Goal: Transaction & Acquisition: Purchase product/service

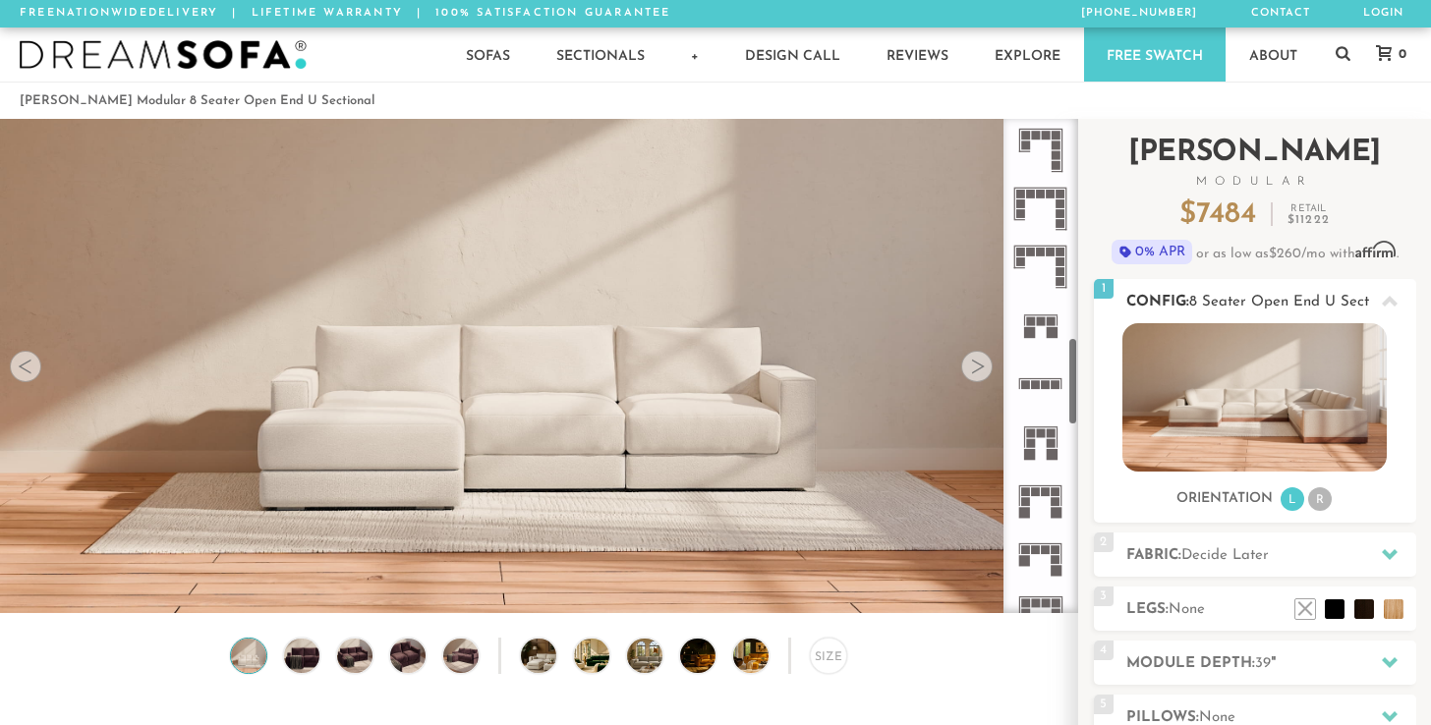
scroll to position [1241, 0]
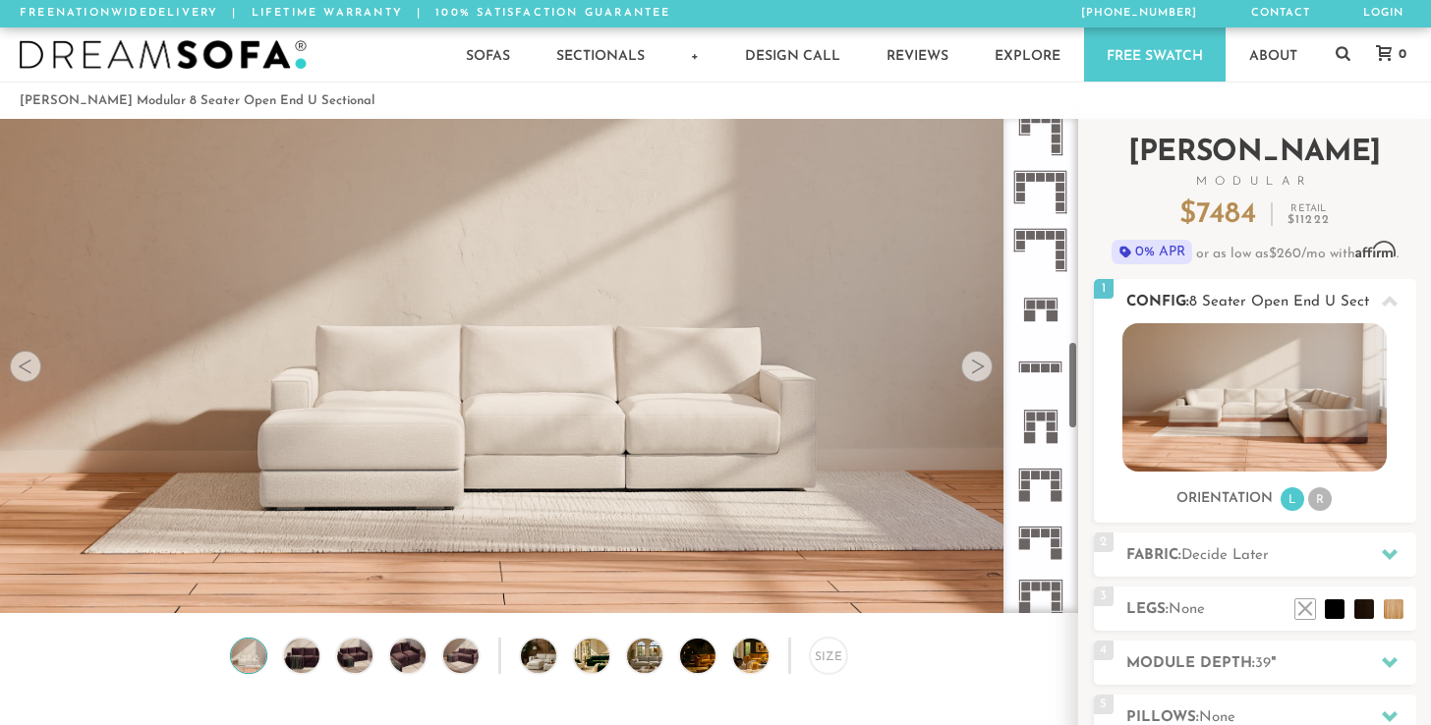
drag, startPoint x: 1071, startPoint y: 179, endPoint x: 1106, endPoint y: 410, distance: 233.5
click at [1106, 410] on div "Introducing Landon Modular $ 7484 Retail $ 11222 $ 7484 Retail $ 11222 0% APR o…" at bounding box center [1254, 554] width 353 height 870
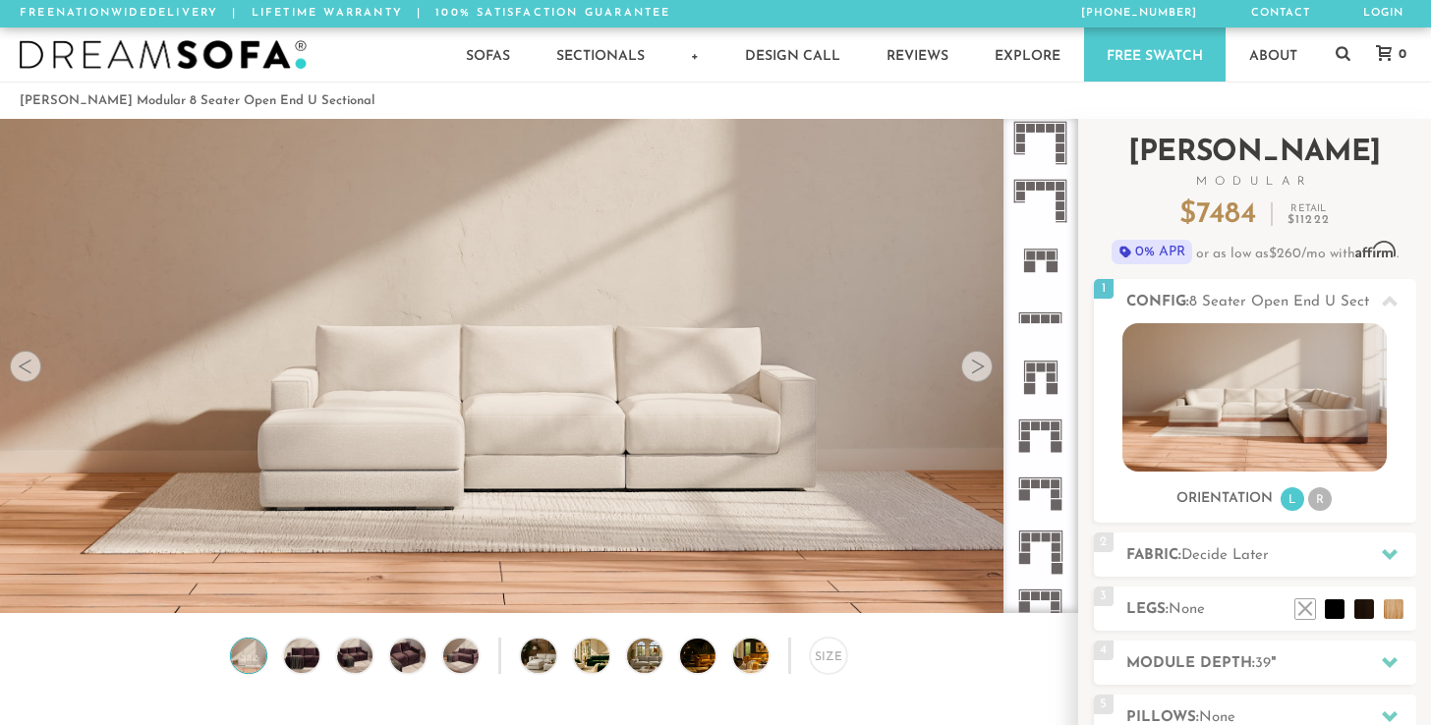
drag, startPoint x: 1106, startPoint y: 410, endPoint x: 1078, endPoint y: 431, distance: 34.4
click at [1078, 431] on div "Introducing Landon Modular $ 7484 Retail $ 11222 $ 7484 Retail $ 11222 0% APR o…" at bounding box center [1254, 545] width 353 height 852
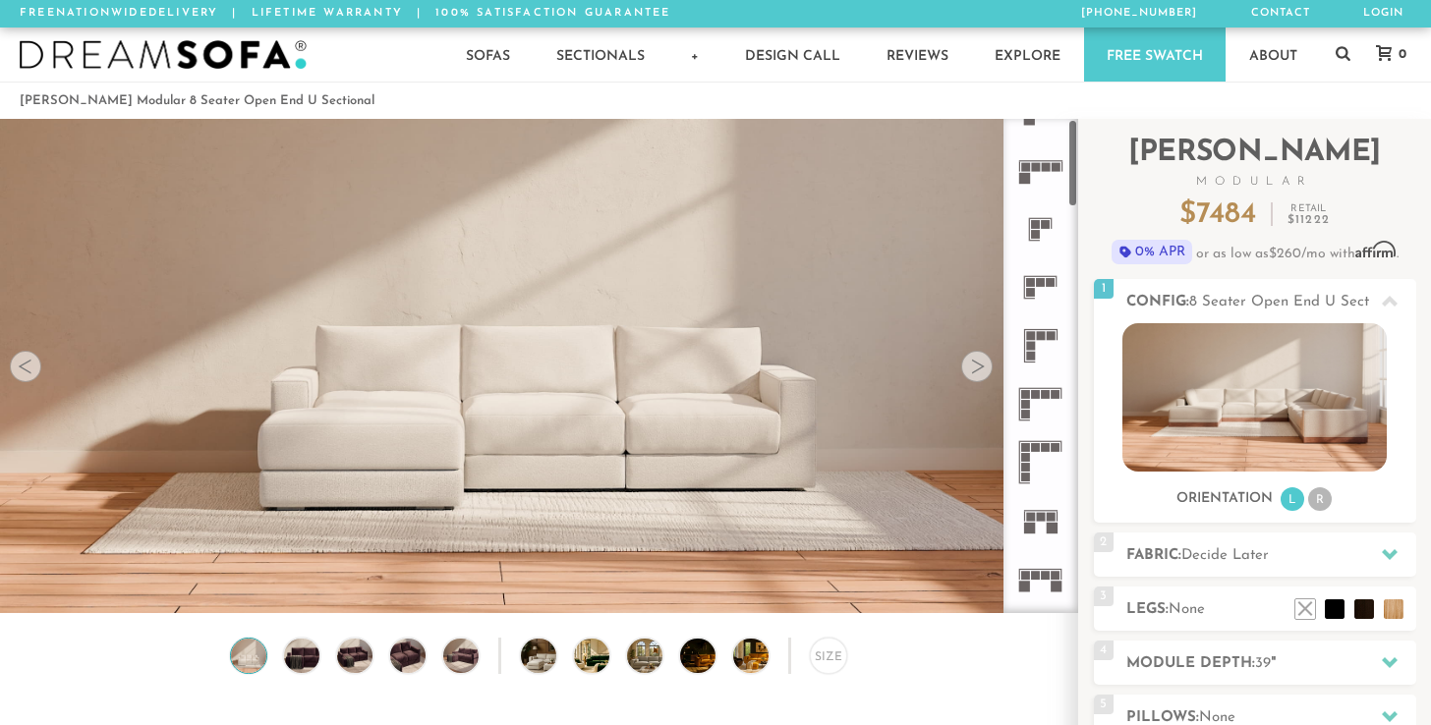
scroll to position [0, 0]
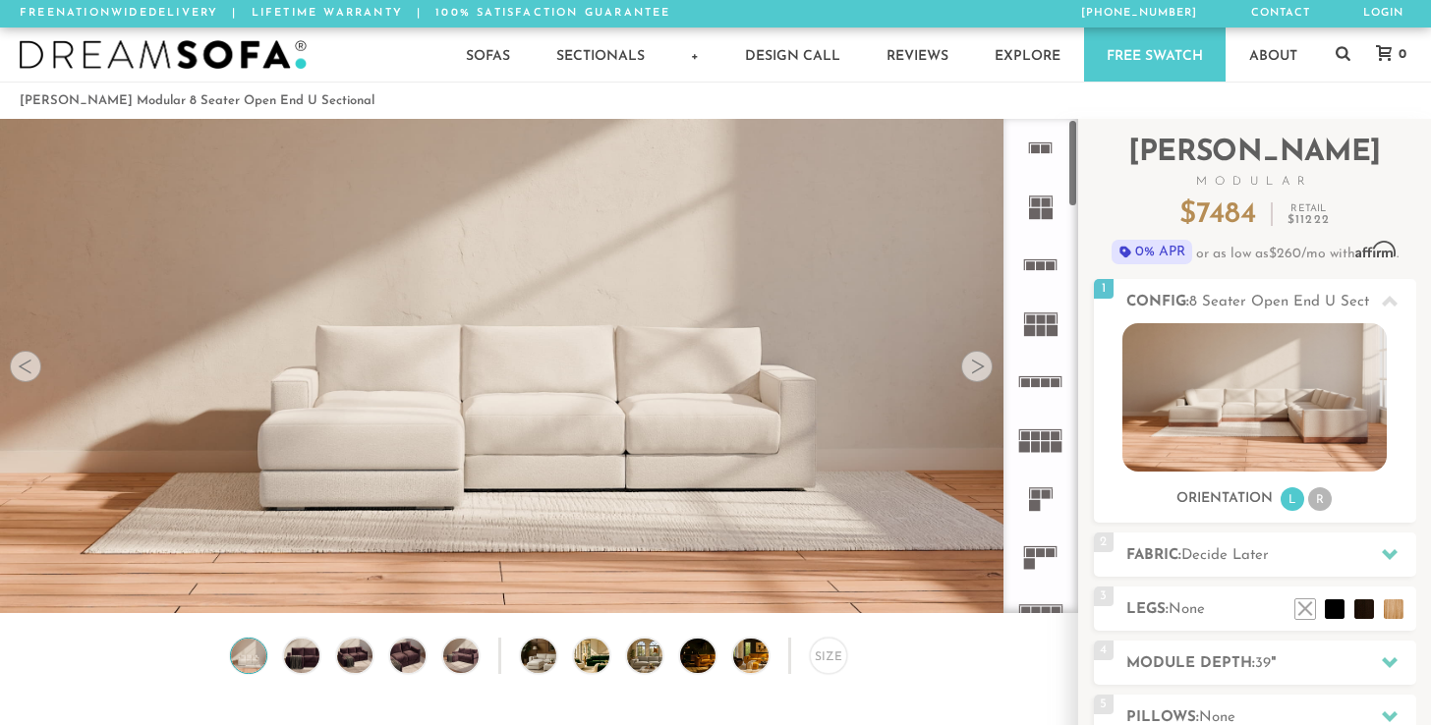
drag, startPoint x: 1071, startPoint y: 400, endPoint x: 1031, endPoint y: 84, distance: 319.1
click at [312, 669] on img at bounding box center [302, 656] width 42 height 35
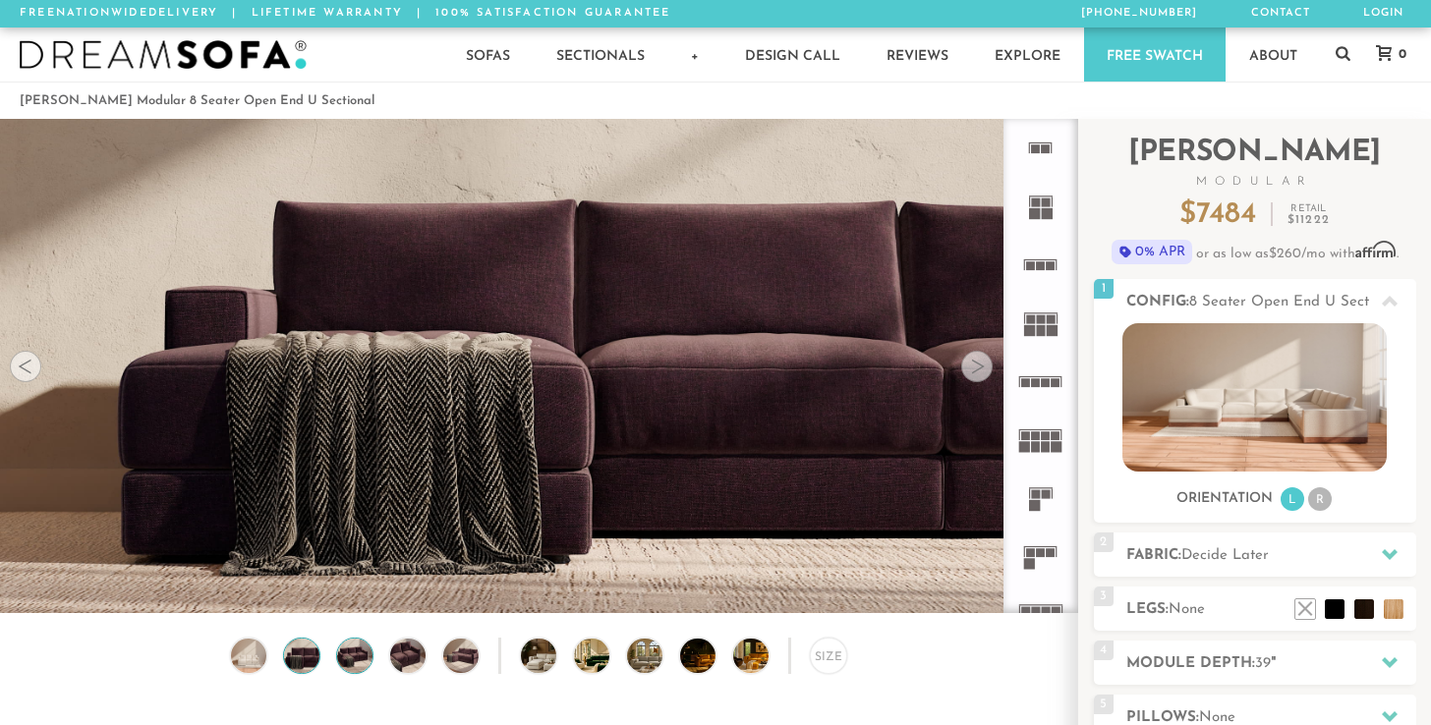
click at [365, 662] on img at bounding box center [355, 656] width 42 height 35
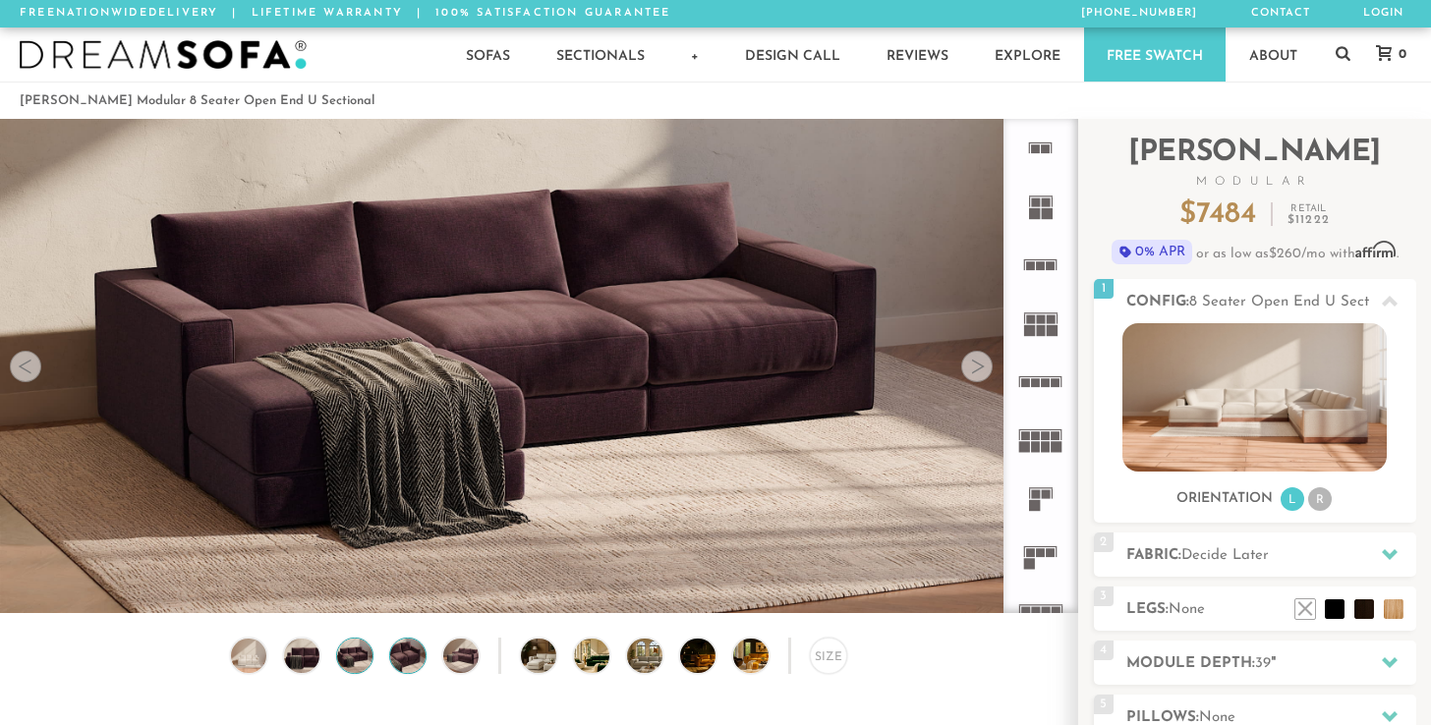
click at [411, 664] on img at bounding box center [408, 656] width 42 height 35
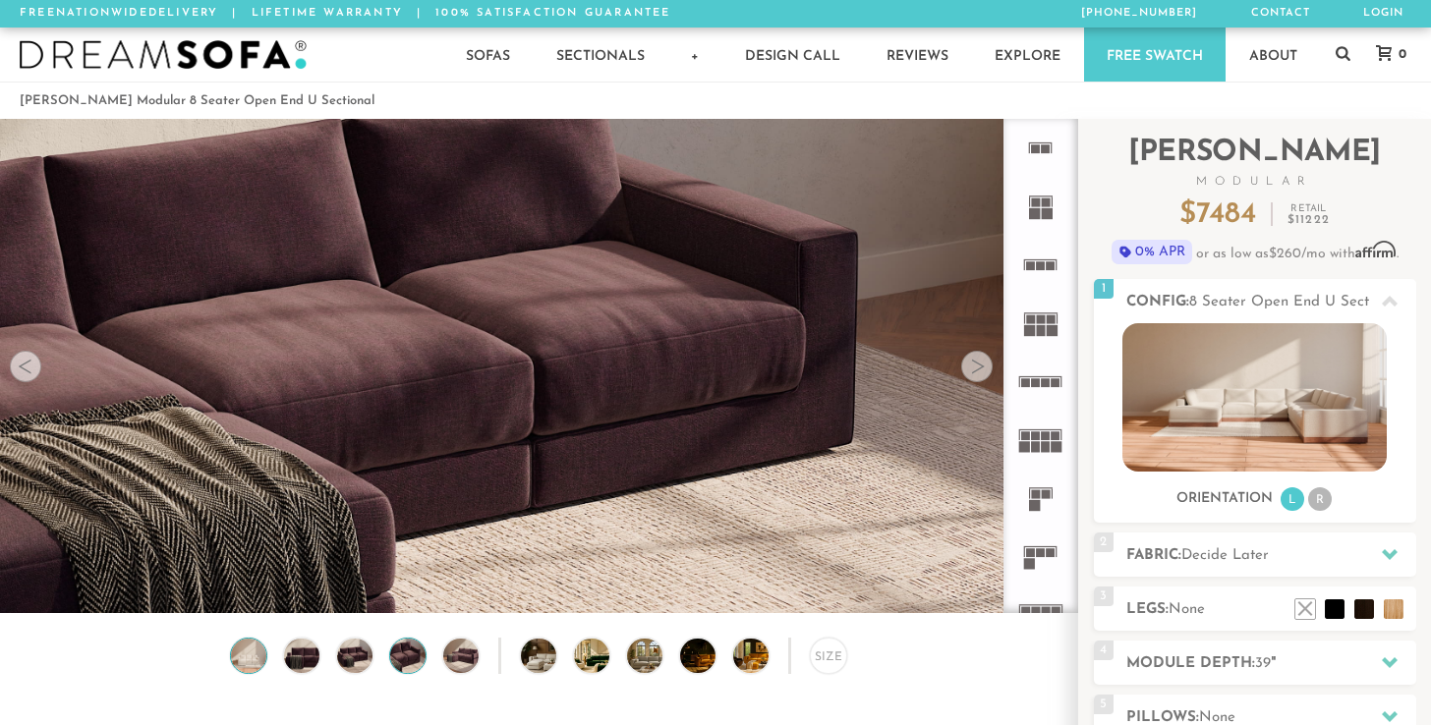
click at [246, 666] on img at bounding box center [249, 656] width 42 height 35
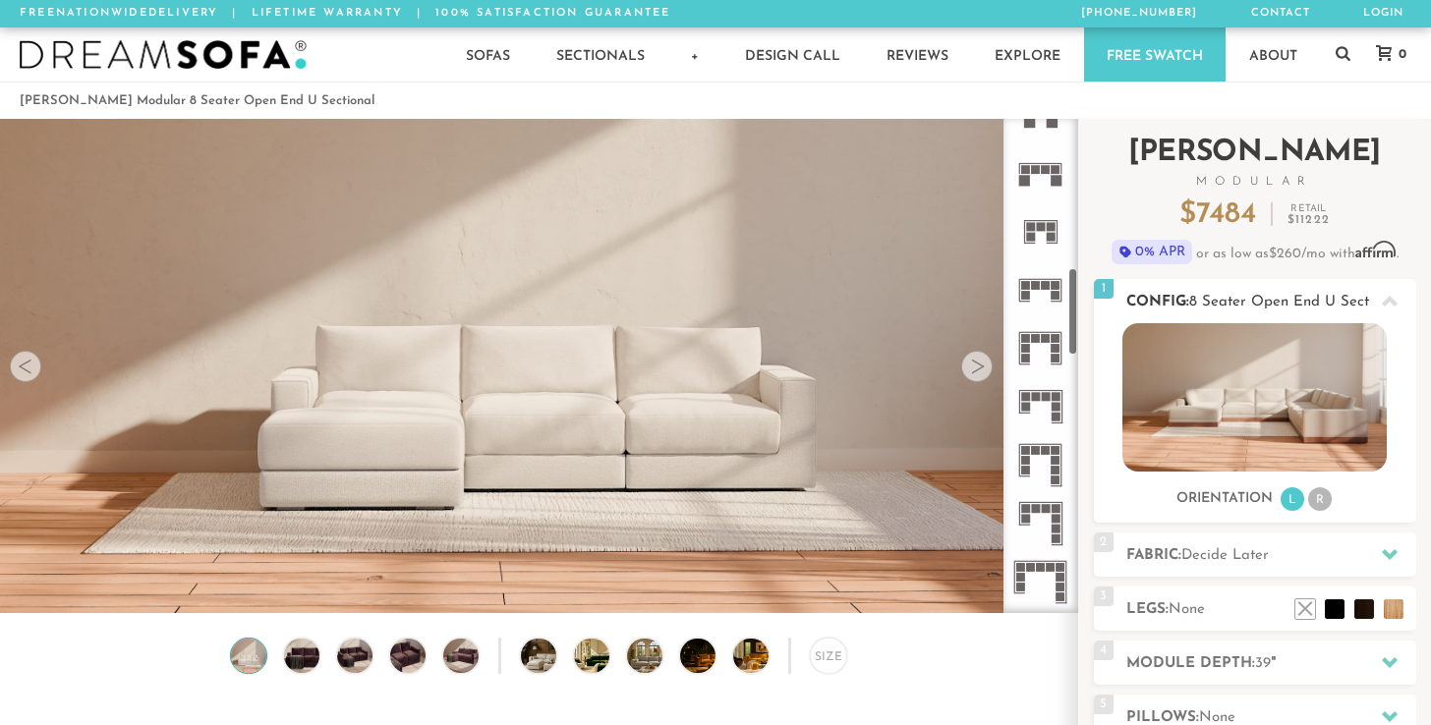
scroll to position [856, 0]
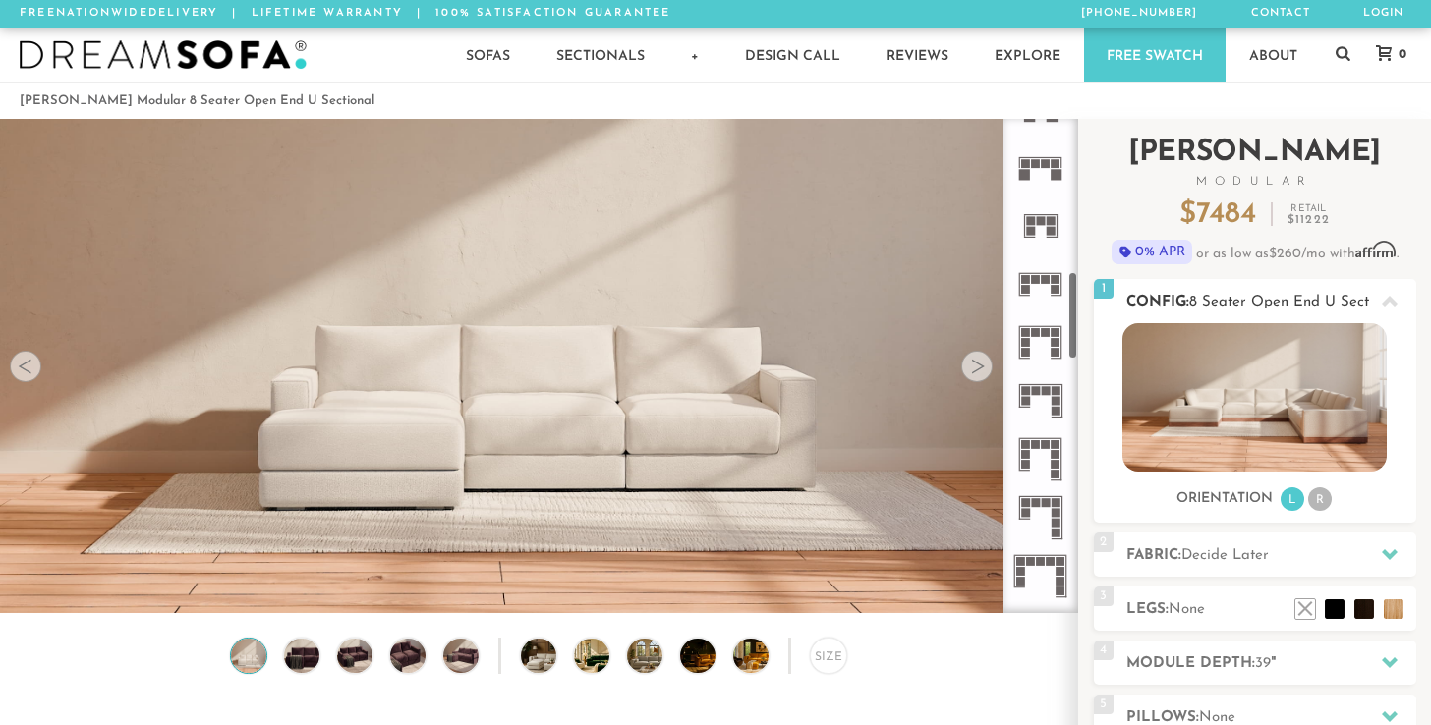
drag, startPoint x: 1071, startPoint y: 190, endPoint x: 1095, endPoint y: 343, distance: 155.1
click at [1095, 343] on div "Introducing Landon Modular $ 7484 Retail $ 11222 $ 7484 Retail $ 11222 0% APR o…" at bounding box center [1254, 554] width 353 height 870
click at [1060, 398] on rect at bounding box center [1056, 401] width 9 height 9
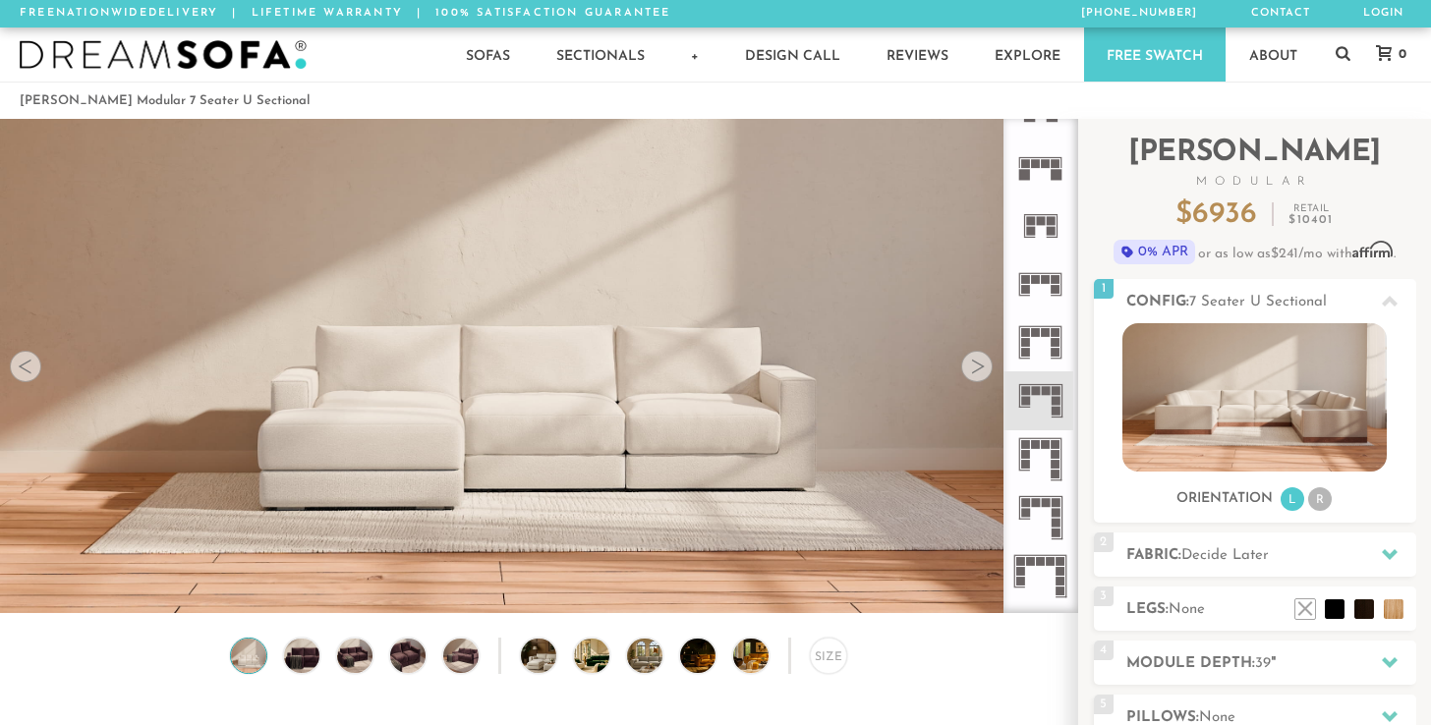
click at [1048, 404] on icon at bounding box center [1040, 401] width 58 height 58
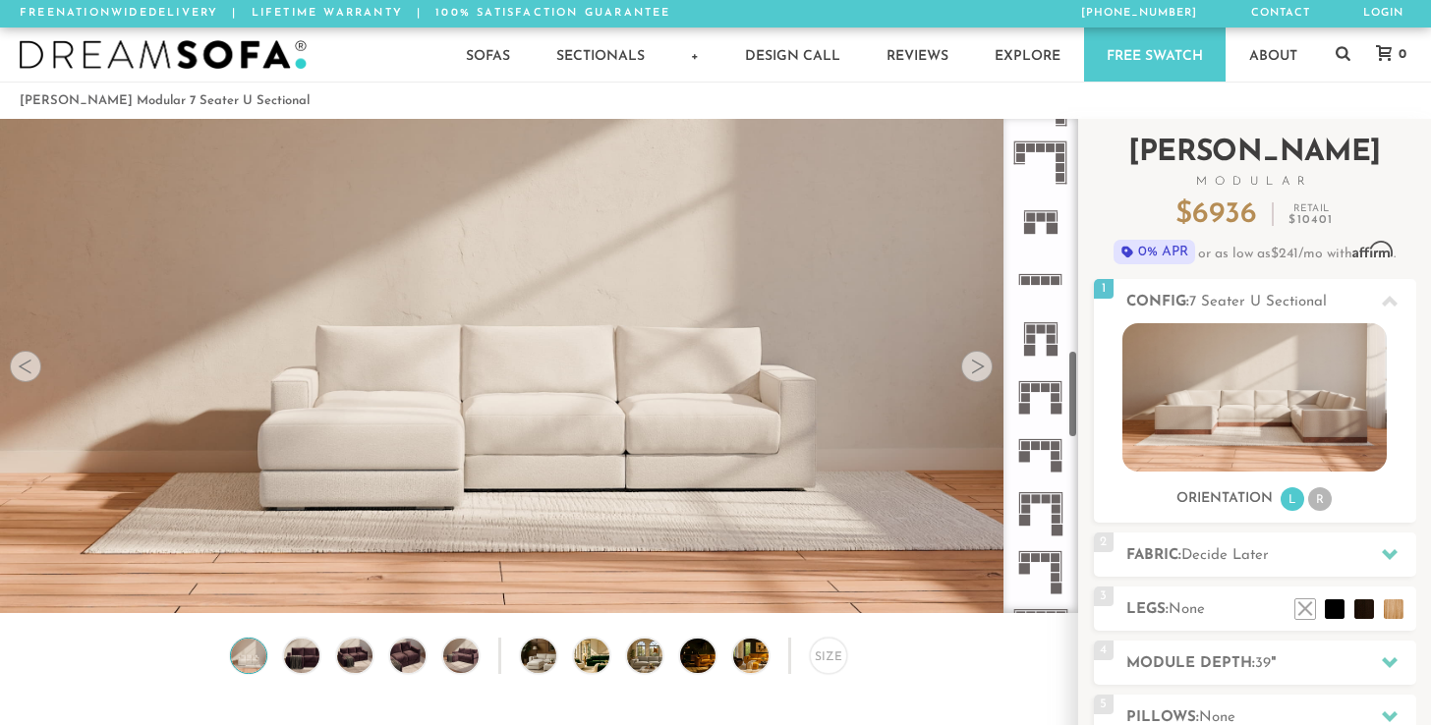
scroll to position [1356, 0]
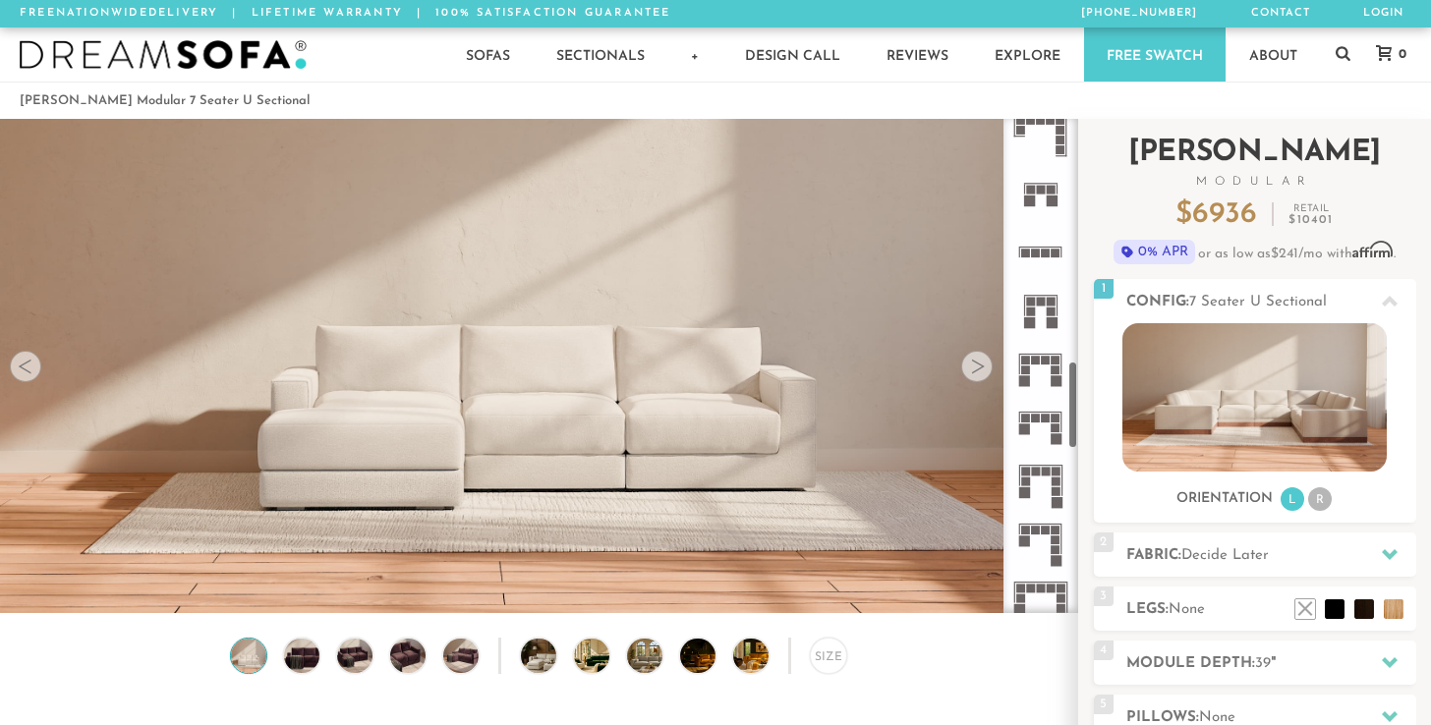
drag, startPoint x: 1073, startPoint y: 339, endPoint x: 1078, endPoint y: 430, distance: 90.6
click at [1078, 430] on div "Introducing Landon Modular $ 6936 Retail $ 10401 $ 6936 Retail $ 10401 0% APR o…" at bounding box center [1254, 554] width 353 height 870
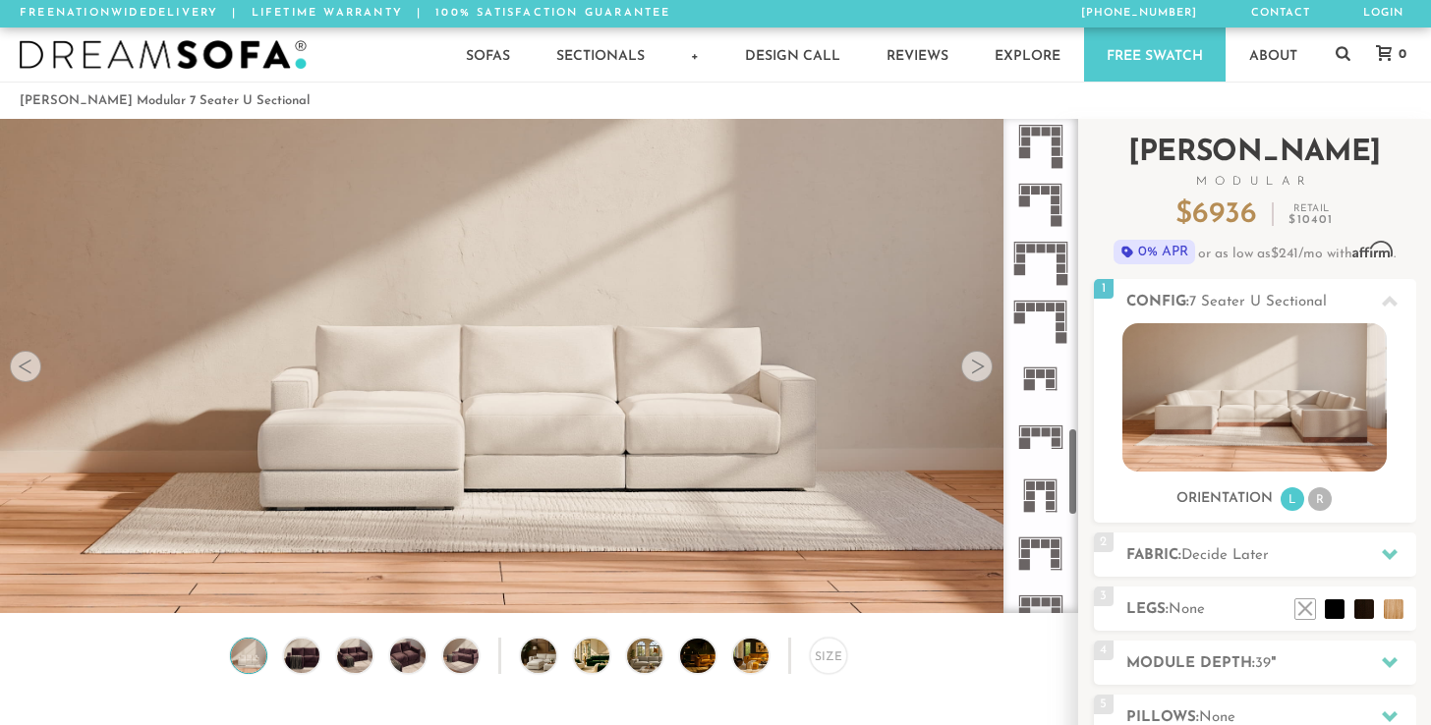
scroll to position [1729, 0]
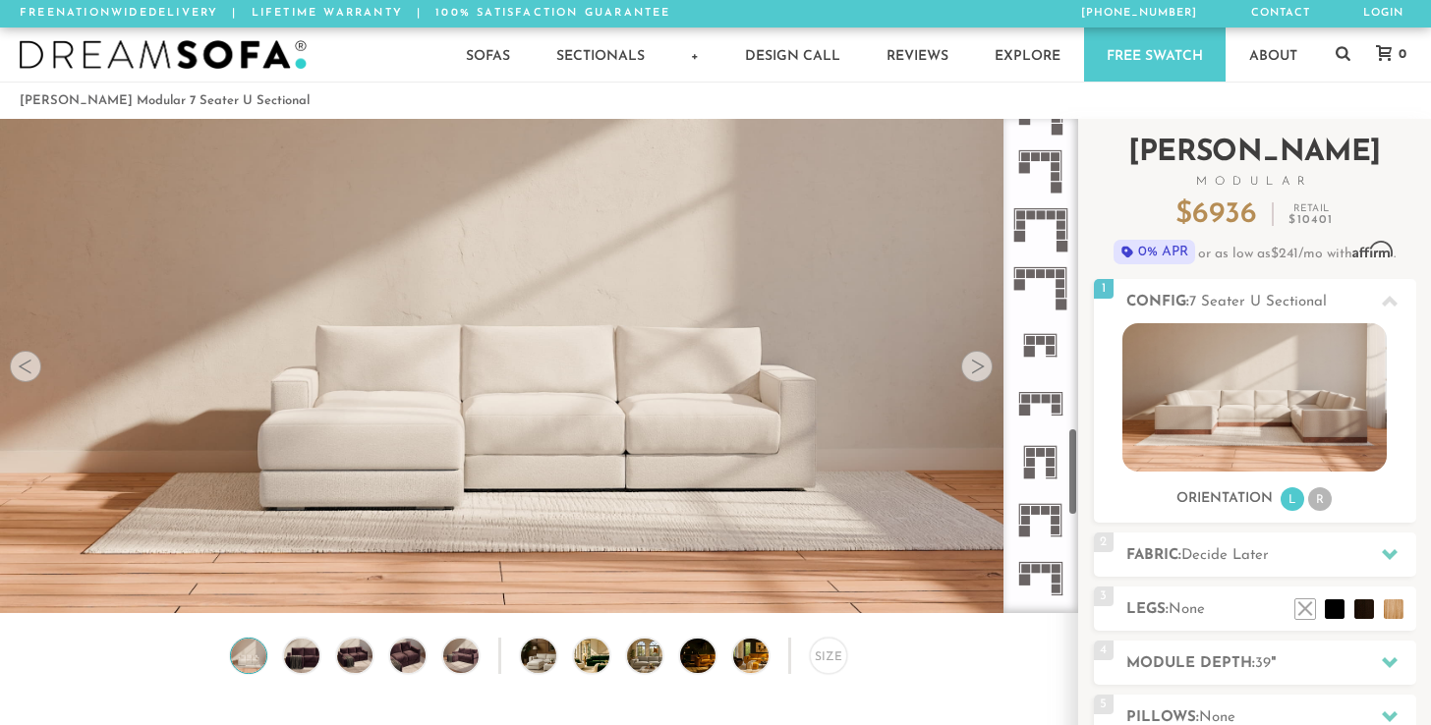
drag, startPoint x: 1074, startPoint y: 436, endPoint x: 1082, endPoint y: 504, distance: 68.3
click at [1082, 504] on div "Introducing Landon Modular $ 6936 Retail $ 10401 $ 6936 Retail $ 10401 0% APR o…" at bounding box center [1254, 554] width 353 height 870
click at [1056, 518] on rect at bounding box center [1056, 520] width 9 height 9
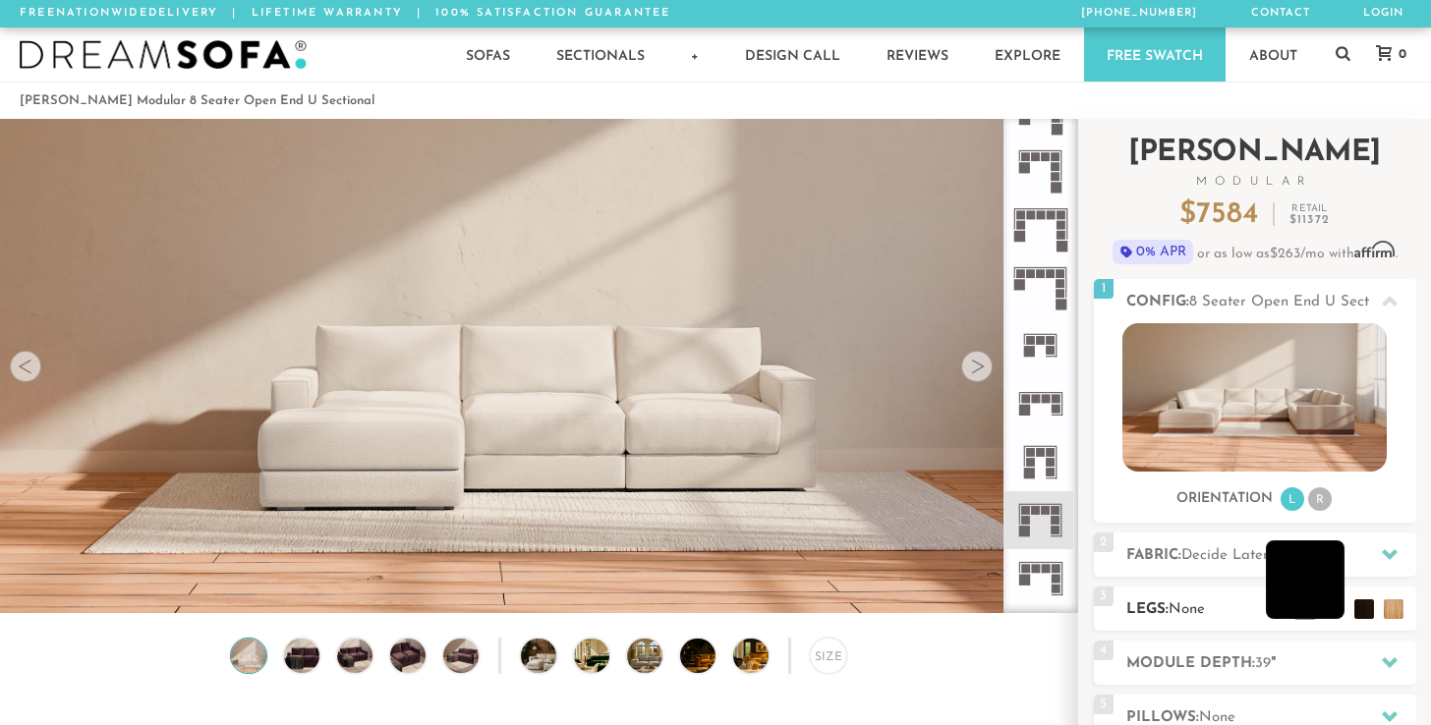
click at [1327, 611] on li at bounding box center [1305, 580] width 79 height 79
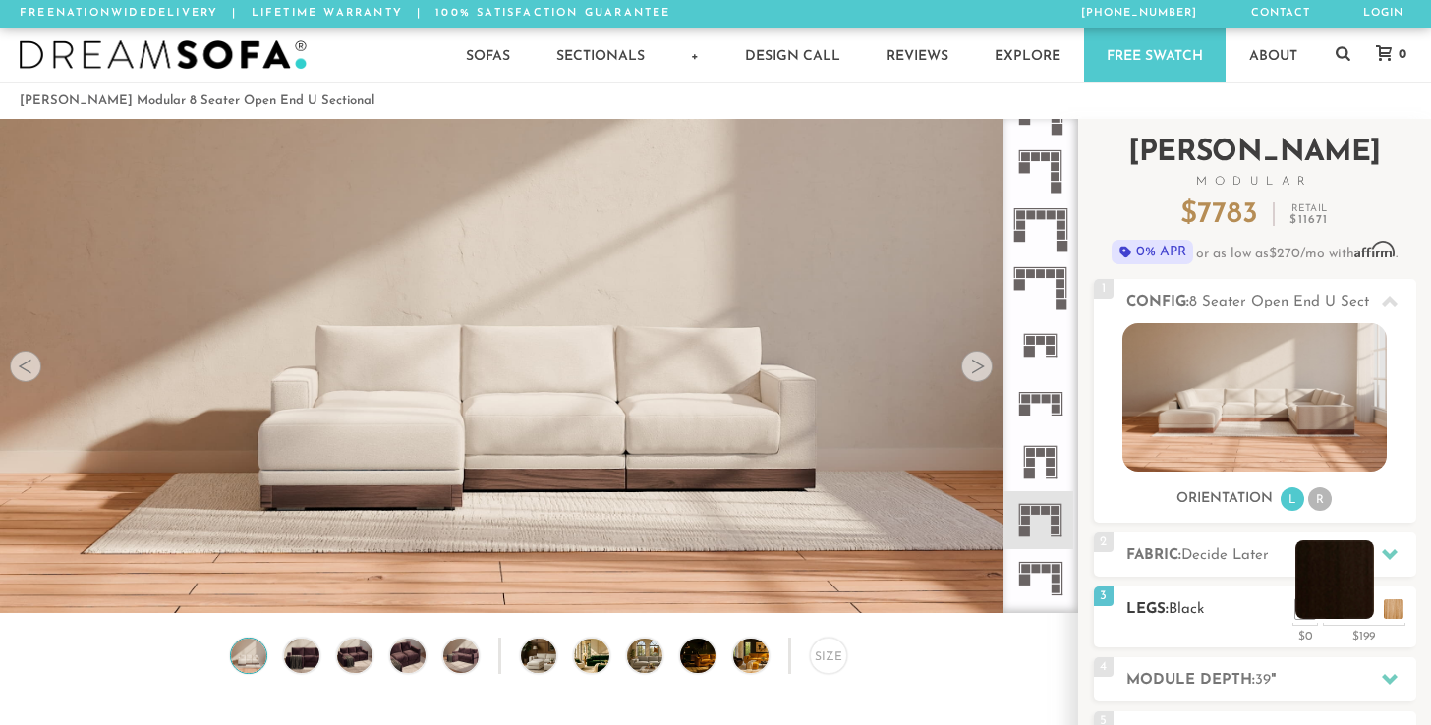
click at [1362, 615] on li at bounding box center [1335, 580] width 79 height 79
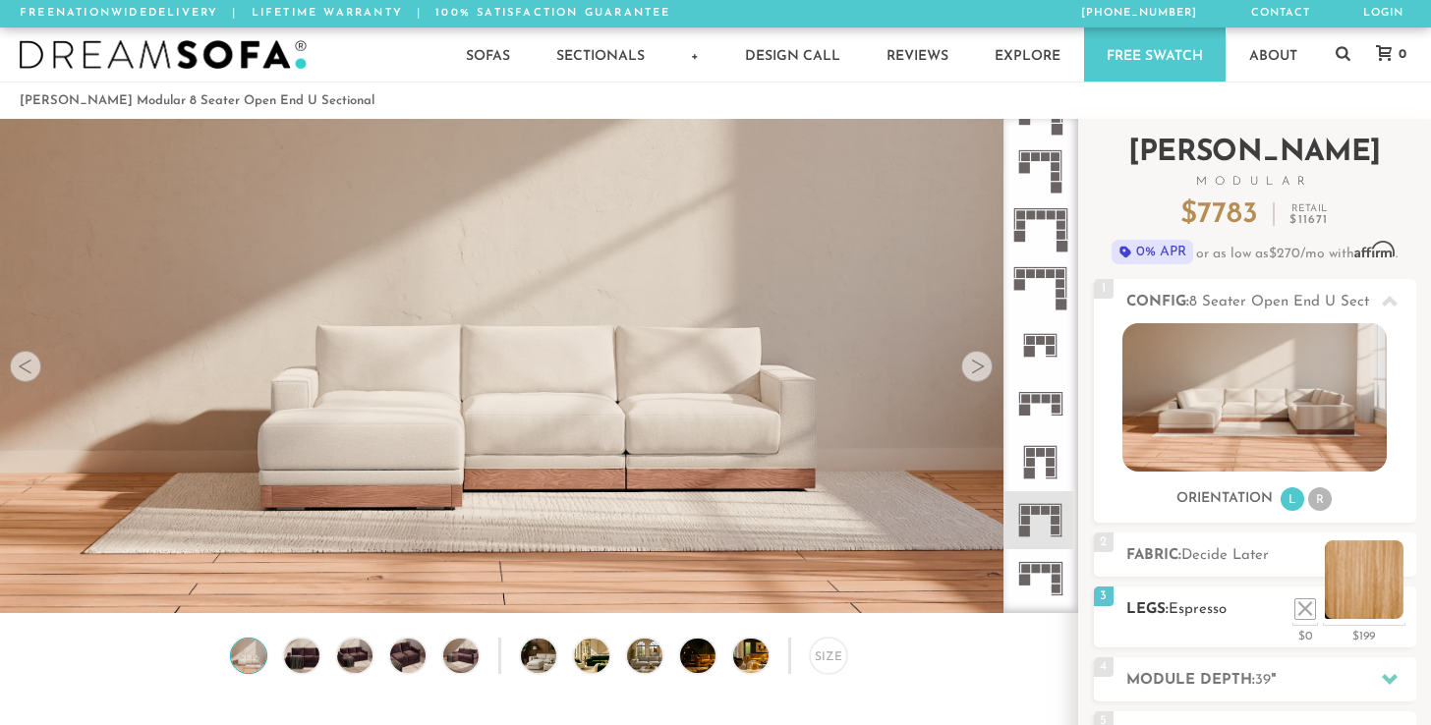
click at [1378, 607] on li at bounding box center [1364, 580] width 79 height 79
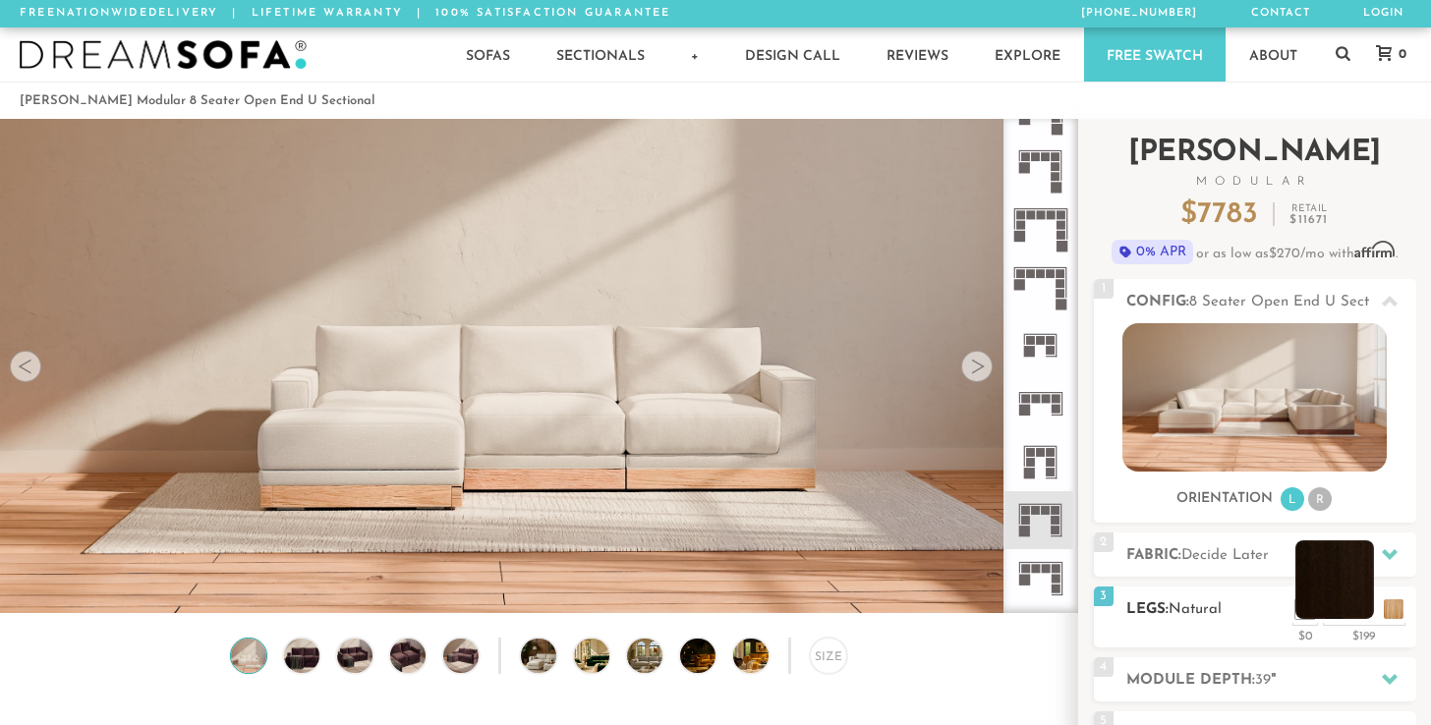
click at [1341, 608] on li at bounding box center [1335, 580] width 79 height 79
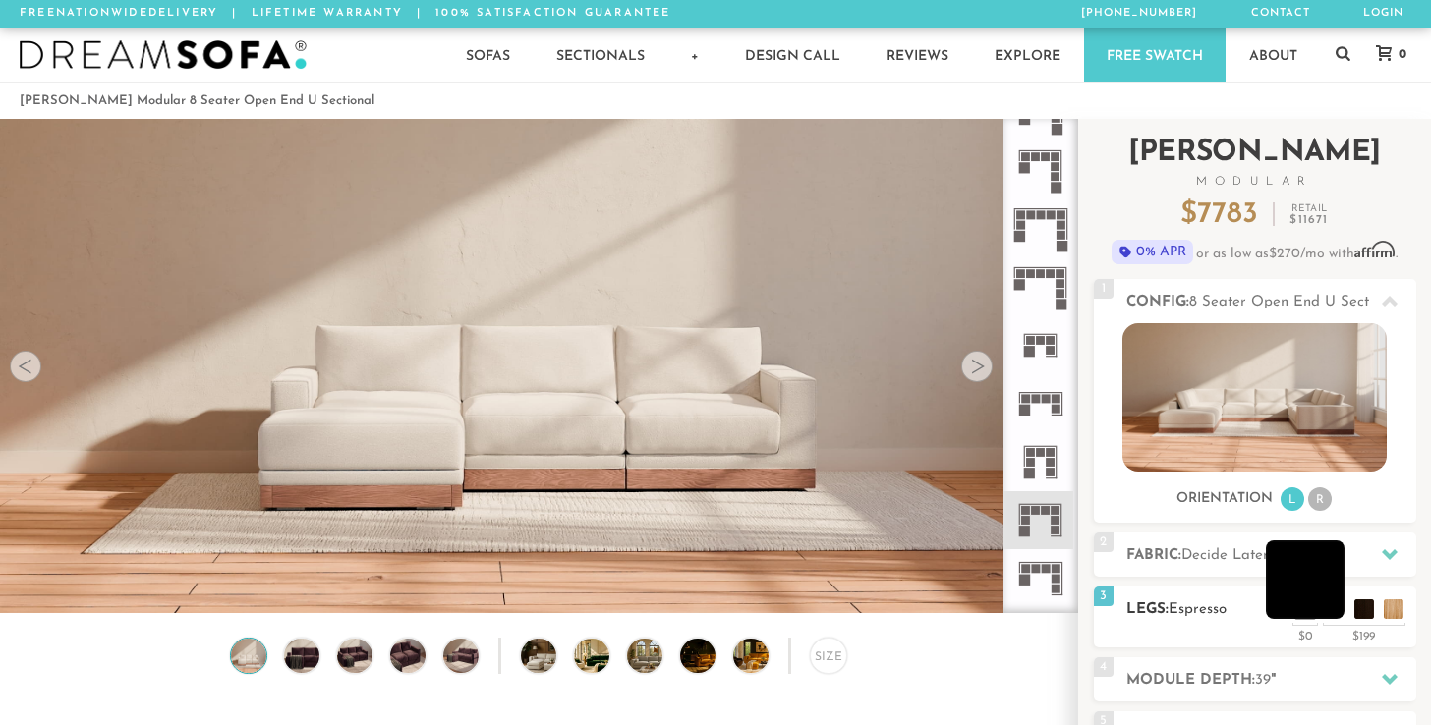
click at [1331, 607] on li at bounding box center [1305, 580] width 79 height 79
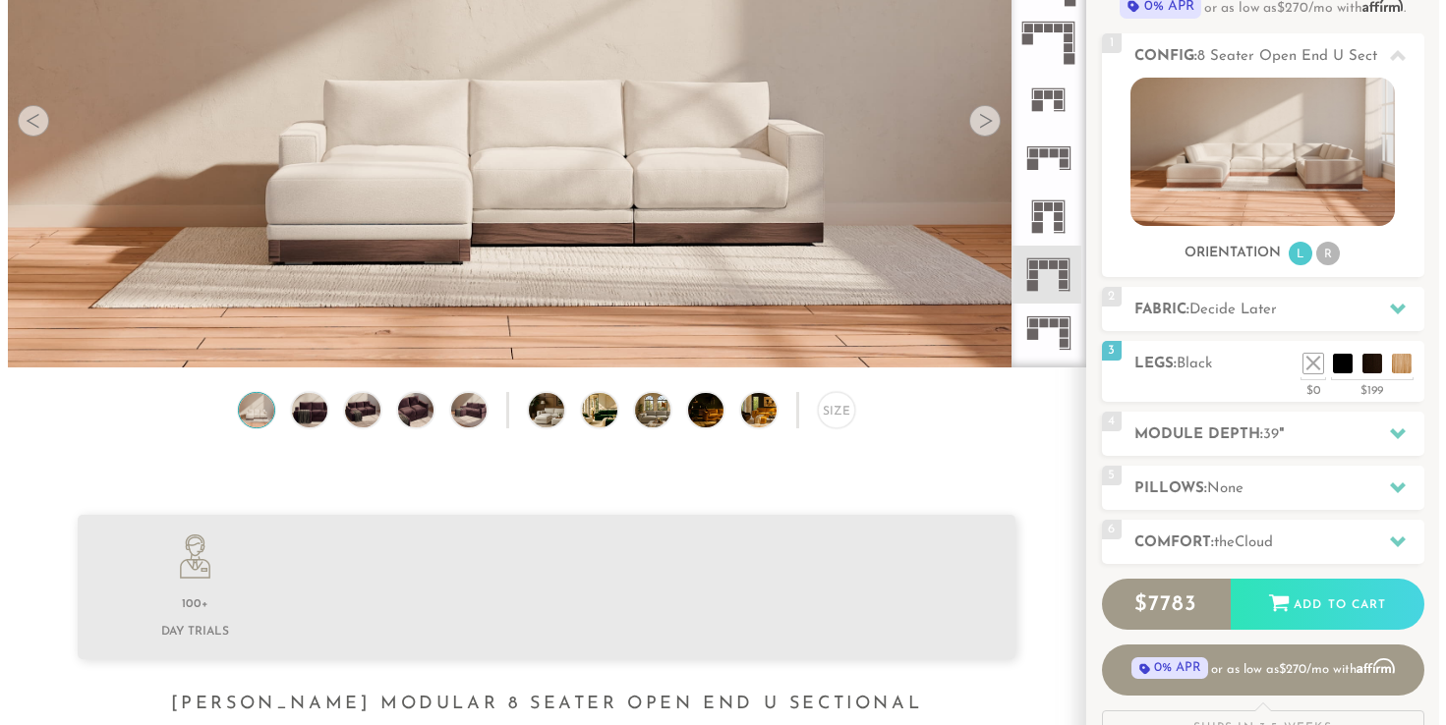
scroll to position [271, 0]
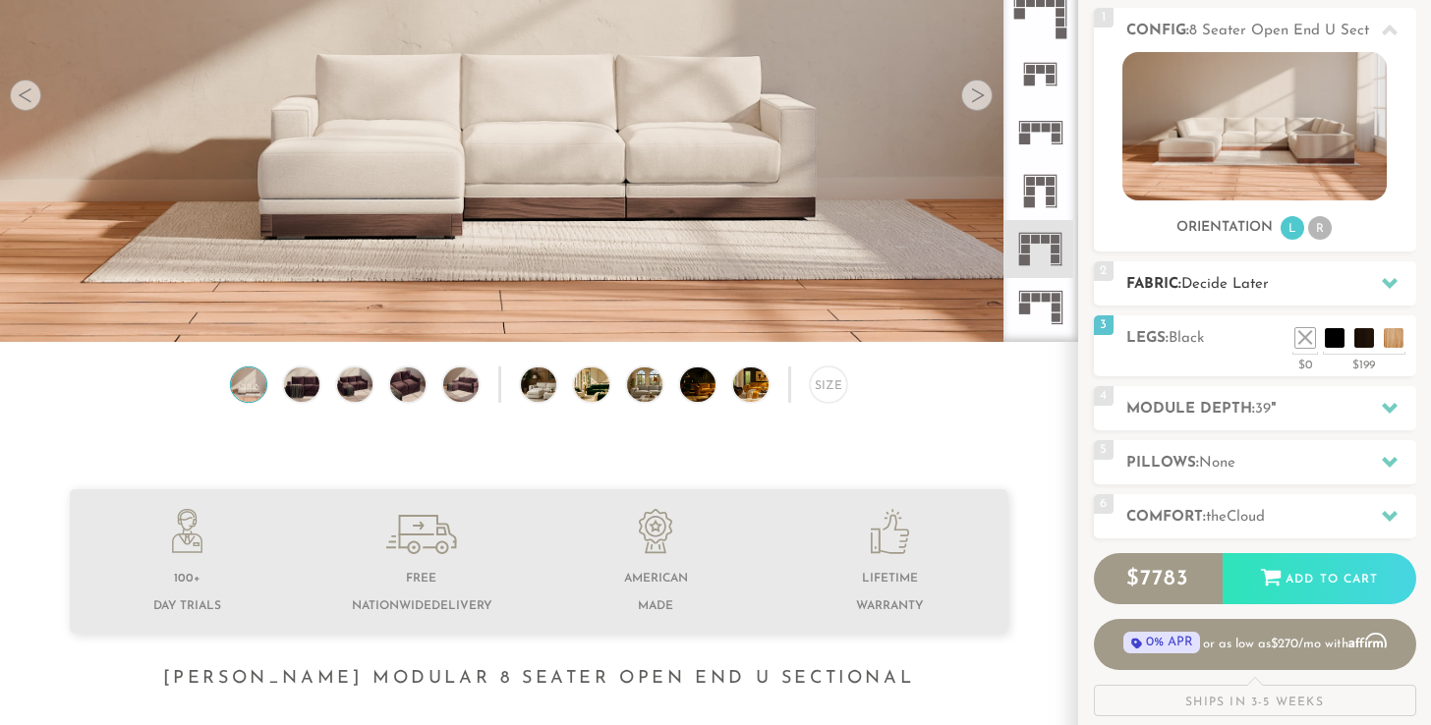
click at [1386, 283] on icon at bounding box center [1390, 283] width 16 height 11
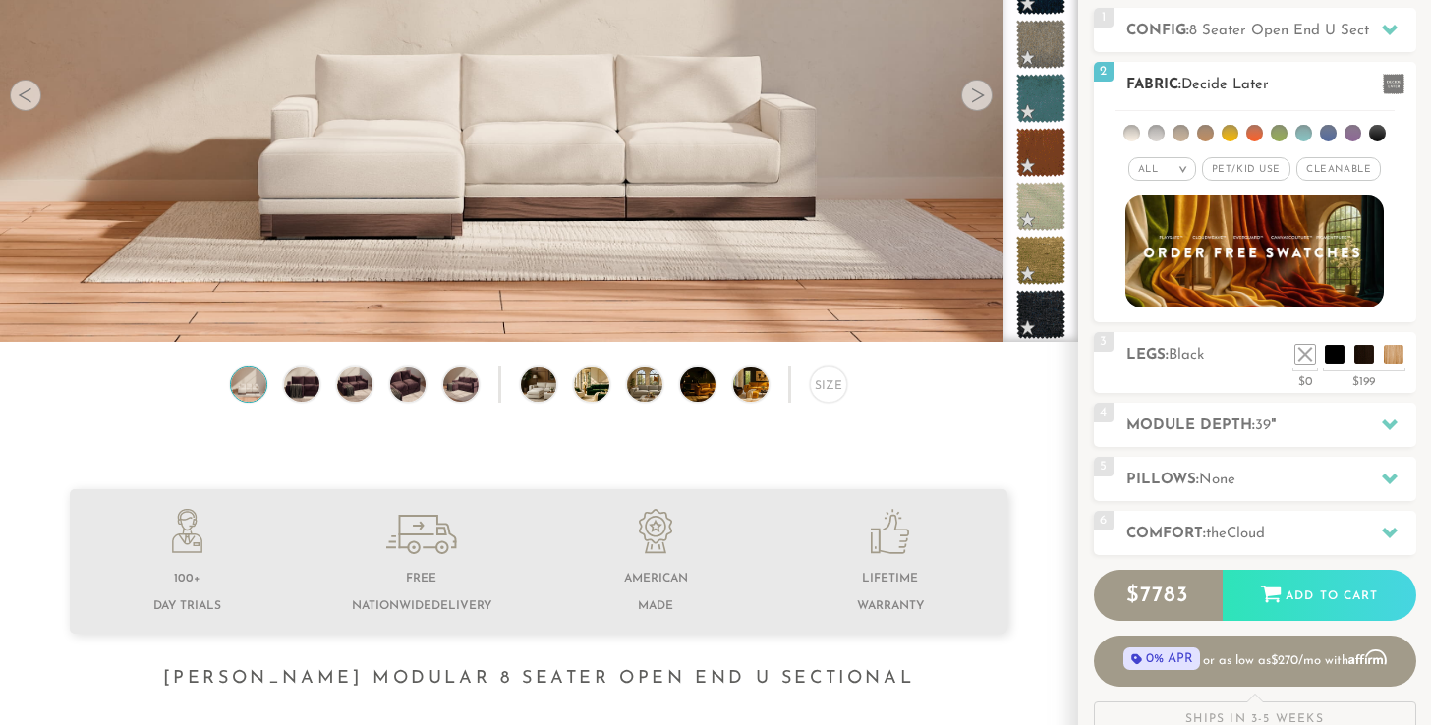
click at [1157, 139] on li at bounding box center [1156, 133] width 17 height 17
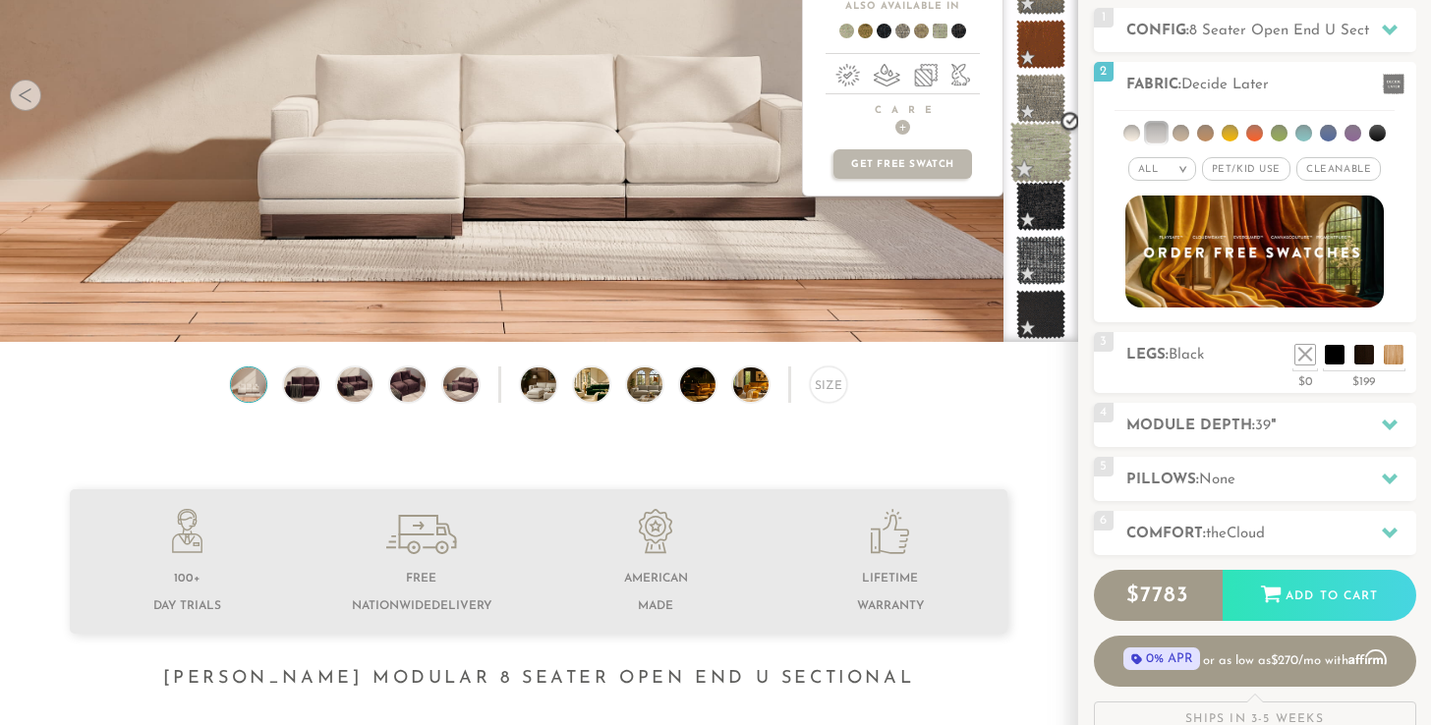
click at [1034, 148] on span at bounding box center [1042, 153] width 62 height 62
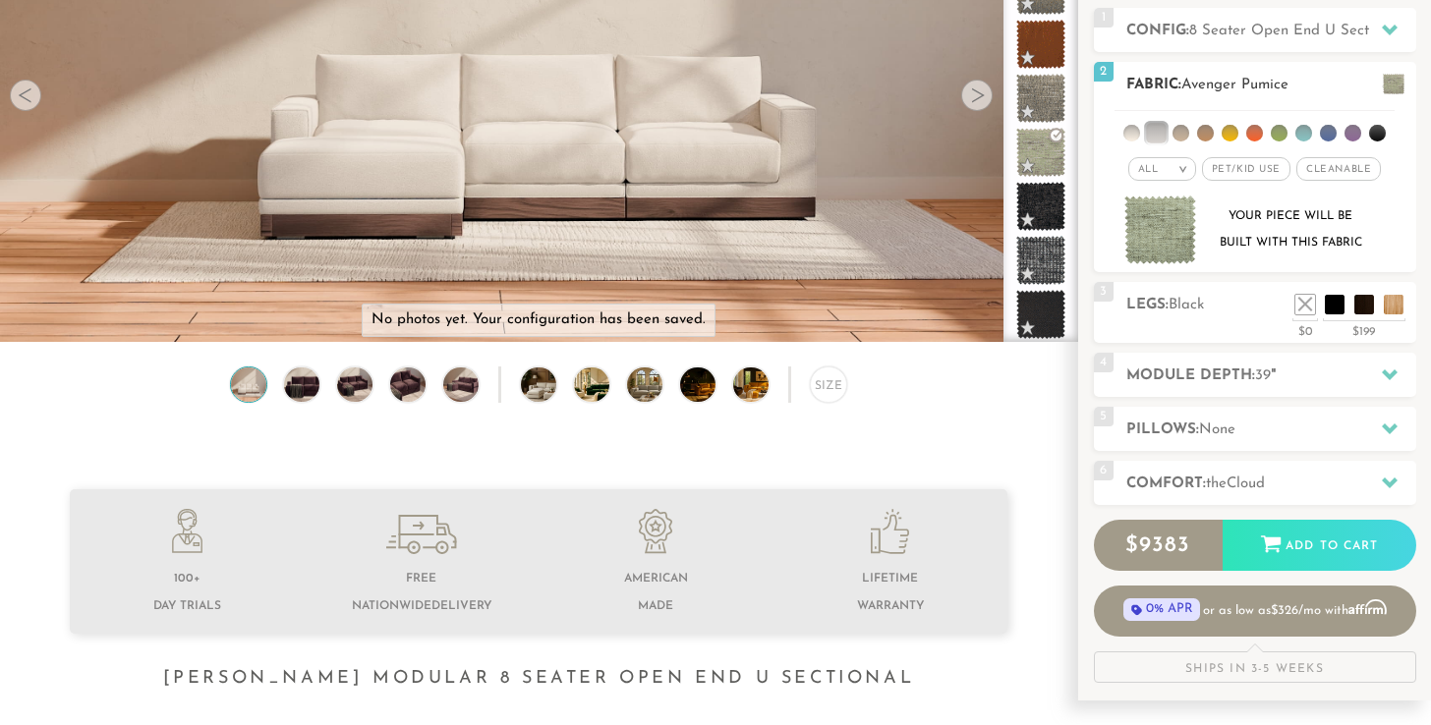
click at [1159, 233] on img at bounding box center [1161, 231] width 73 height 70
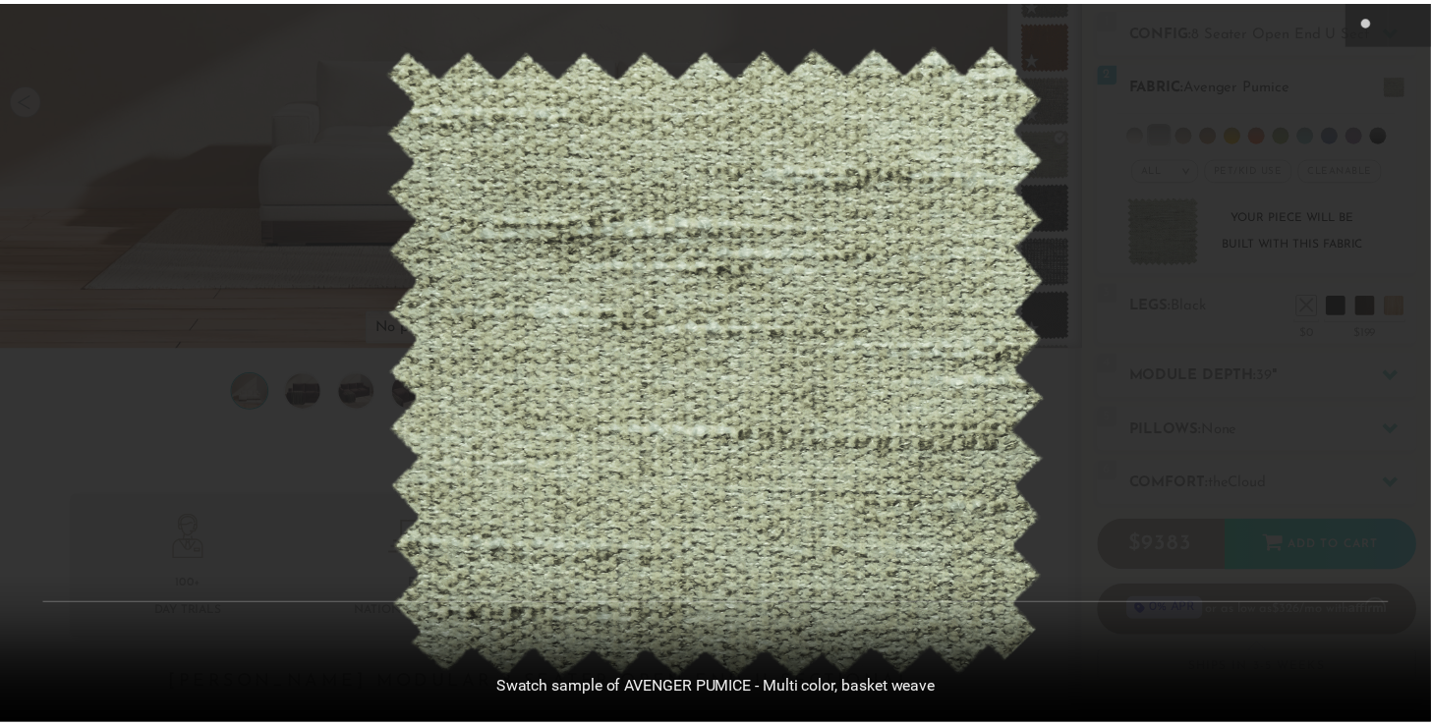
scroll to position [21685, 1431]
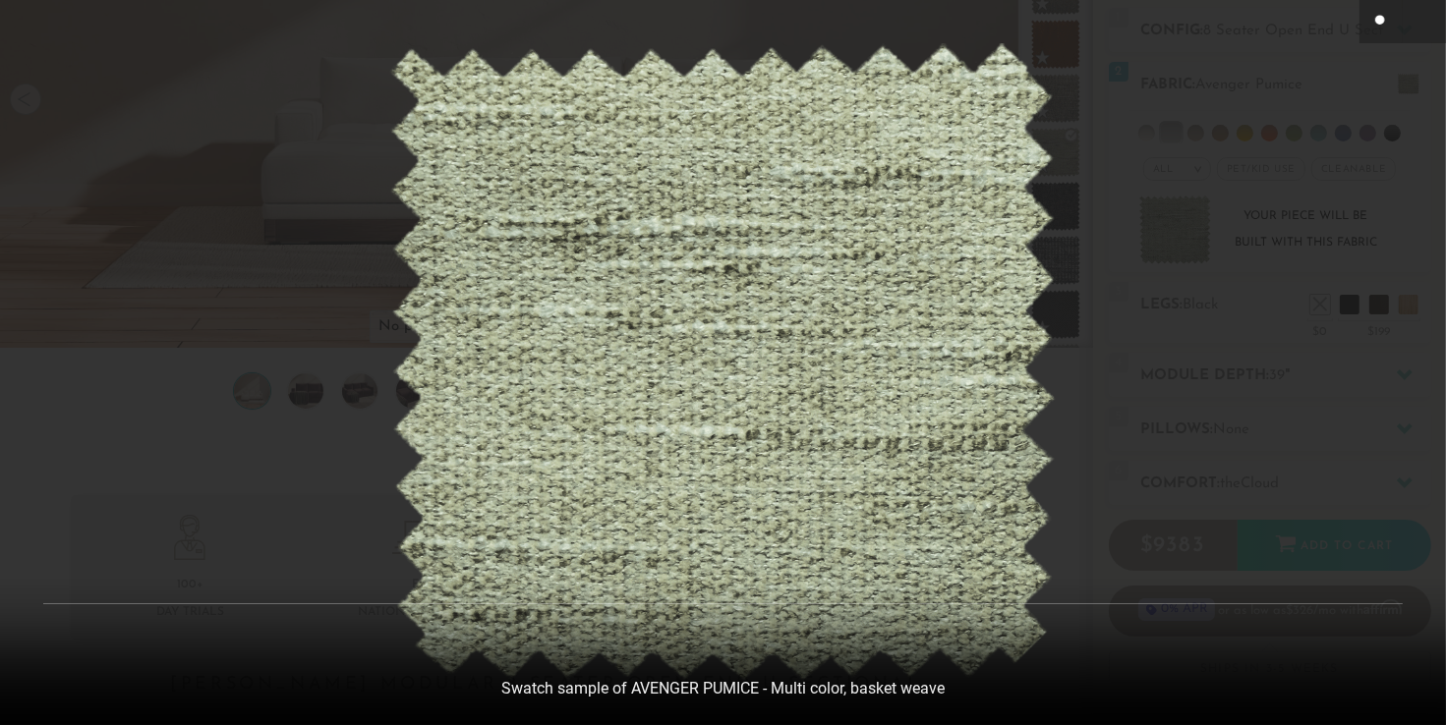
click at [1378, 17] on icon at bounding box center [1381, 21] width 13 height 12
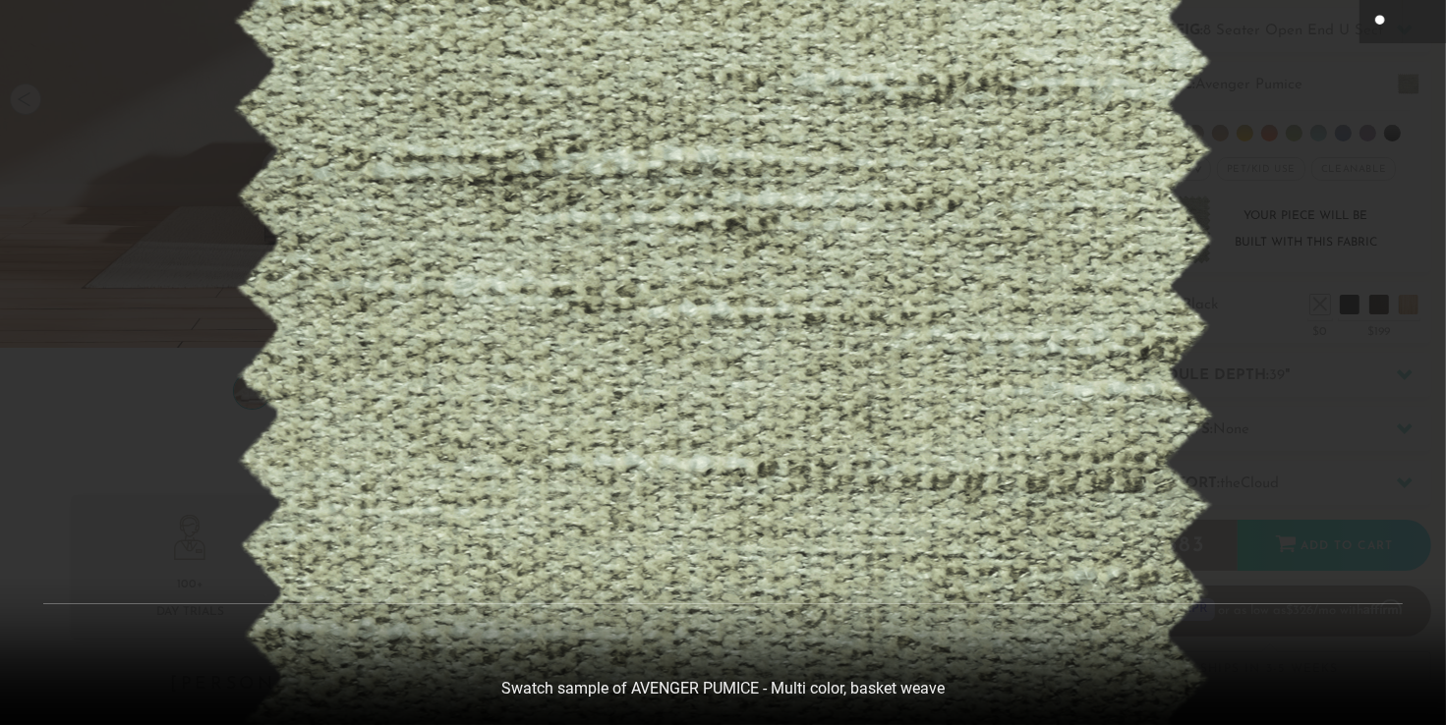
click at [1378, 17] on icon at bounding box center [1381, 21] width 13 height 12
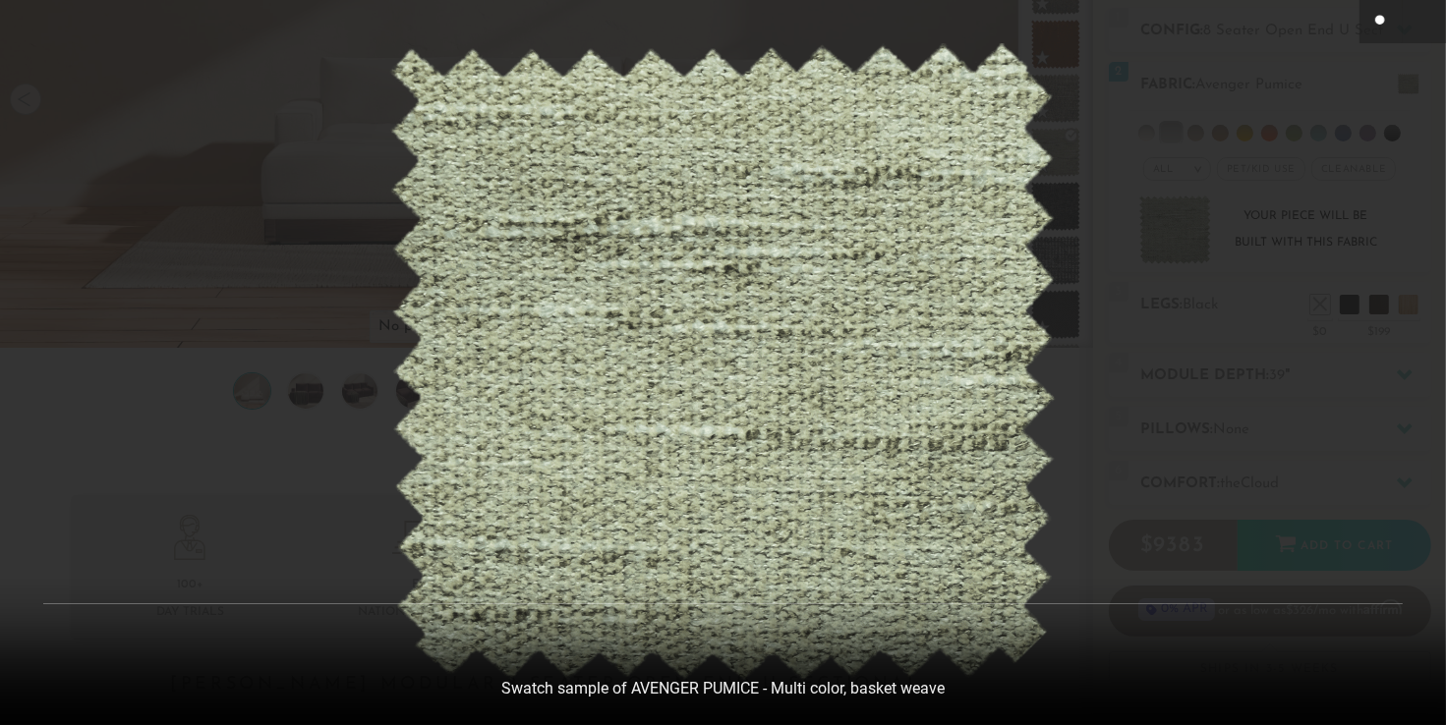
click at [1350, 116] on div at bounding box center [723, 362] width 1446 height 725
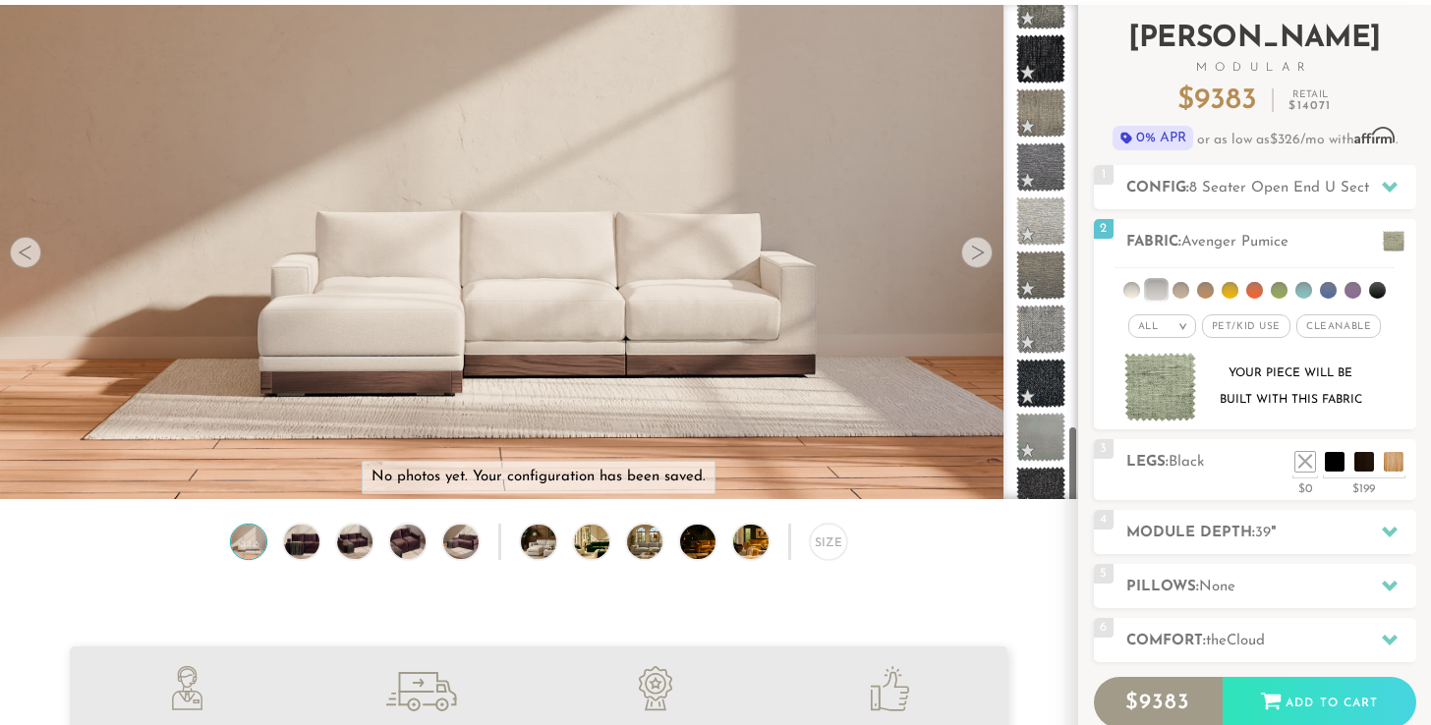
scroll to position [2649, 0]
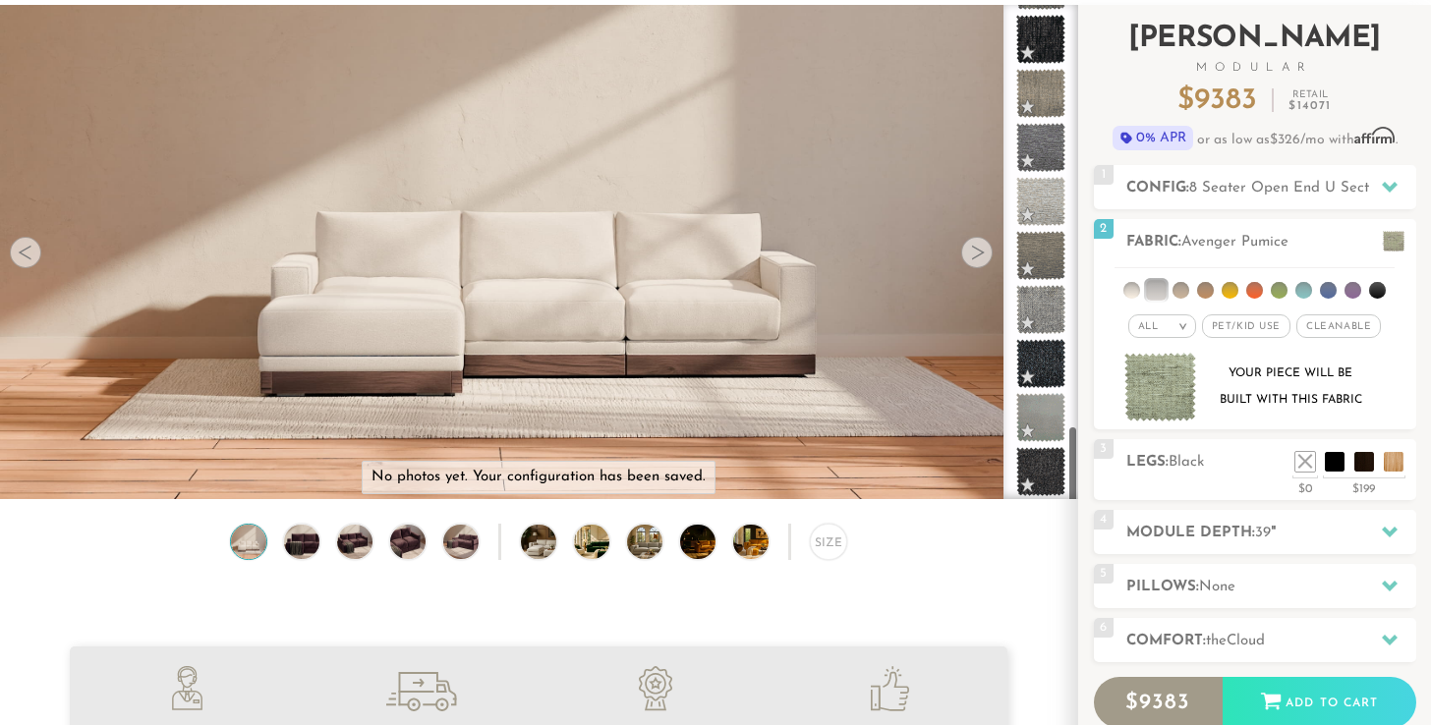
drag, startPoint x: 1074, startPoint y: 30, endPoint x: 1083, endPoint y: 464, distance: 433.6
click at [1083, 464] on div "Introducing Landon Modular $ 9383 Retail $ 14071 $ 9383 Retail $ 14071 0% APR o…" at bounding box center [1254, 431] width 353 height 853
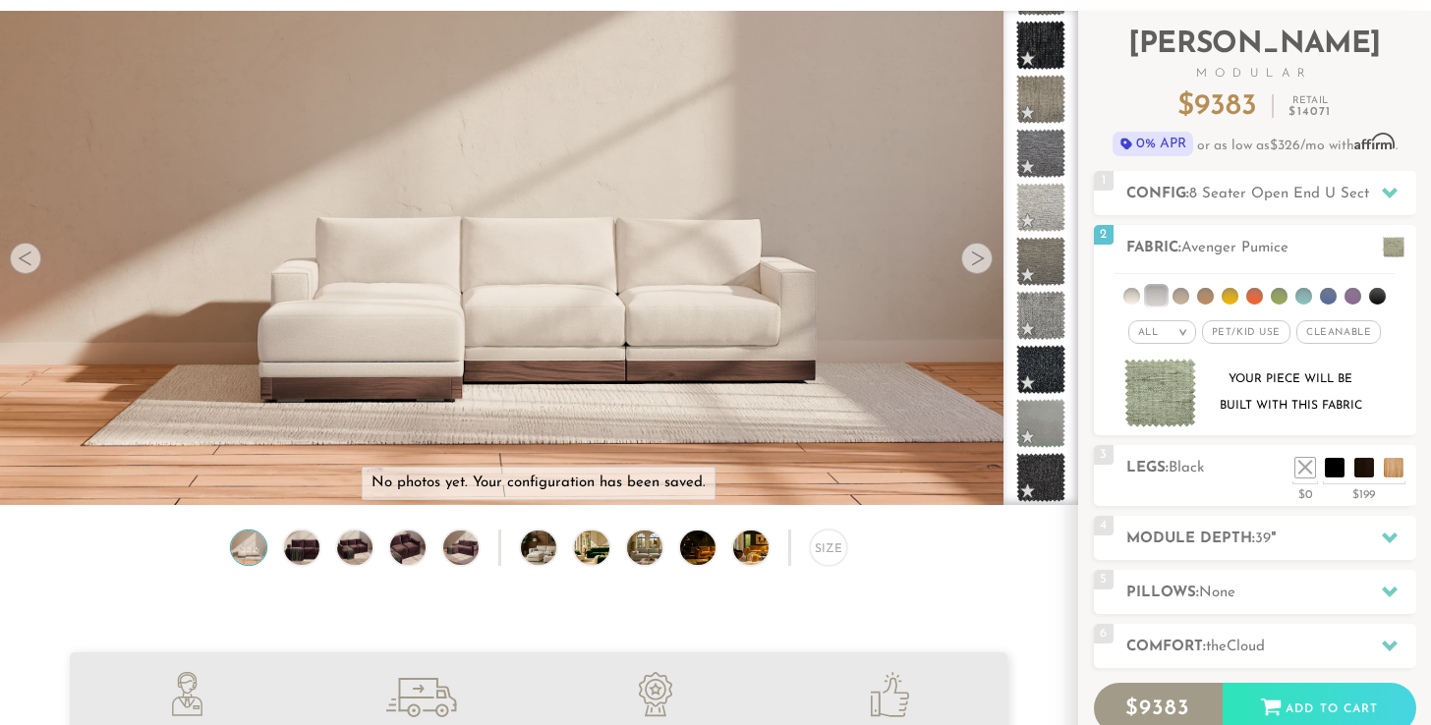
scroll to position [309, 0]
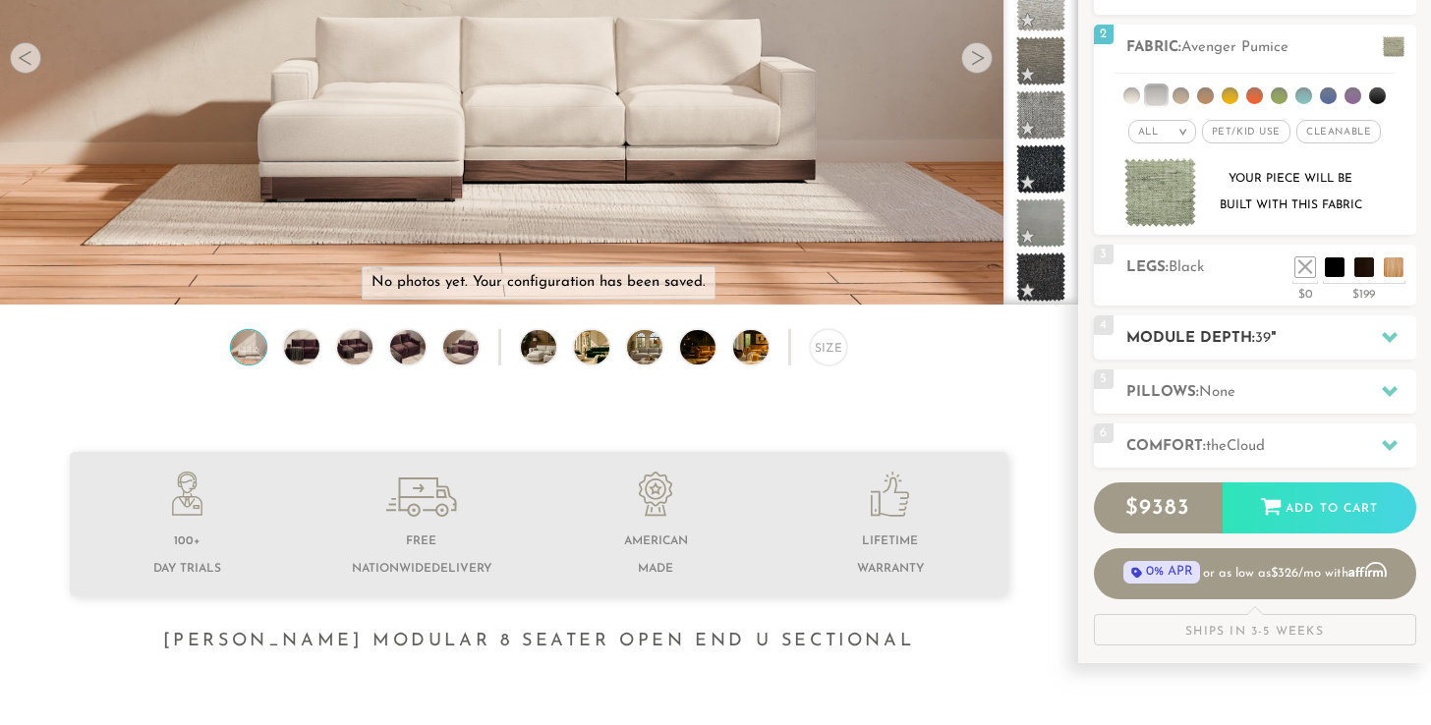
click at [1387, 339] on icon at bounding box center [1390, 337] width 16 height 11
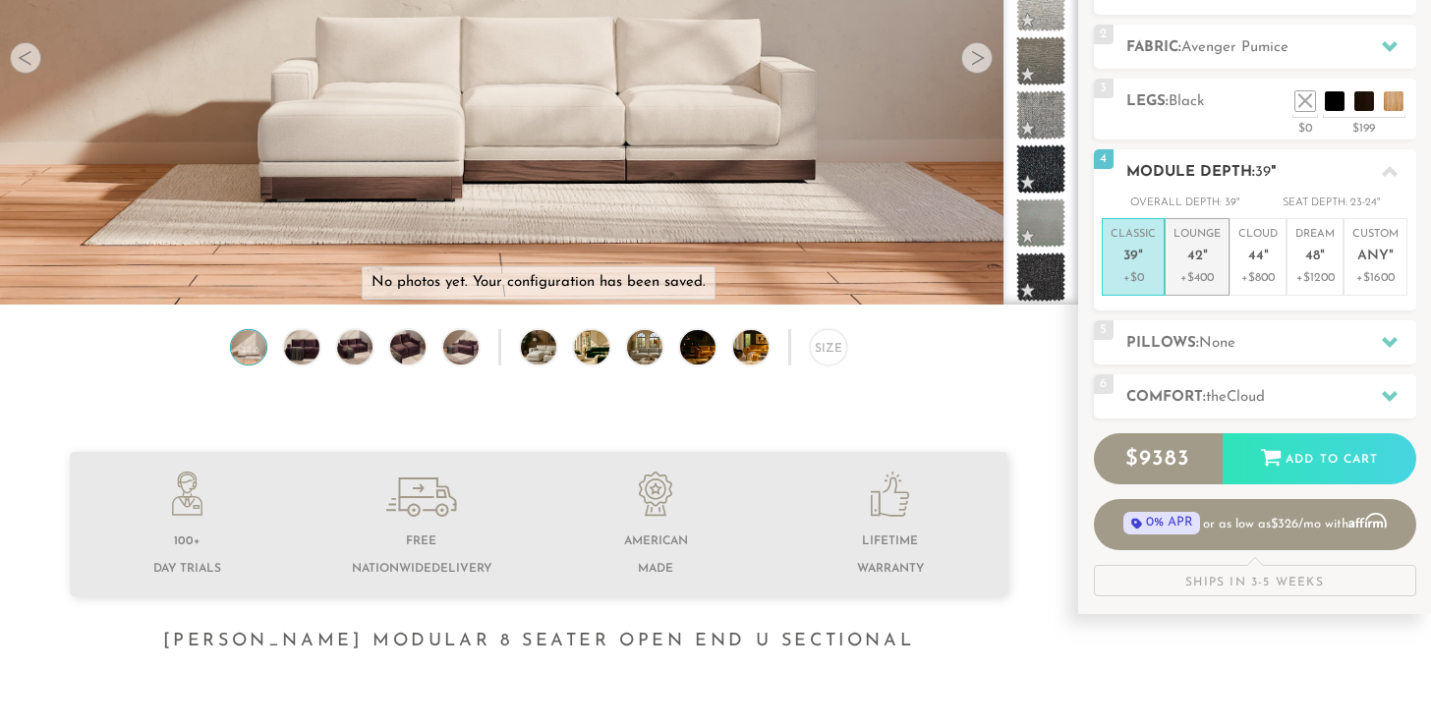
click at [1194, 257] on span "42" at bounding box center [1195, 257] width 16 height 17
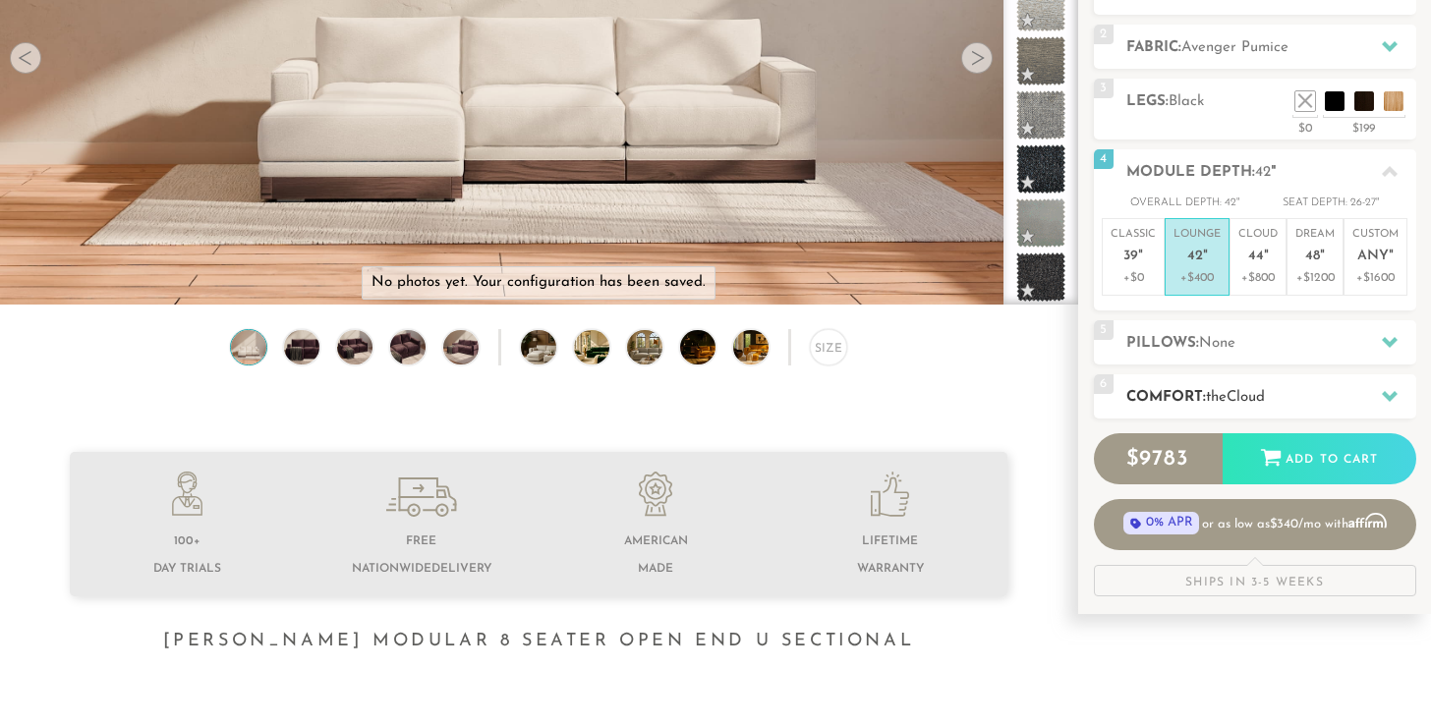
click at [1385, 391] on icon at bounding box center [1390, 396] width 16 height 11
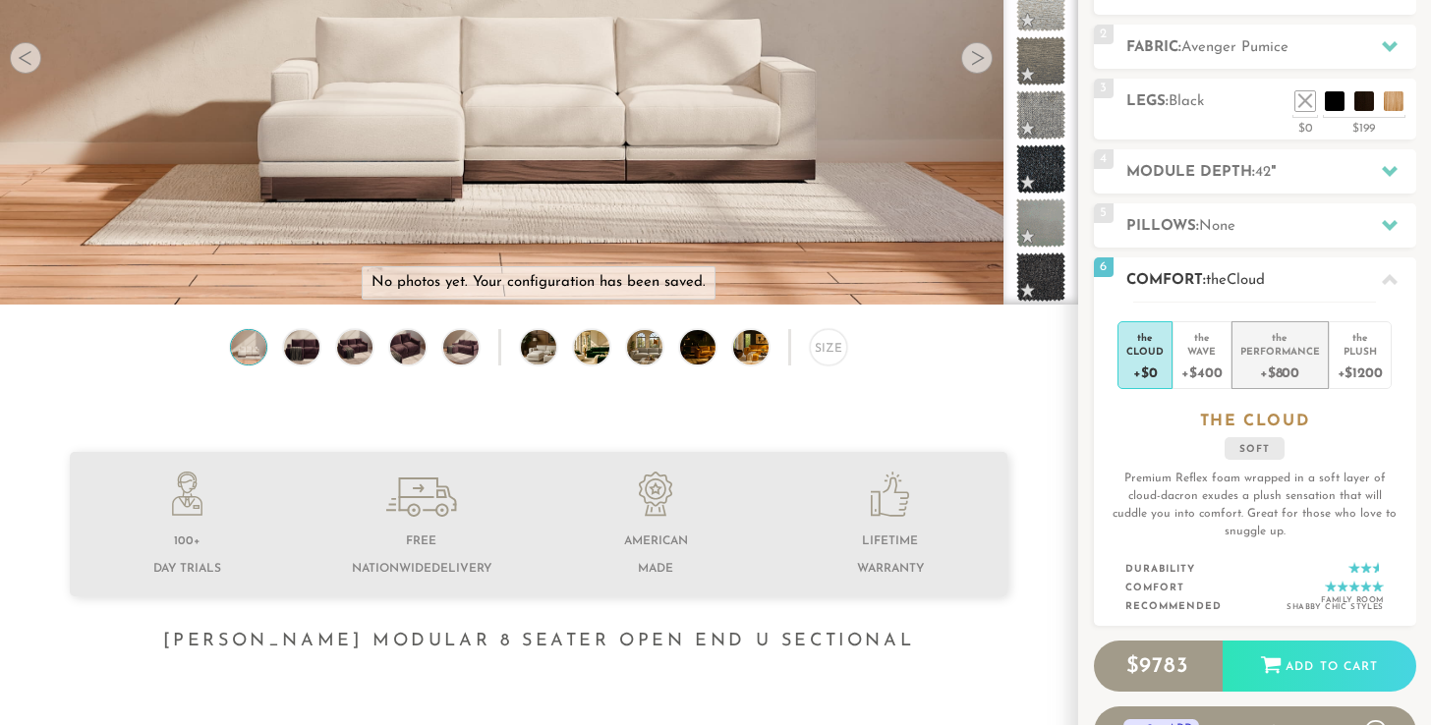
click at [1270, 344] on div "Performance" at bounding box center [1281, 351] width 80 height 14
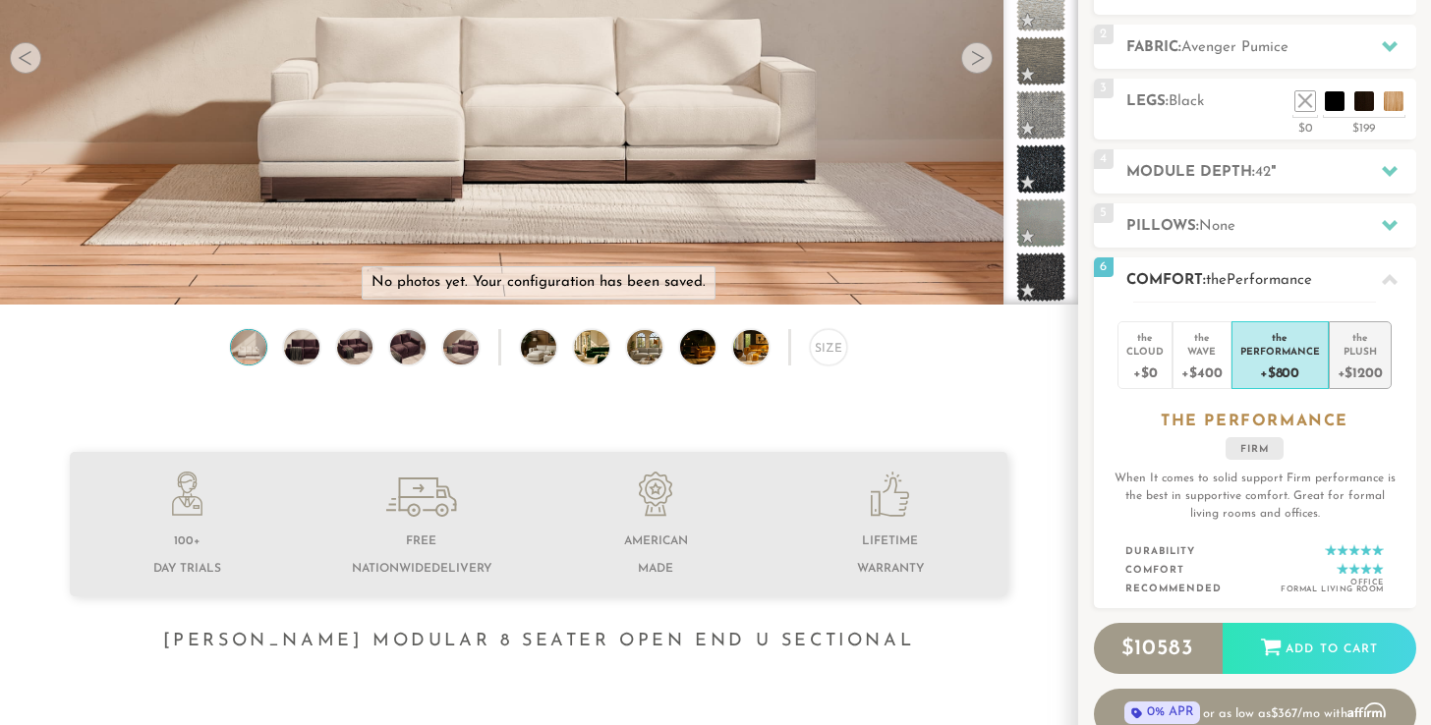
click at [1367, 344] on div "Plush" at bounding box center [1360, 351] width 45 height 14
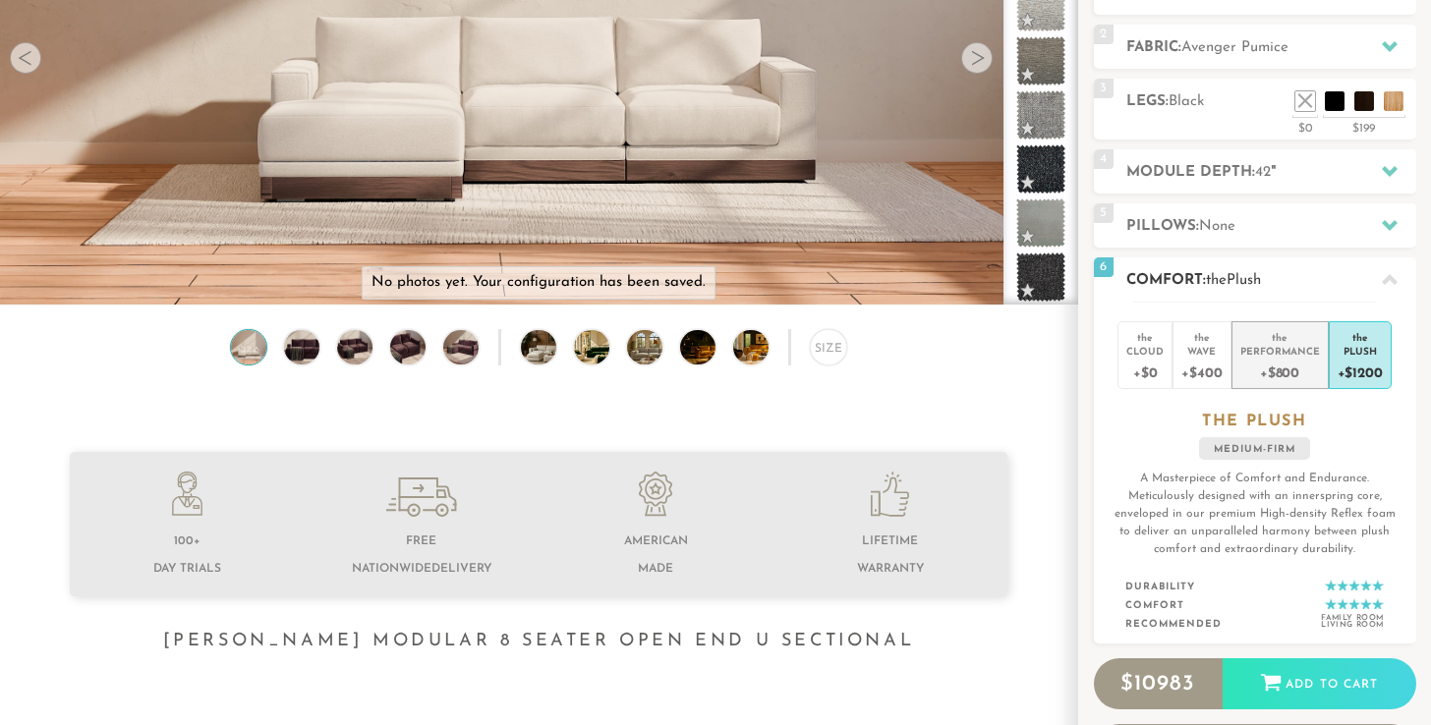
click at [1278, 365] on div "+$800" at bounding box center [1281, 372] width 80 height 29
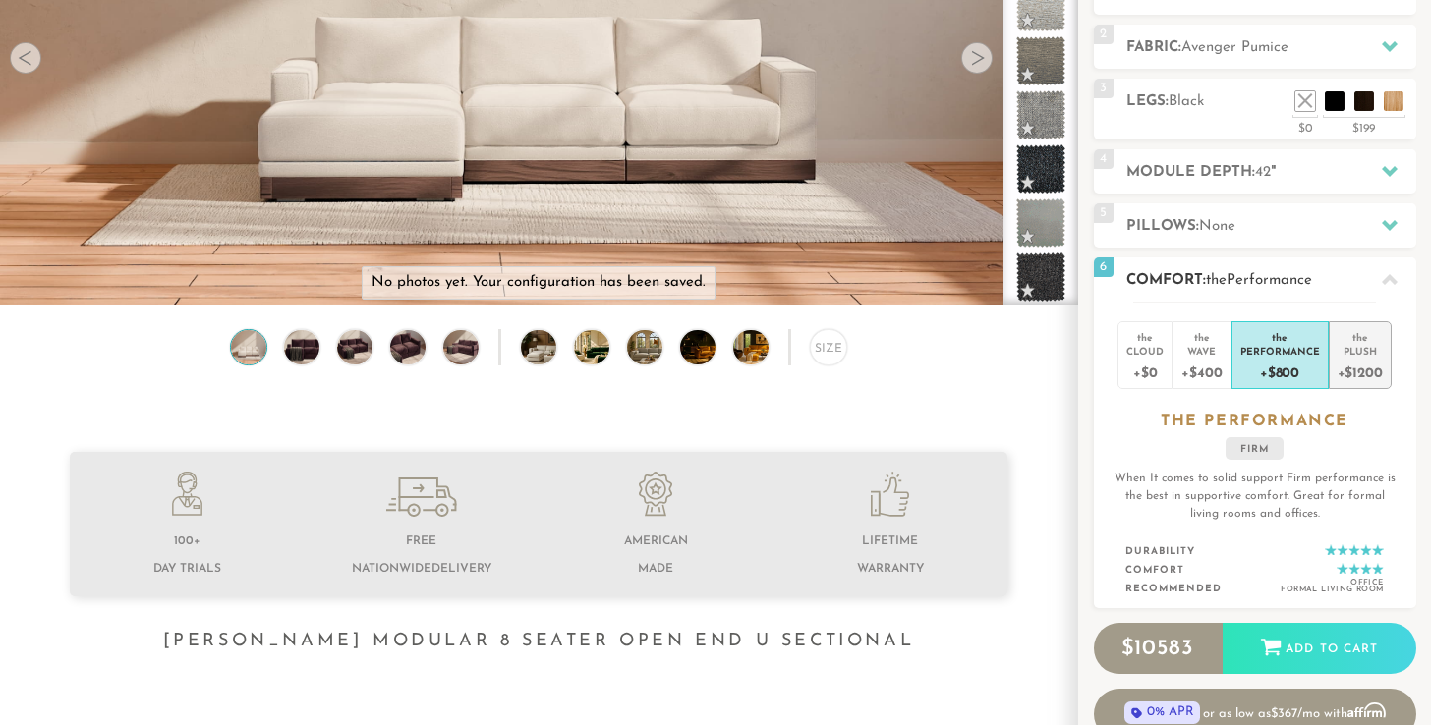
click at [1359, 339] on div "the" at bounding box center [1360, 334] width 45 height 20
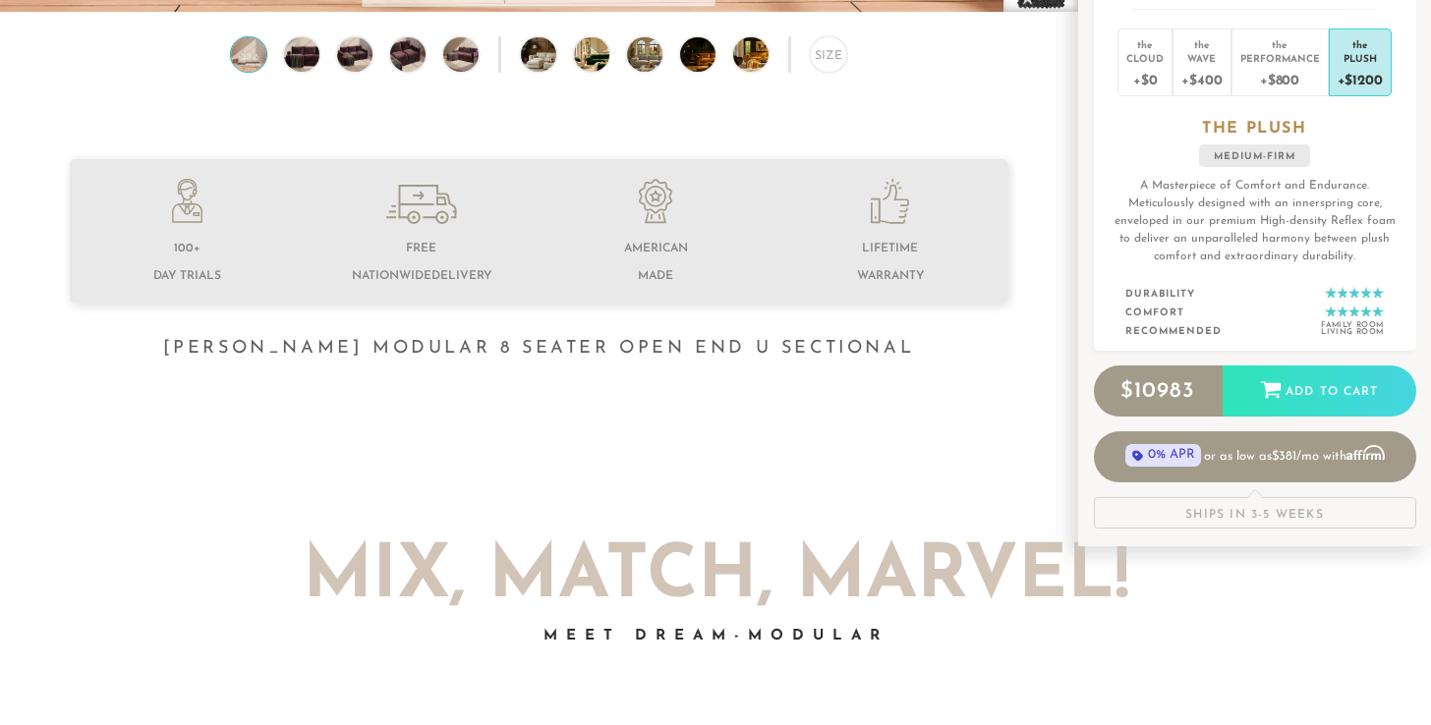
scroll to position [676, 0]
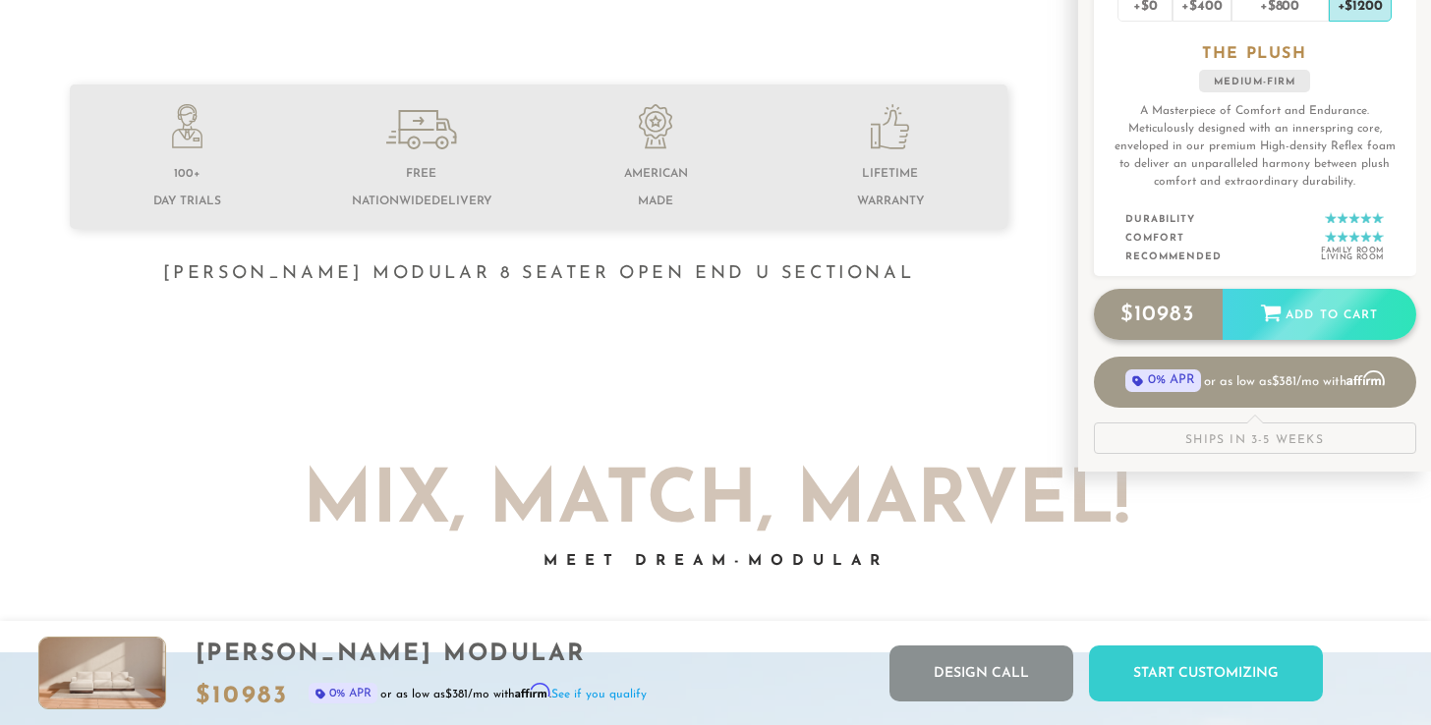
click at [1322, 316] on div "Add to Cart" at bounding box center [1320, 315] width 194 height 53
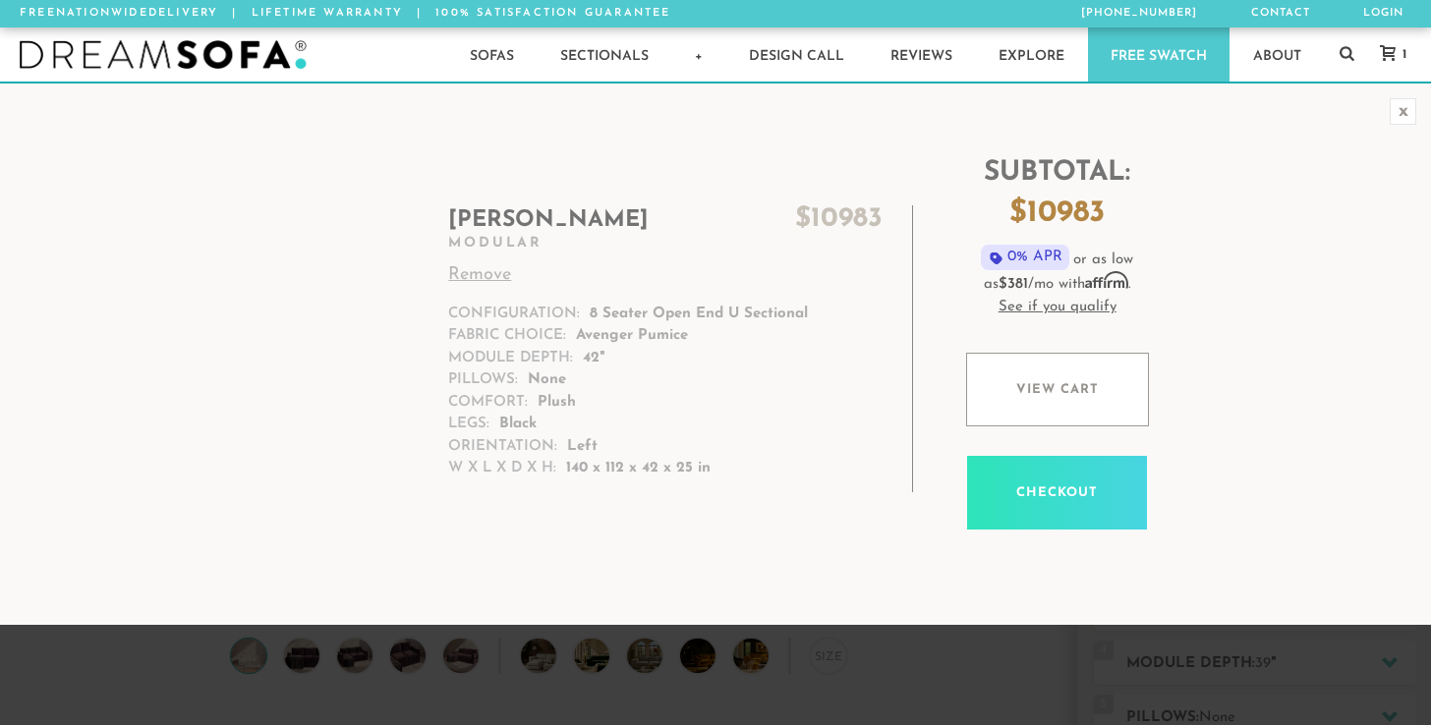
scroll to position [21657, 1415]
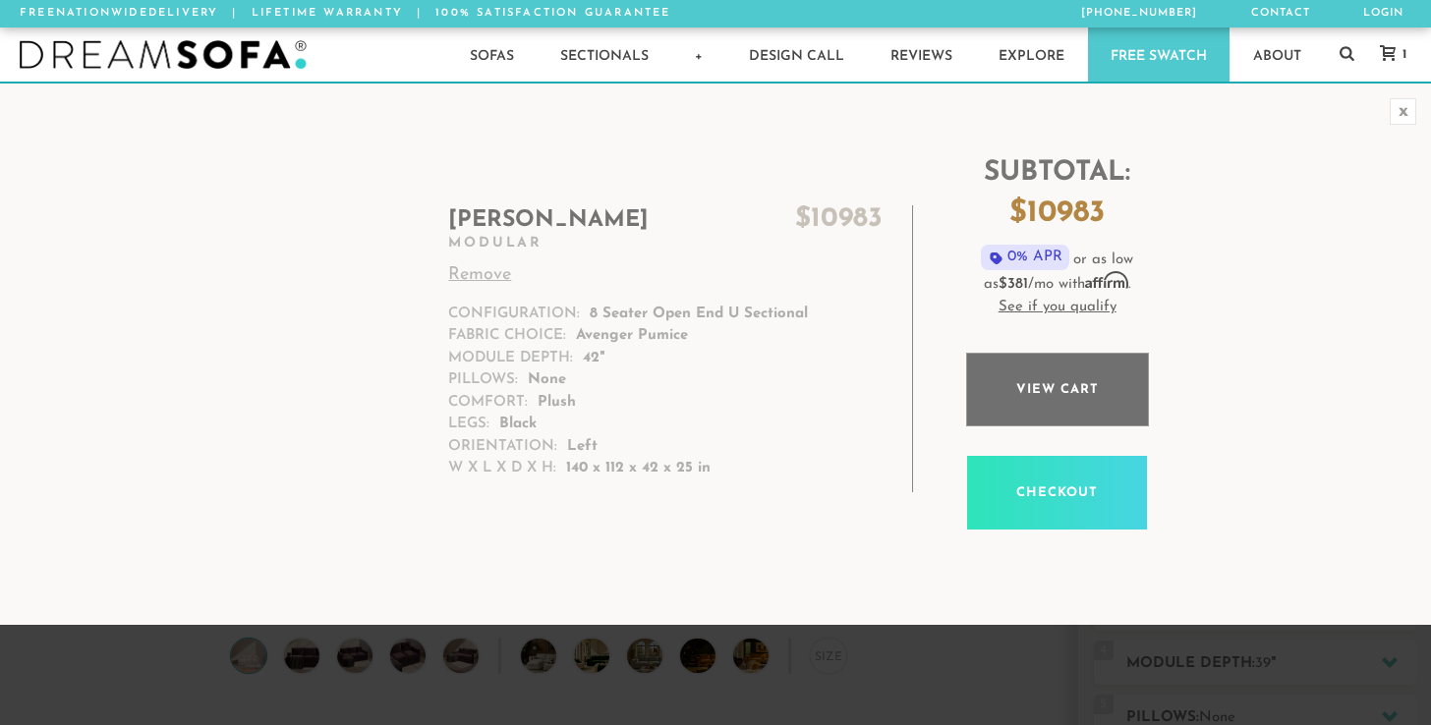
click at [1055, 406] on link "View cart" at bounding box center [1057, 390] width 183 height 74
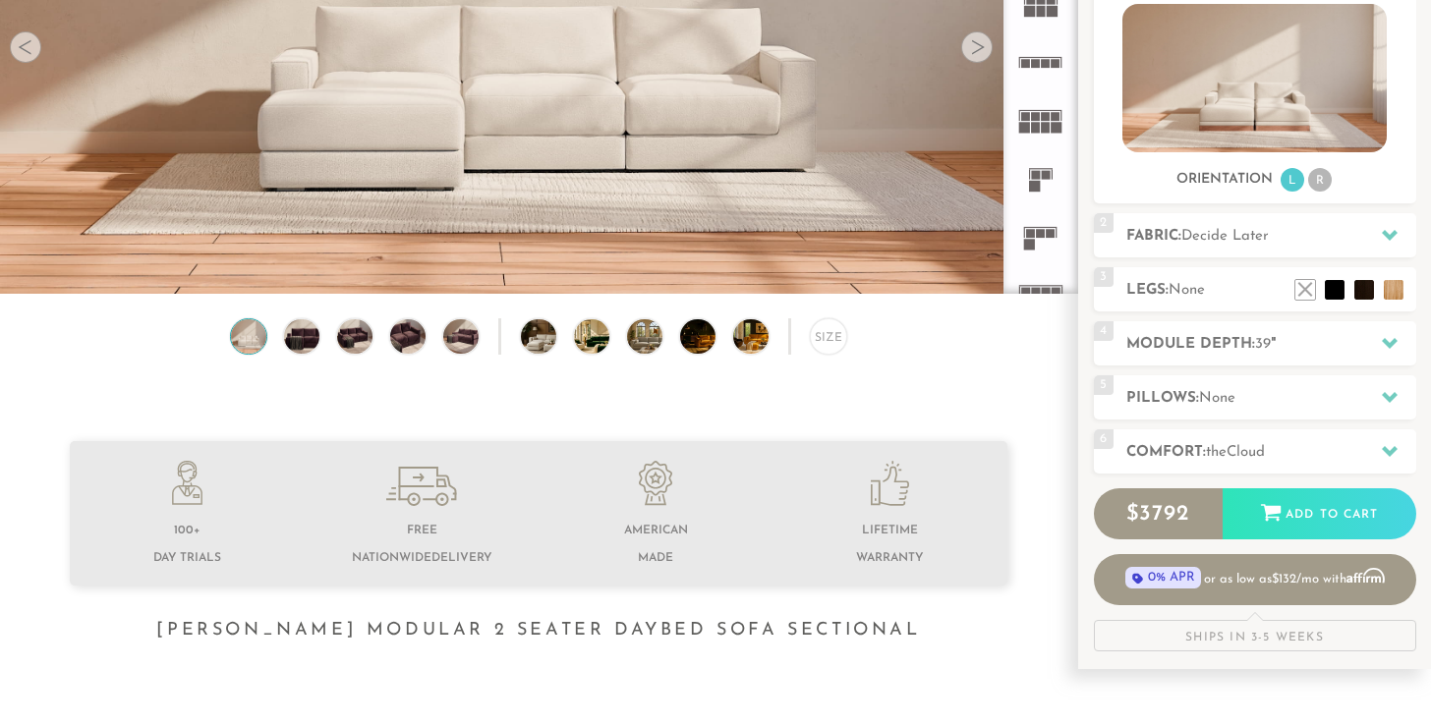
scroll to position [346, 0]
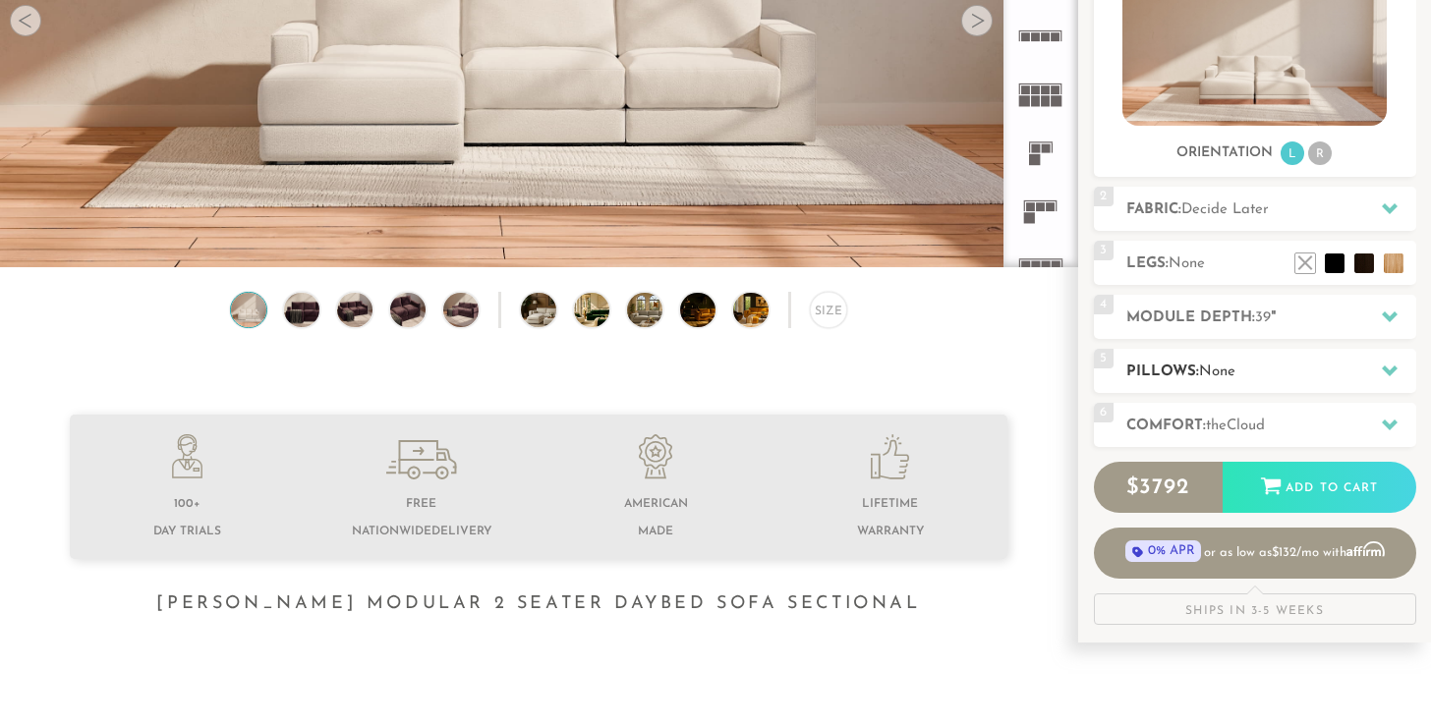
click at [1394, 375] on icon at bounding box center [1390, 371] width 16 height 16
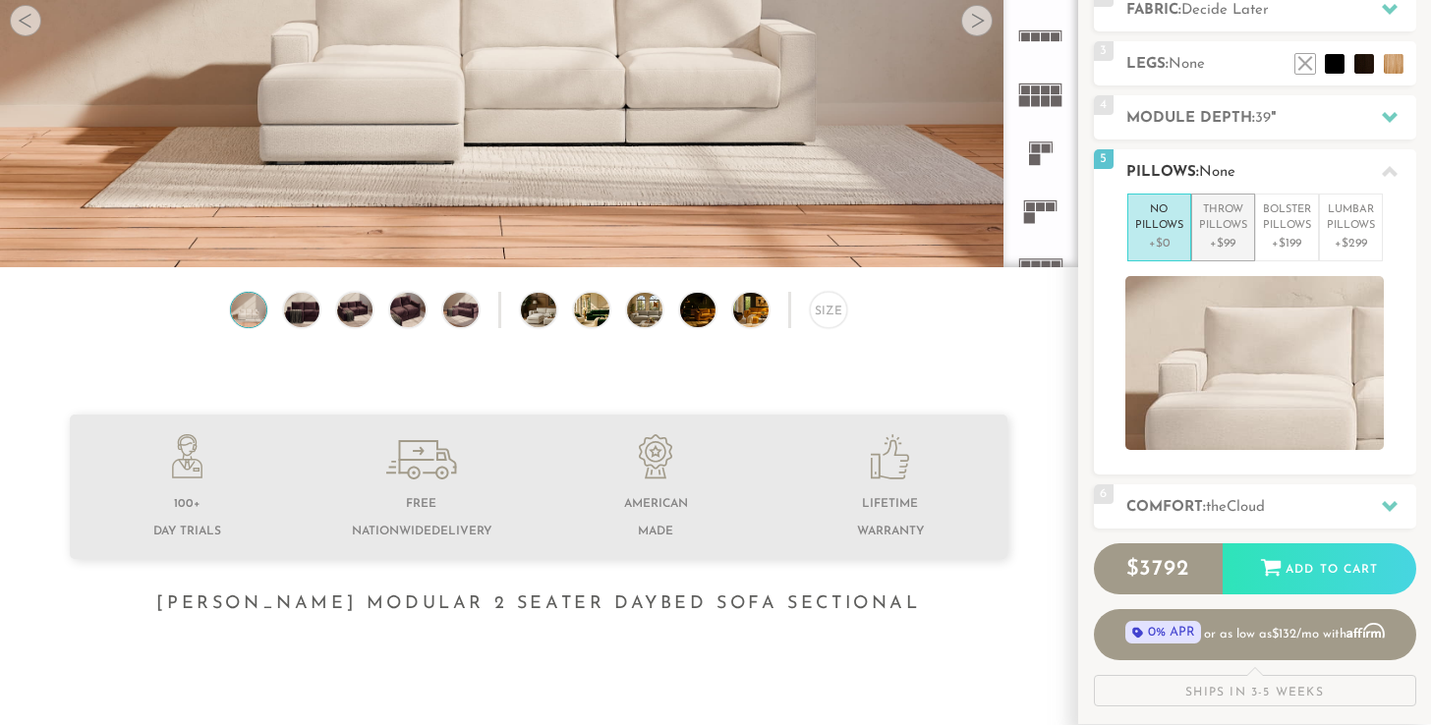
click at [1228, 227] on p "Throw Pillows" at bounding box center [1223, 218] width 48 height 32
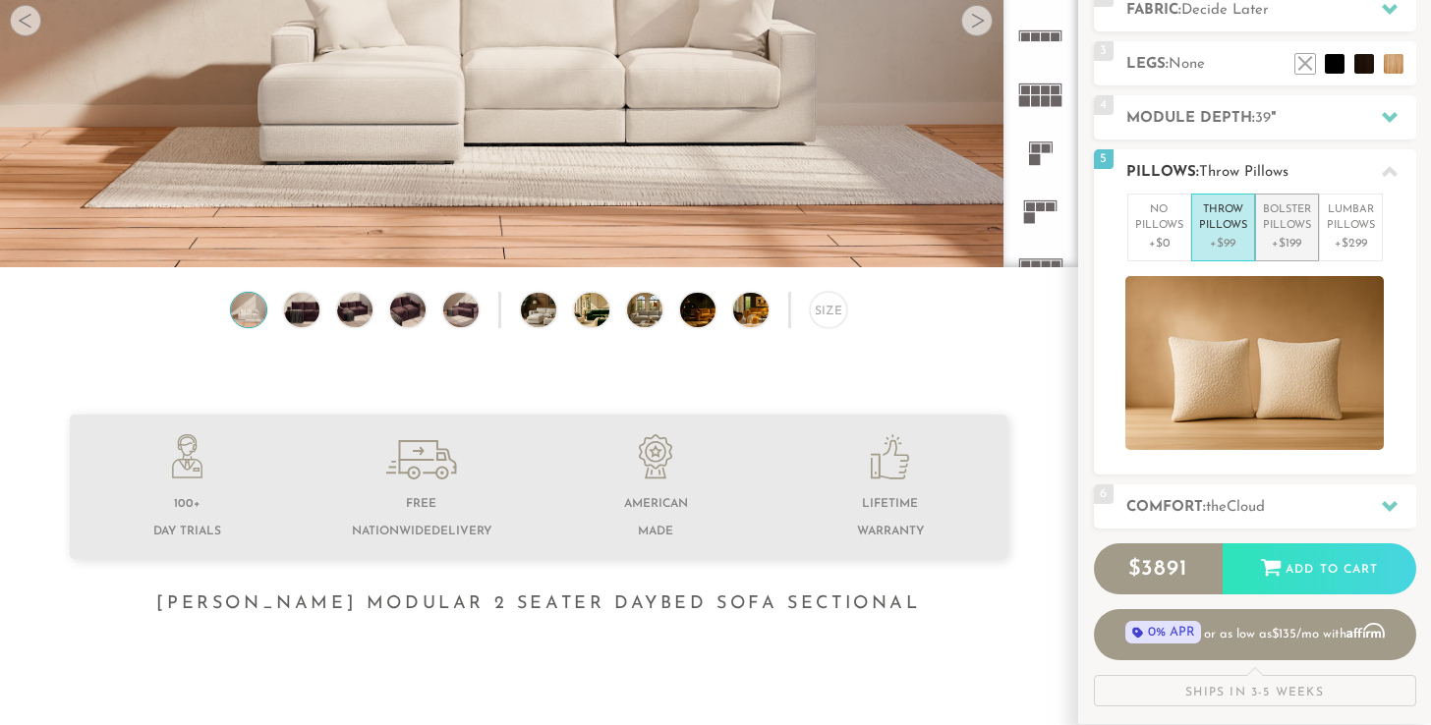
click at [1285, 229] on p "Bolster Pillows" at bounding box center [1287, 218] width 48 height 32
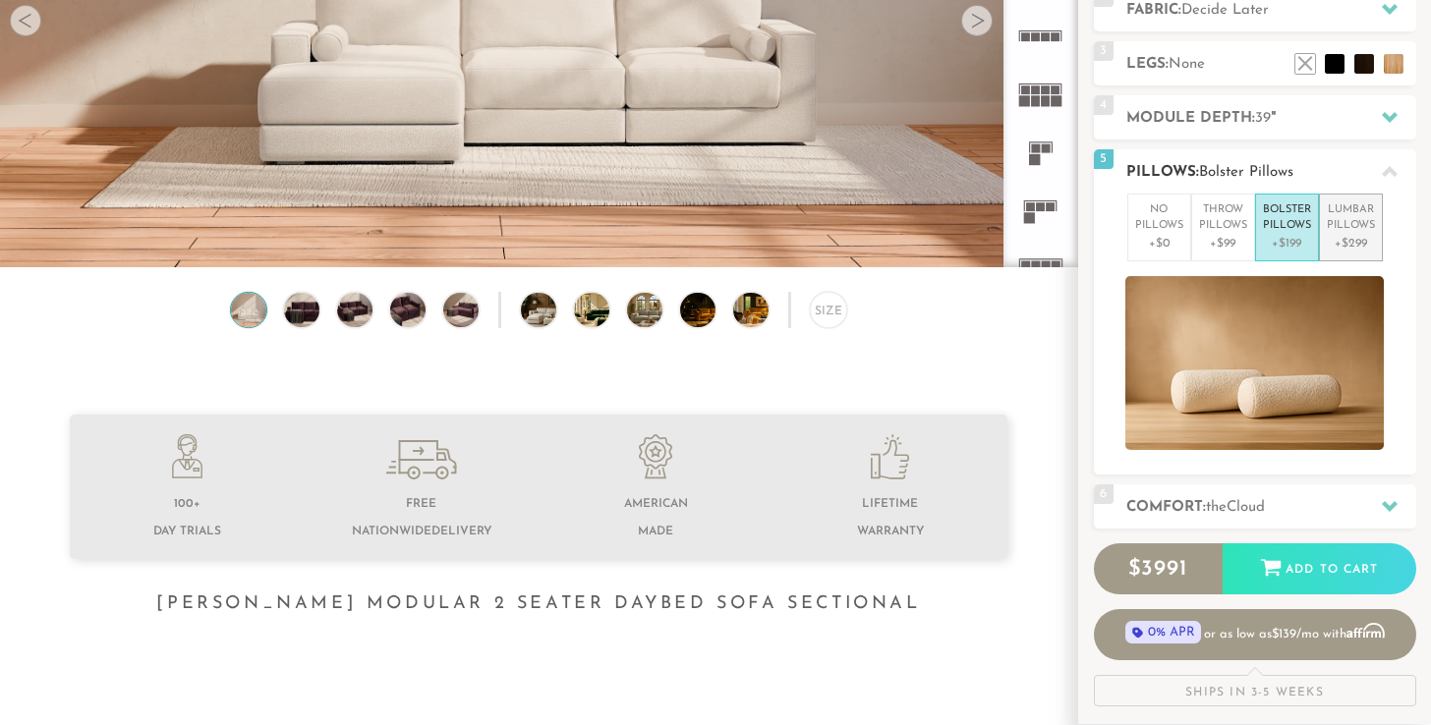
click at [1333, 227] on p "Lumbar Pillows" at bounding box center [1351, 218] width 48 height 32
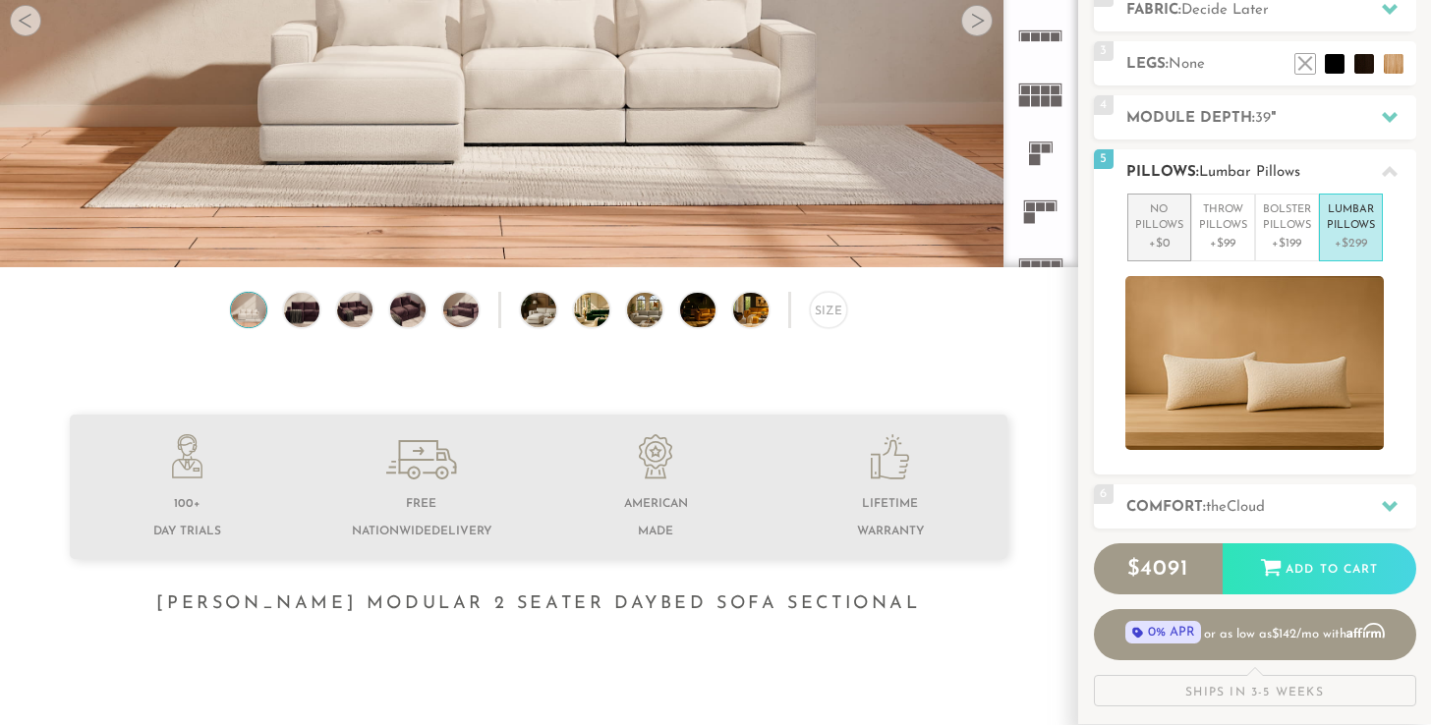
click at [1145, 235] on p "+$0" at bounding box center [1159, 244] width 48 height 18
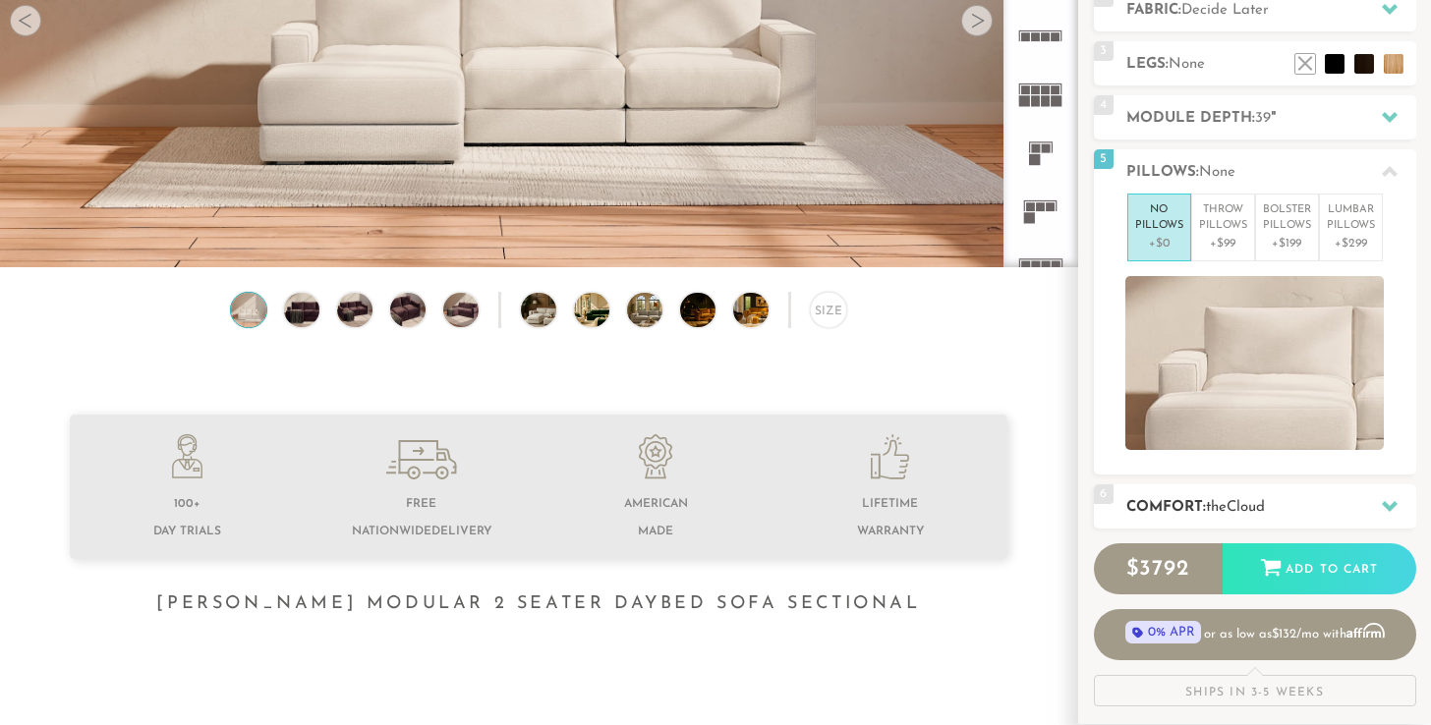
click at [1389, 502] on icon at bounding box center [1390, 506] width 16 height 16
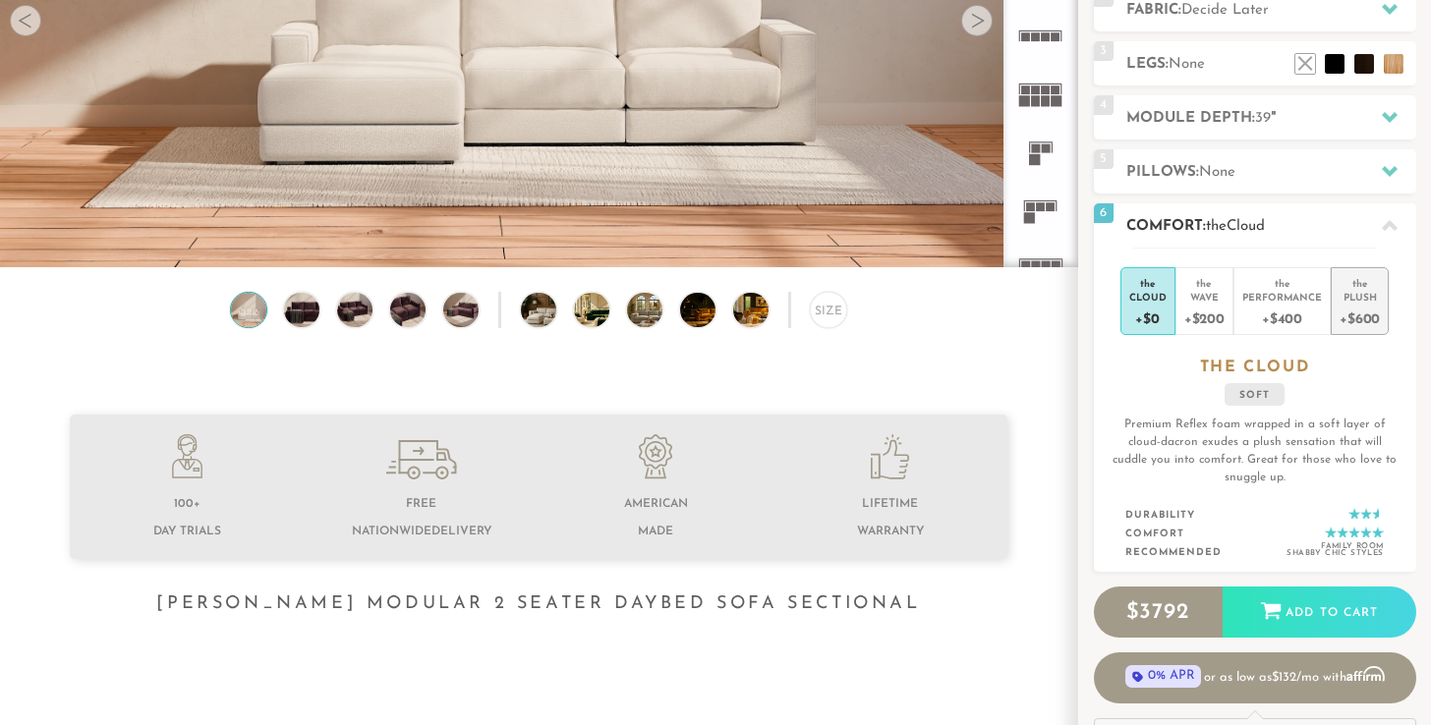
click at [1345, 292] on div "Plush" at bounding box center [1360, 297] width 40 height 14
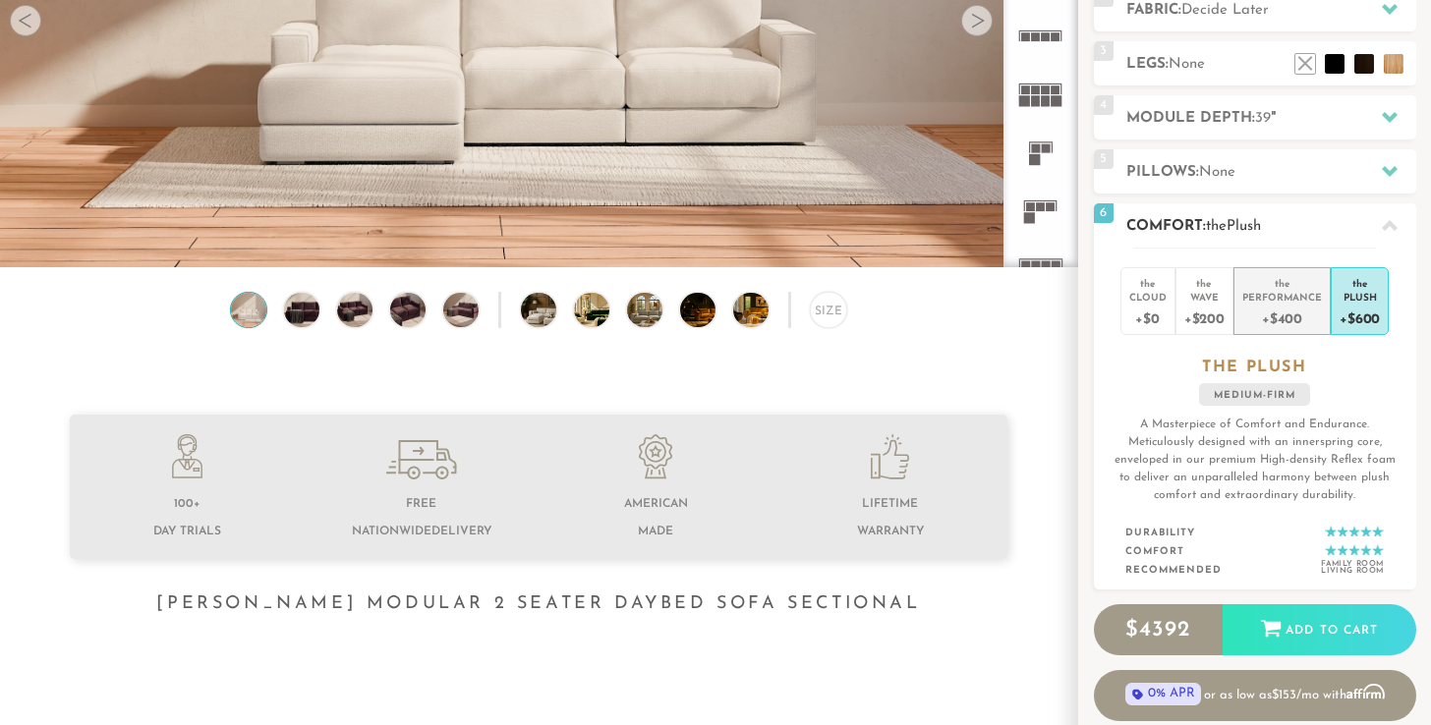
click at [1287, 297] on div "Performance" at bounding box center [1282, 297] width 80 height 14
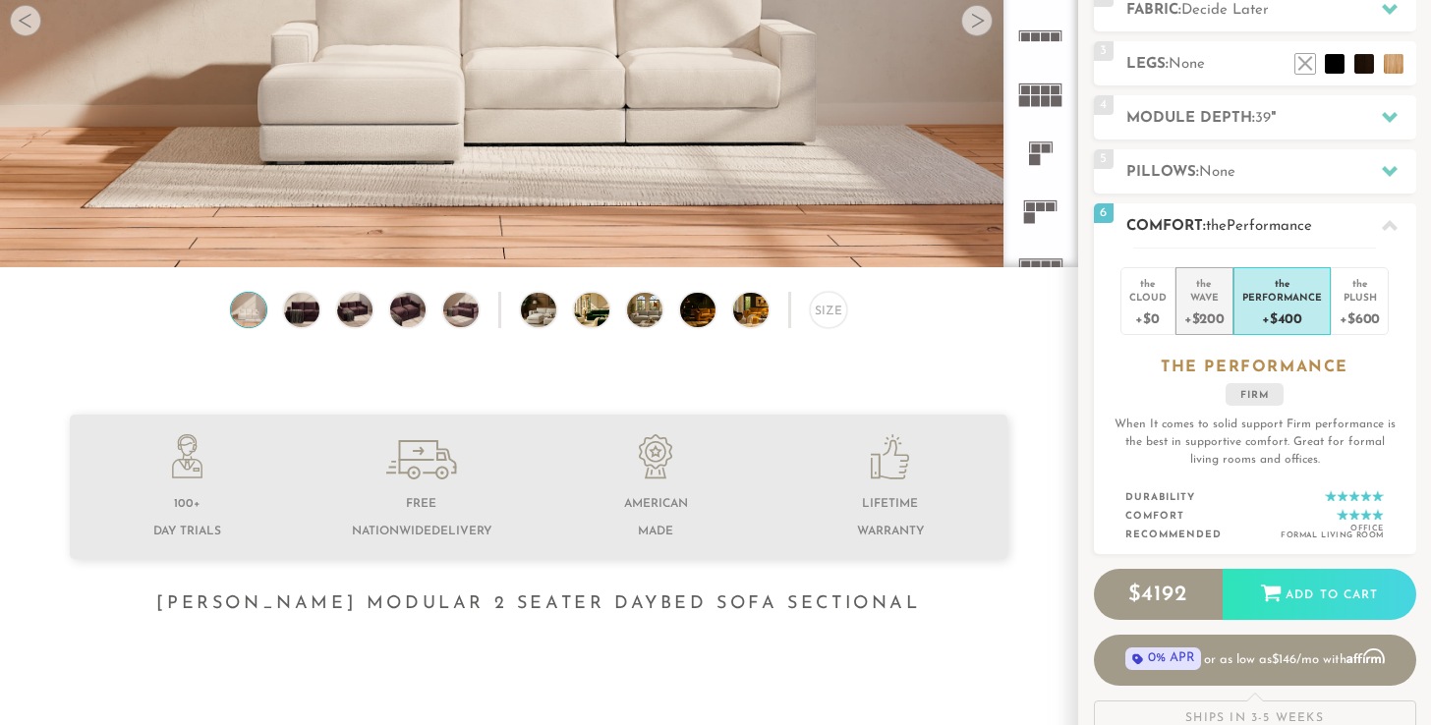
click at [1201, 301] on div "Wave" at bounding box center [1204, 297] width 40 height 14
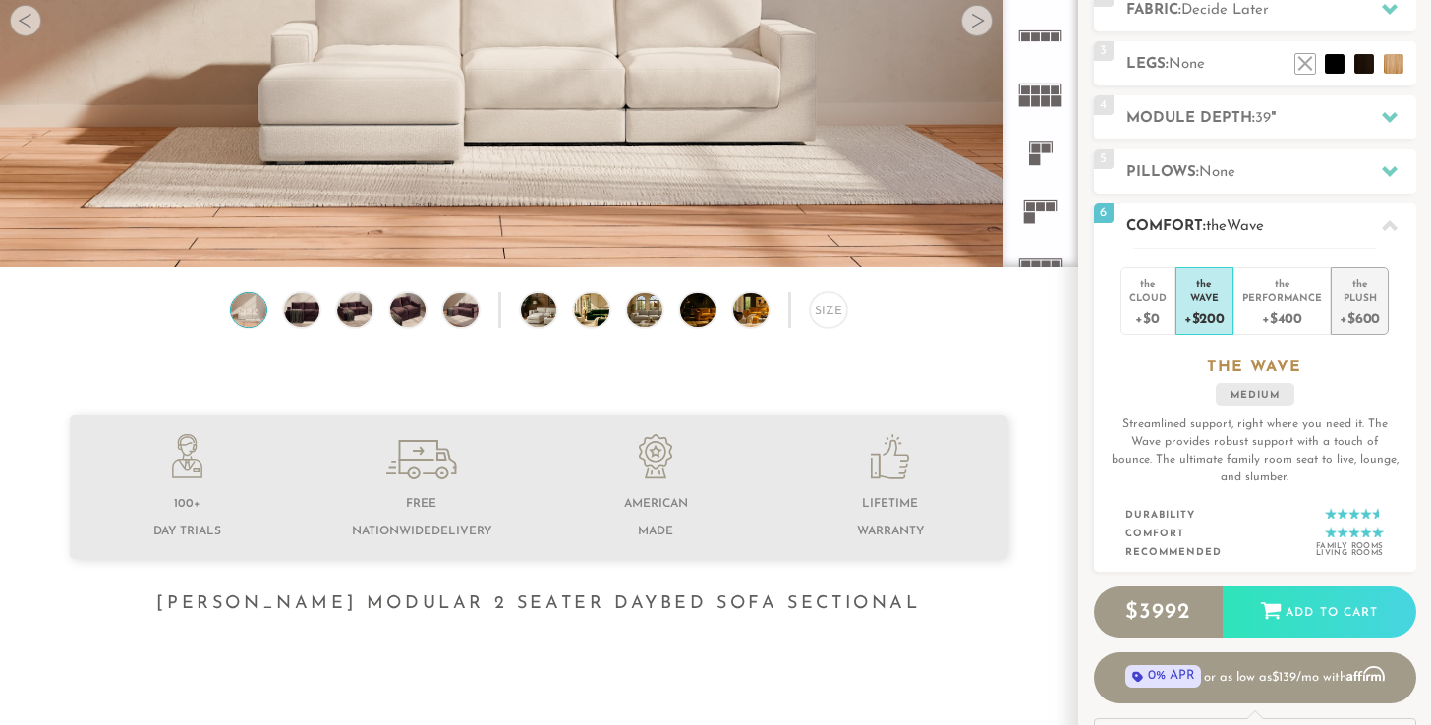
click at [1357, 288] on div "the" at bounding box center [1360, 280] width 40 height 20
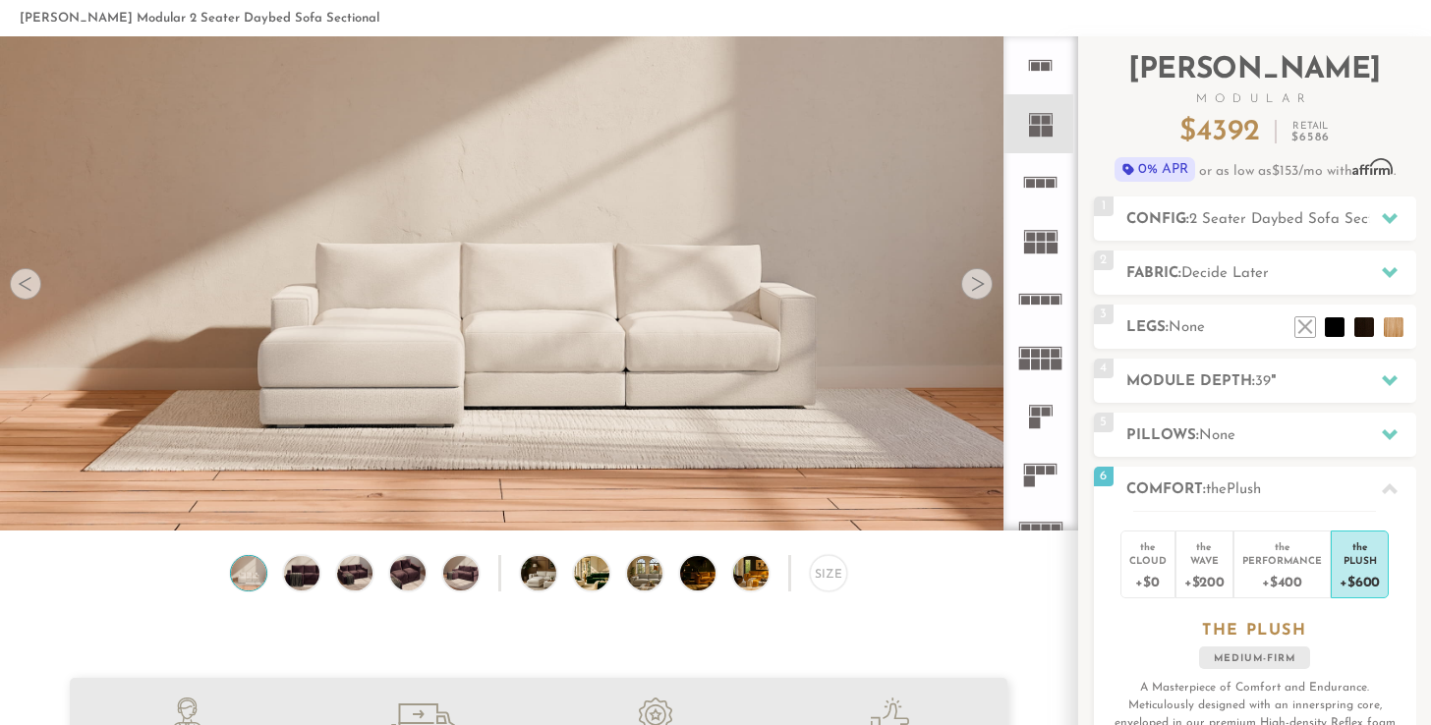
scroll to position [0, 0]
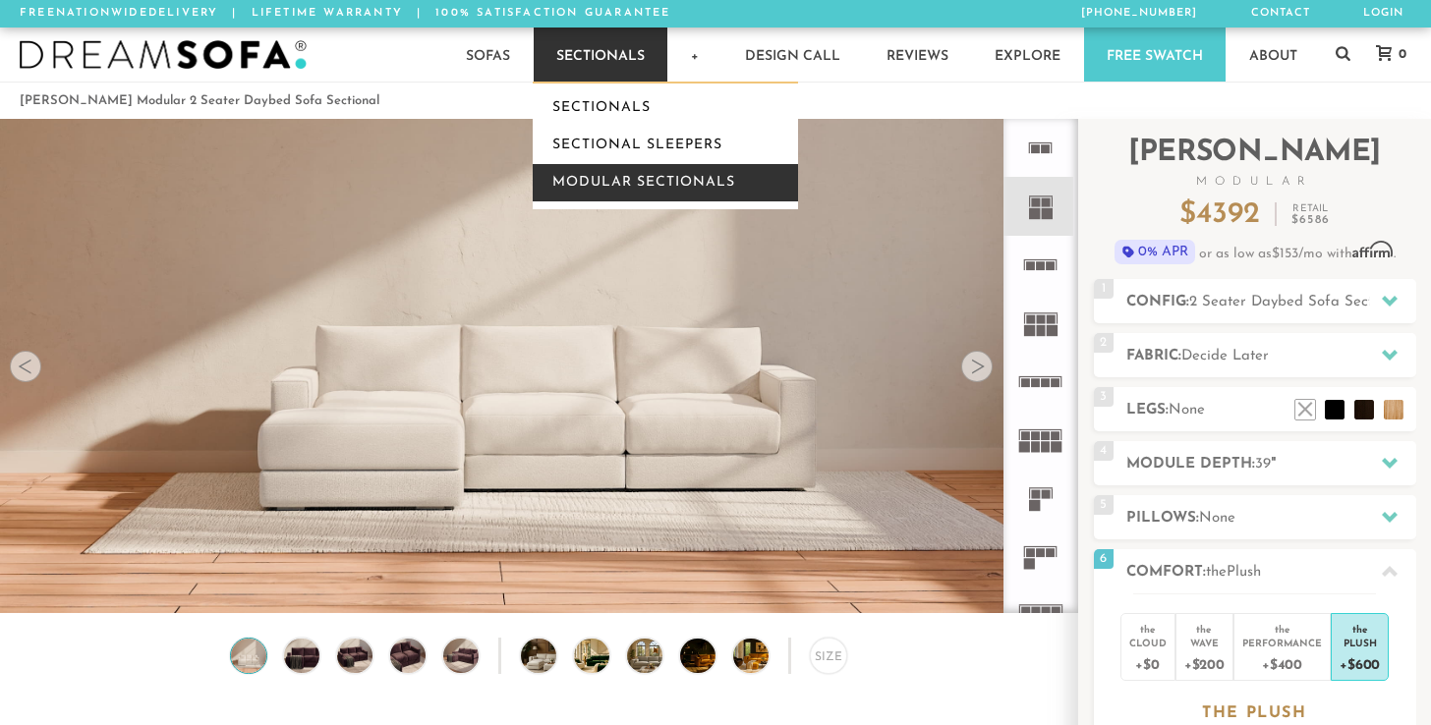
click at [692, 173] on link "Modular Sectionals" at bounding box center [665, 182] width 265 height 37
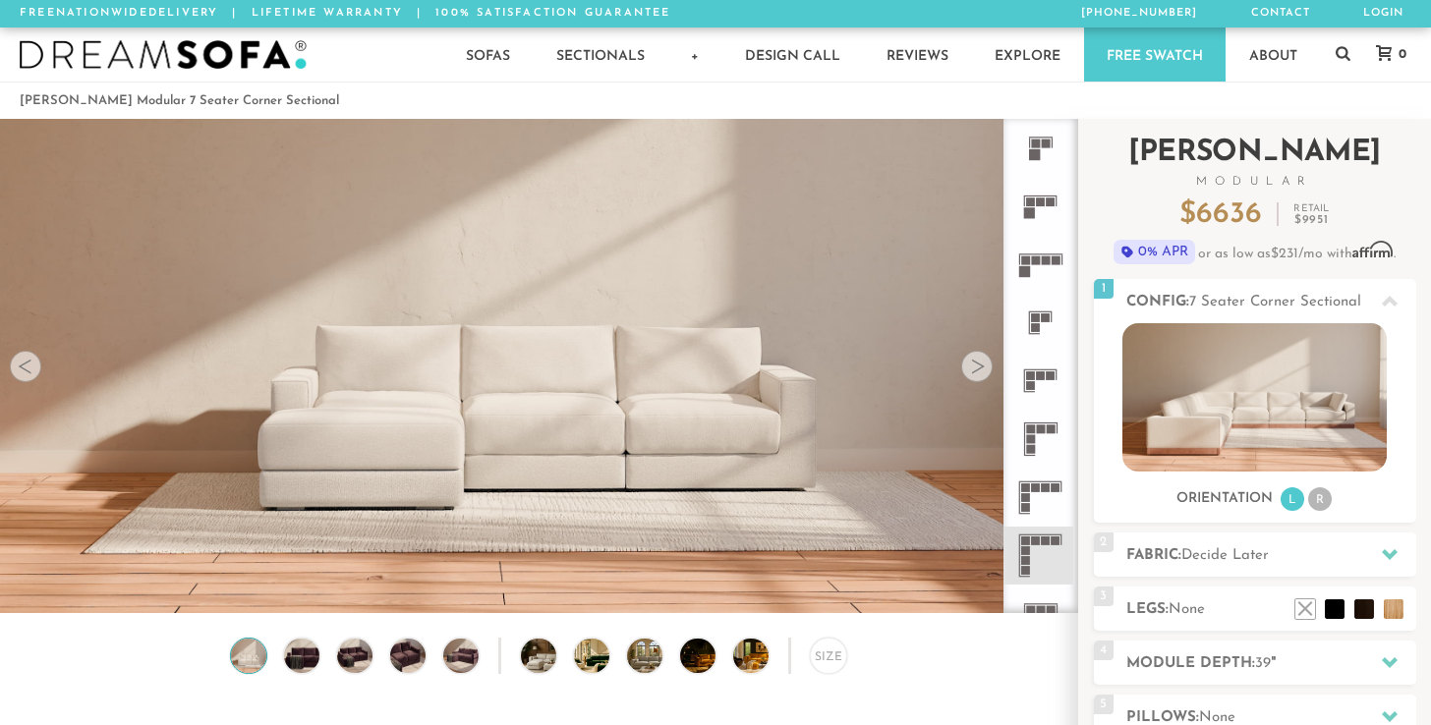
scroll to position [554, 0]
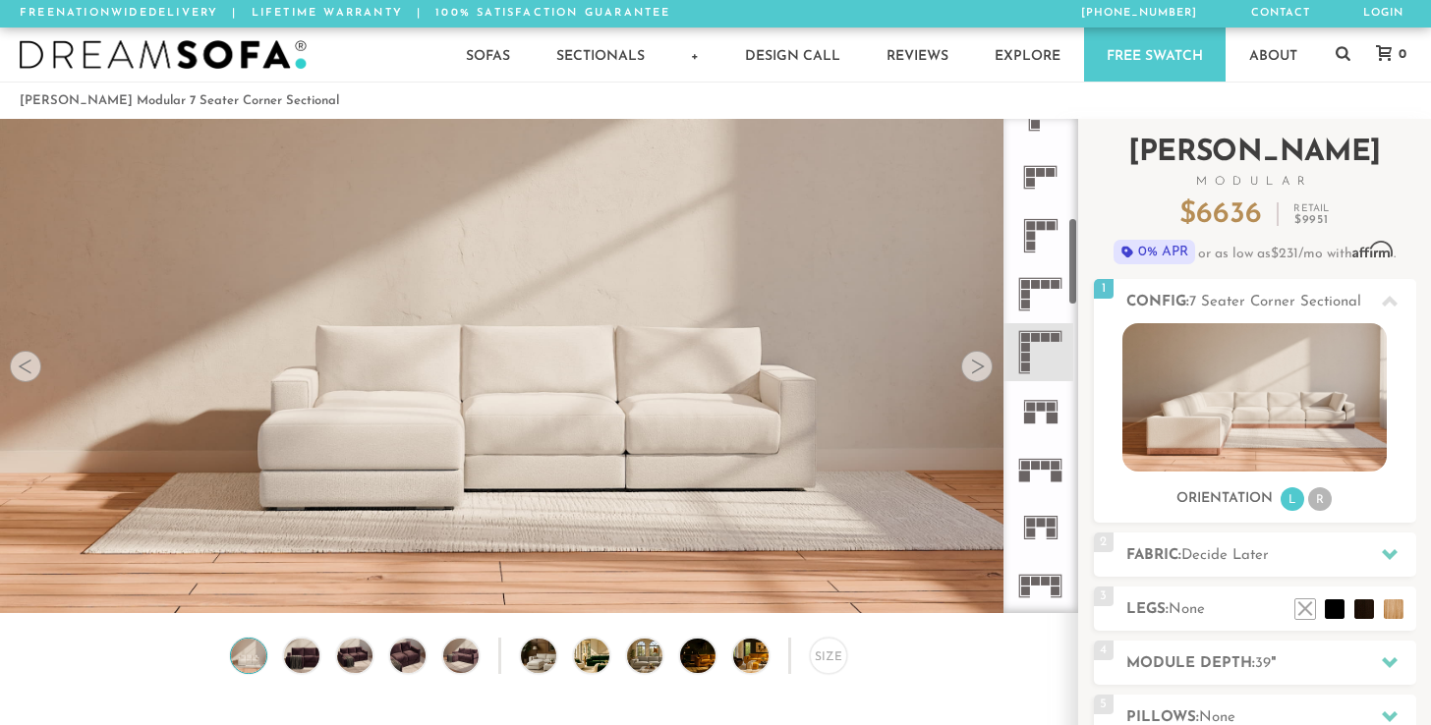
drag, startPoint x: 1074, startPoint y: 186, endPoint x: 1080, endPoint y: 285, distance: 99.5
click at [1080, 285] on div "Introducing [PERSON_NAME] Modular $ 6636 Retail $ 9951 $ 6636 Retail $ 9951 0% …" at bounding box center [1254, 554] width 353 height 870
click at [1040, 355] on icon at bounding box center [1040, 352] width 58 height 58
click at [1290, 371] on img at bounding box center [1255, 397] width 264 height 148
click at [1324, 497] on li "R" at bounding box center [1320, 500] width 24 height 24
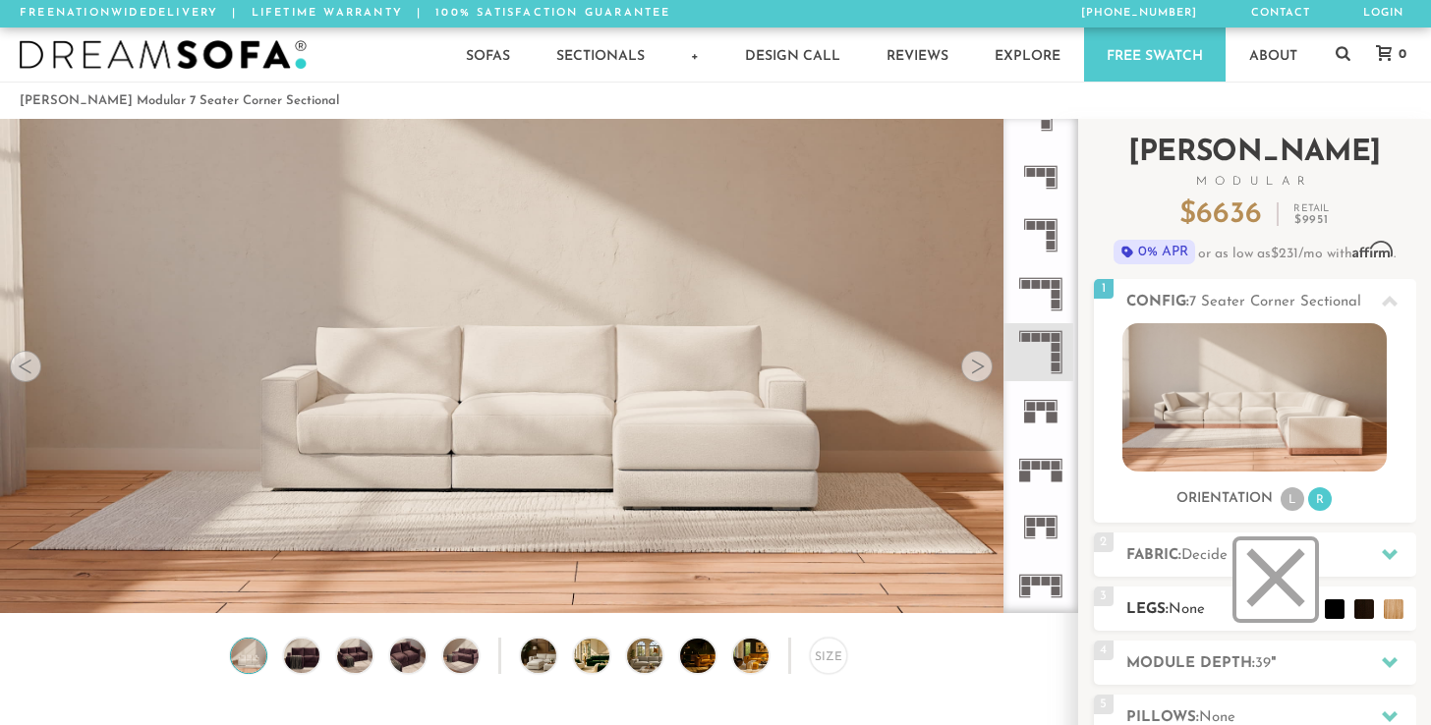
click at [1304, 612] on li at bounding box center [1276, 580] width 79 height 79
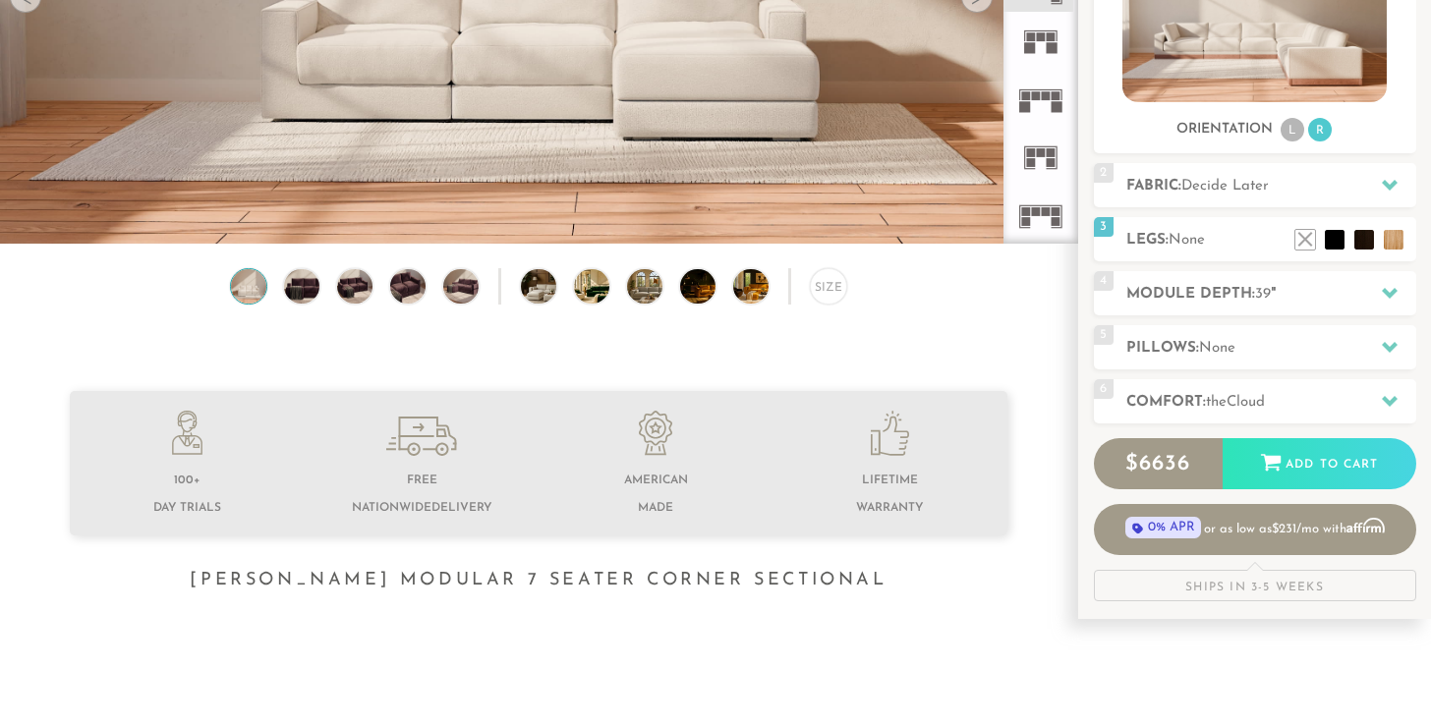
scroll to position [645, 0]
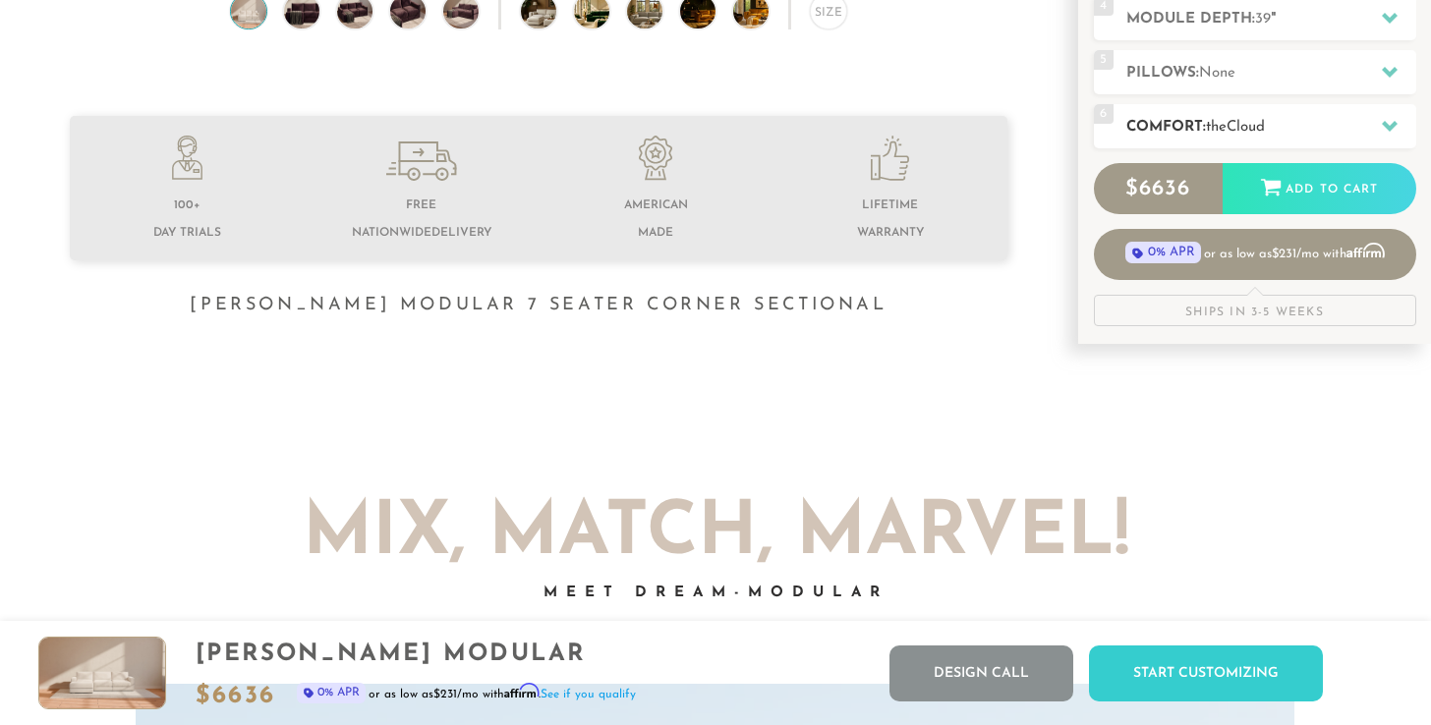
click at [1391, 123] on icon at bounding box center [1390, 126] width 16 height 16
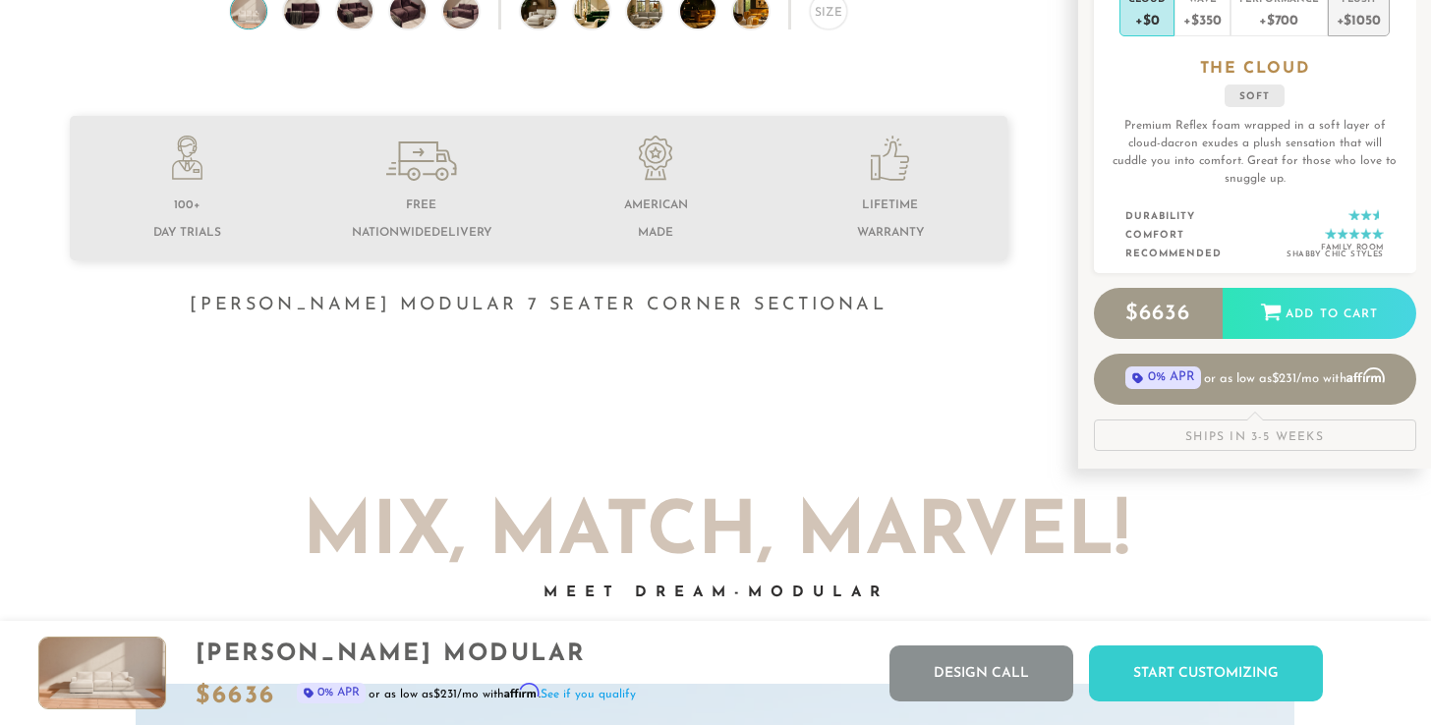
click at [1353, 17] on div "+$1050" at bounding box center [1359, 19] width 44 height 29
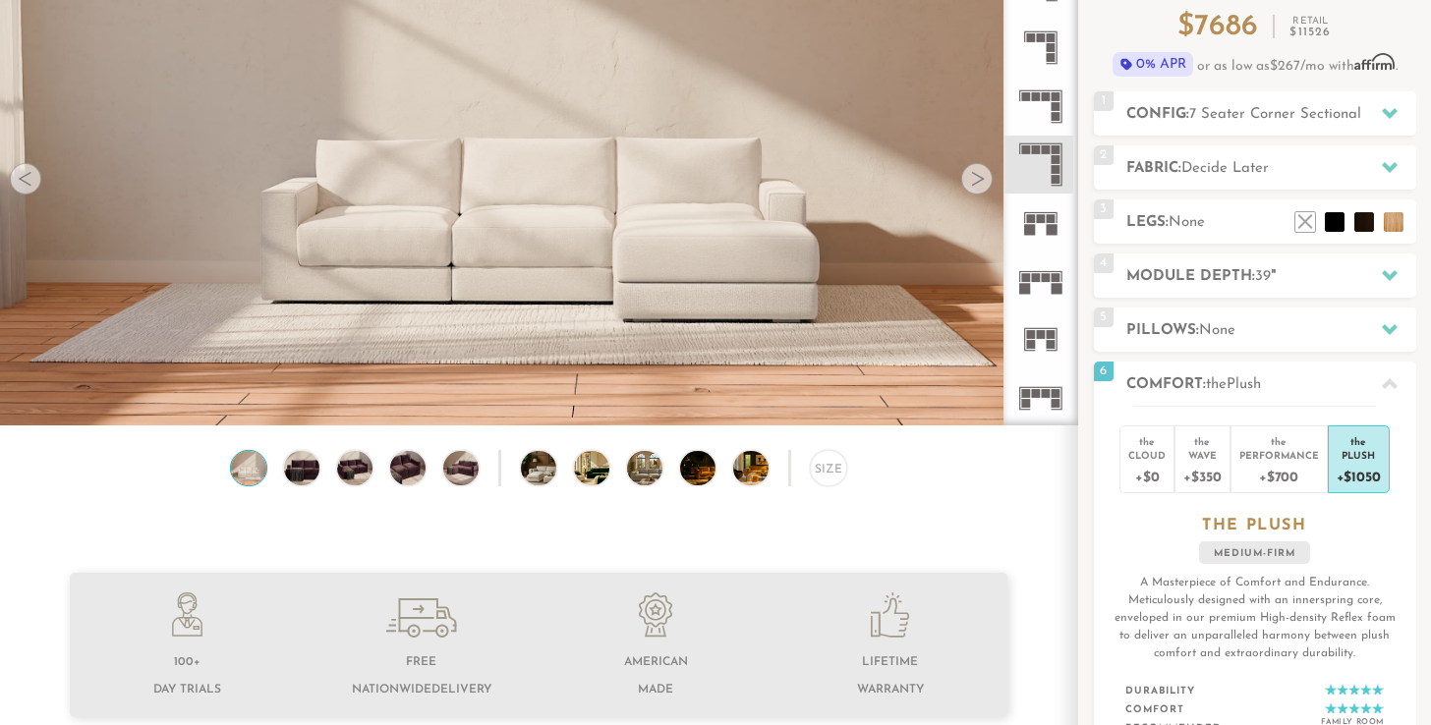
scroll to position [162, 0]
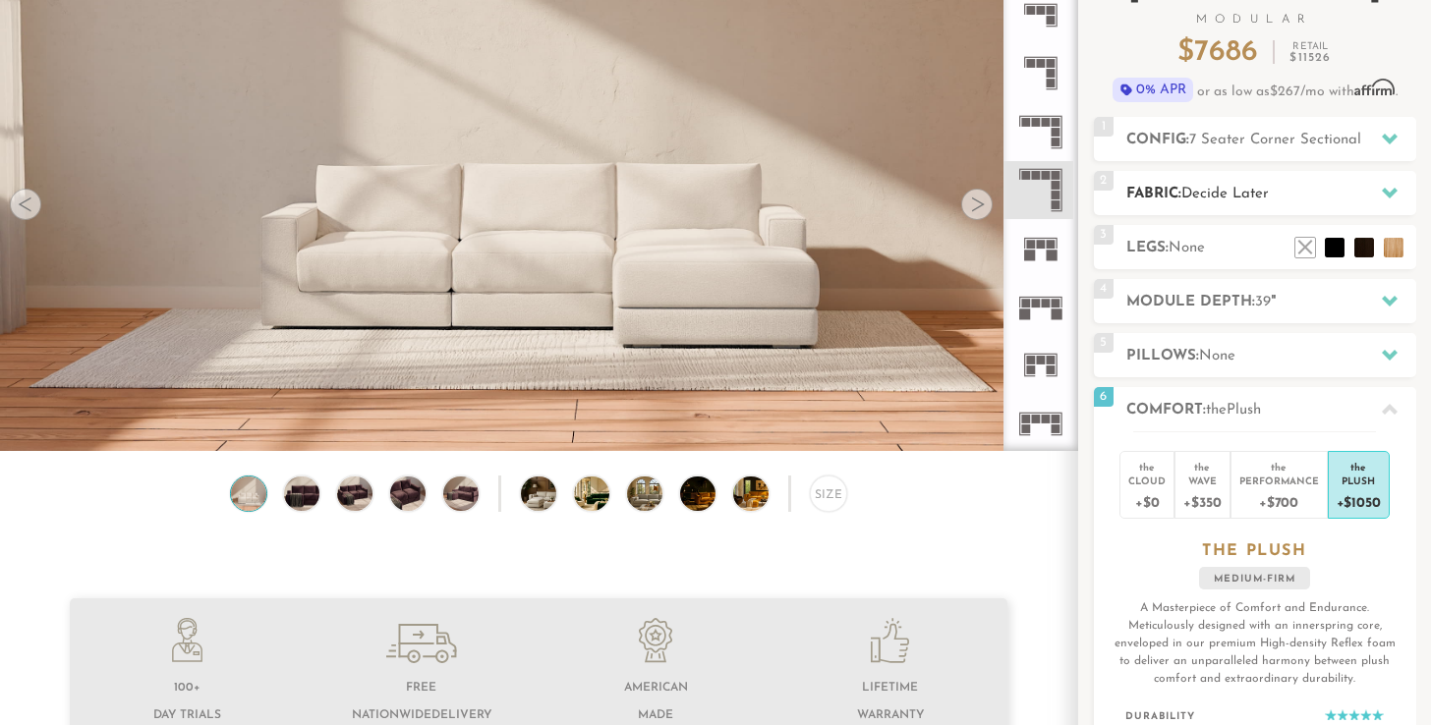
click at [1385, 188] on icon at bounding box center [1390, 193] width 16 height 11
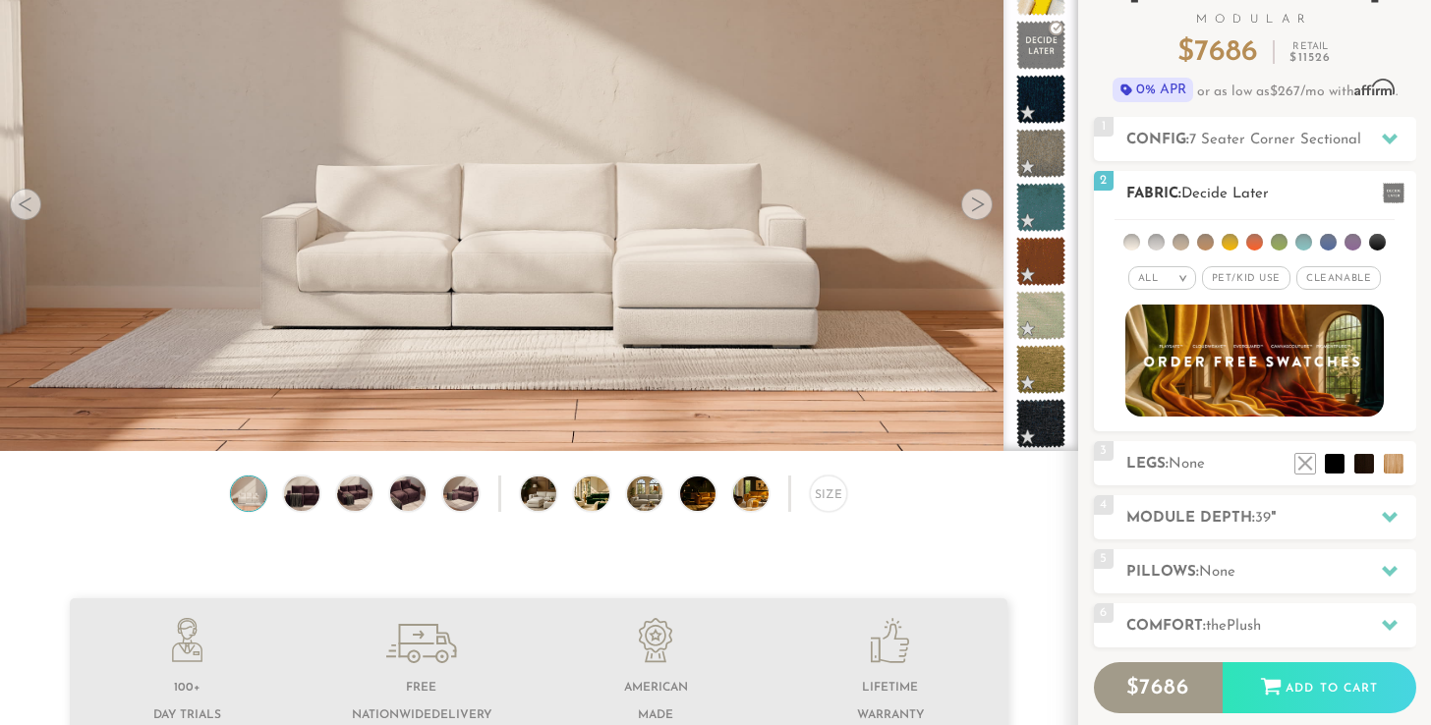
click at [1283, 238] on li at bounding box center [1279, 242] width 17 height 17
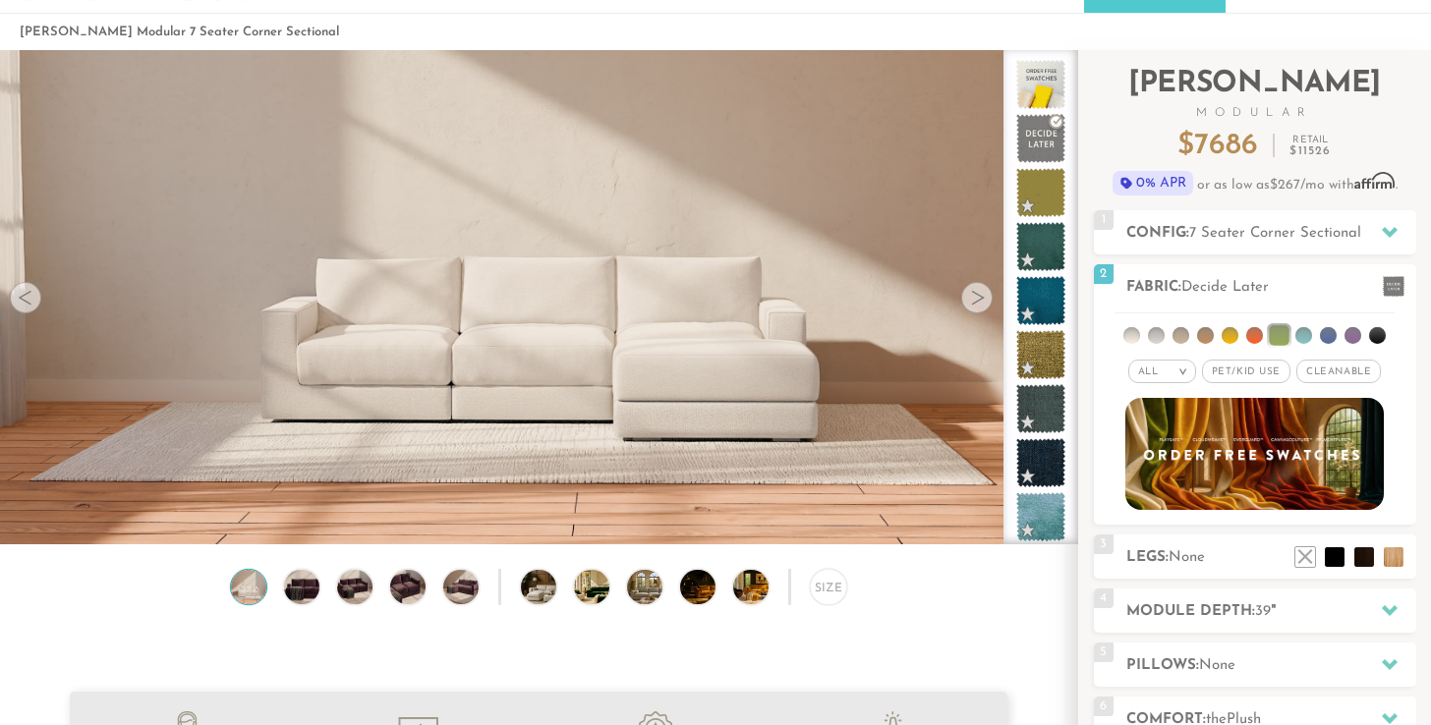
scroll to position [244, 0]
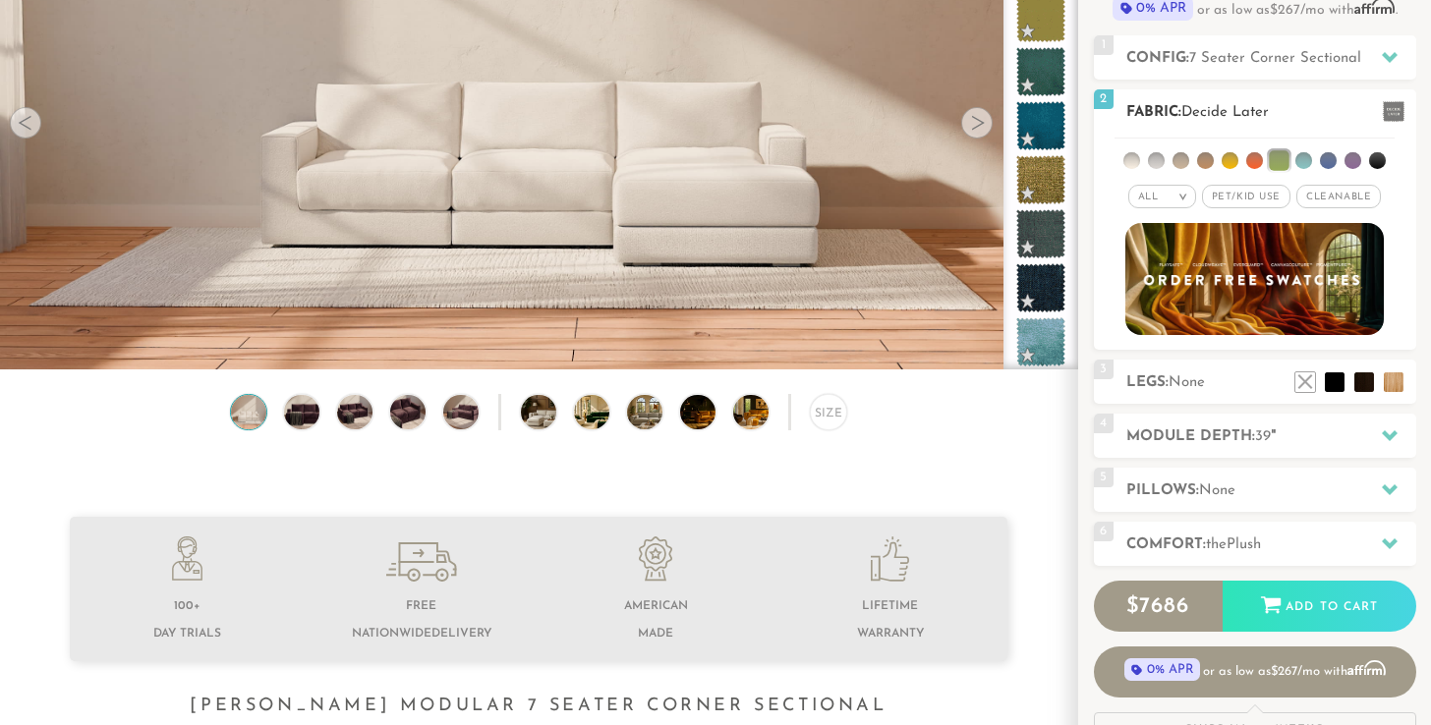
click at [1189, 196] on em ">" at bounding box center [1183, 197] width 15 height 10
click at [1165, 364] on li "Luxury" at bounding box center [1162, 363] width 68 height 28
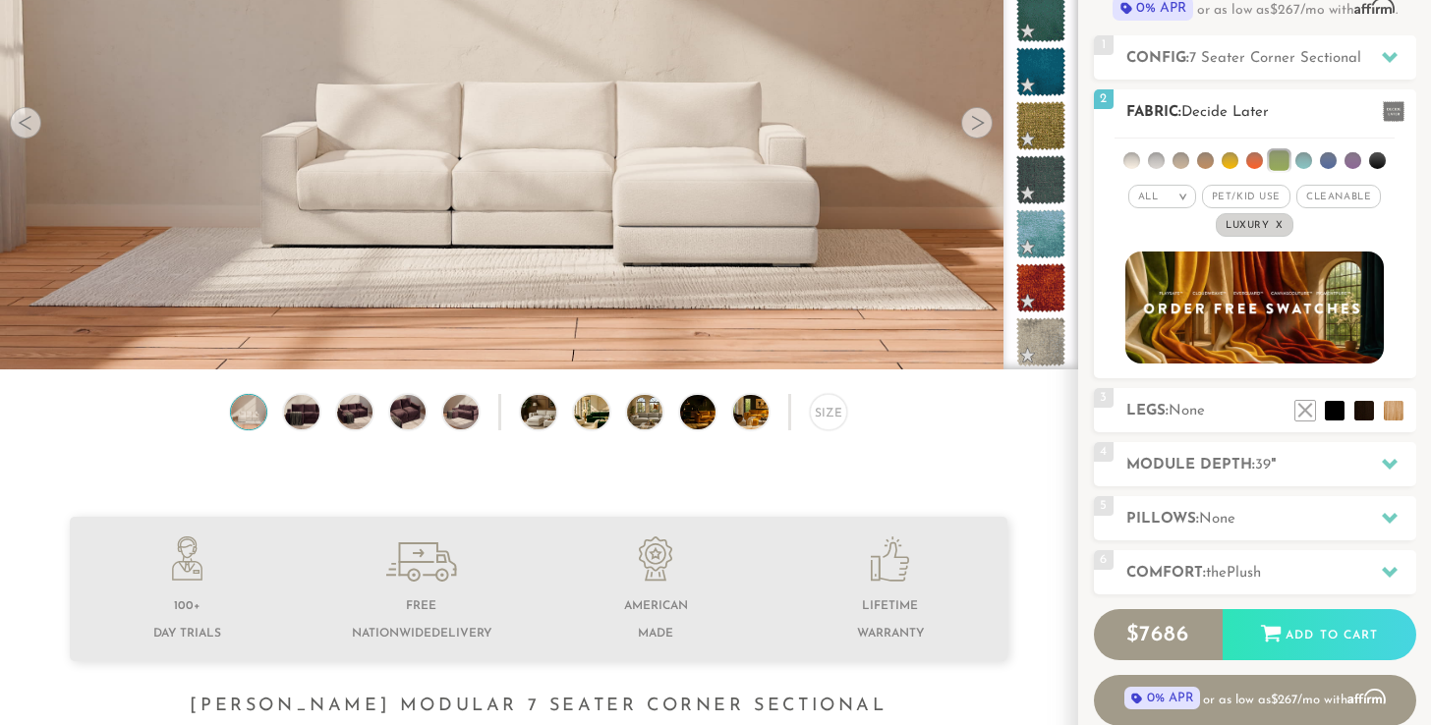
click at [1276, 155] on li at bounding box center [1279, 160] width 20 height 20
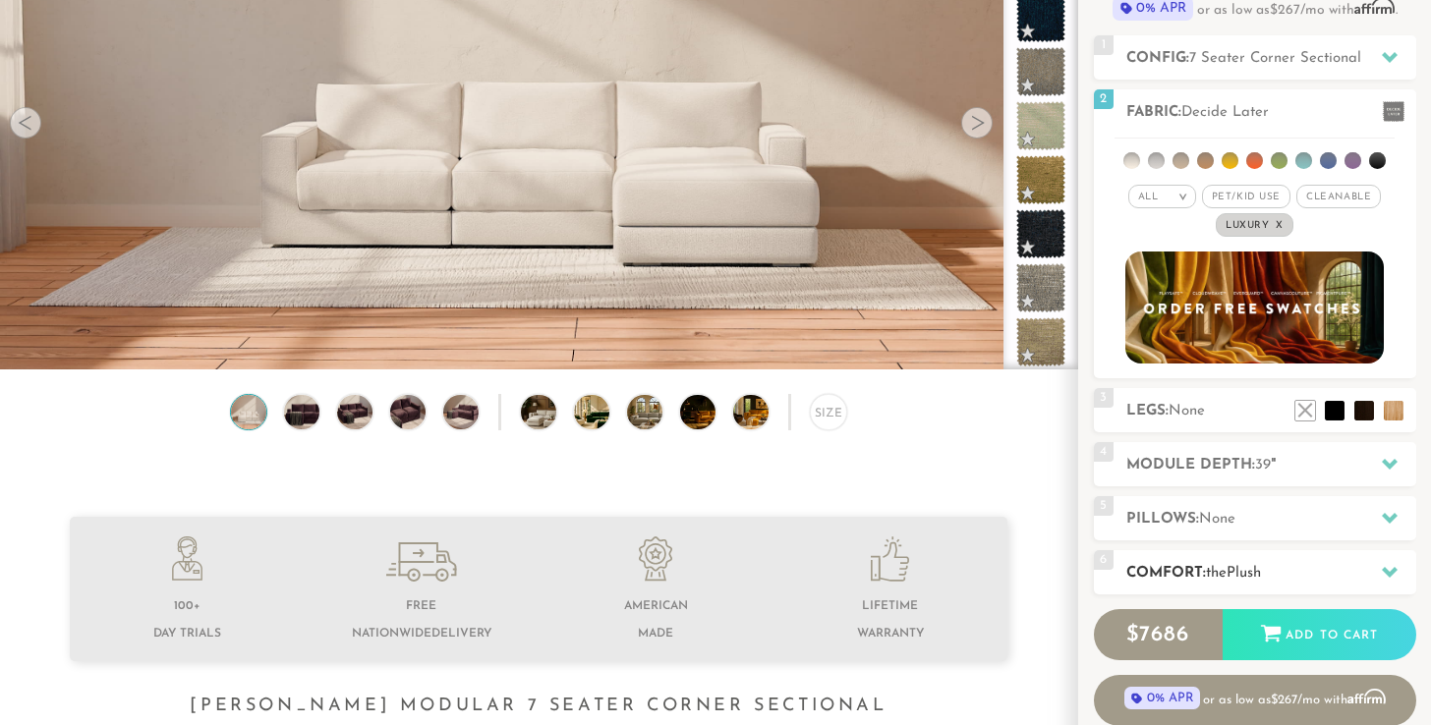
click at [1385, 576] on icon at bounding box center [1390, 572] width 16 height 16
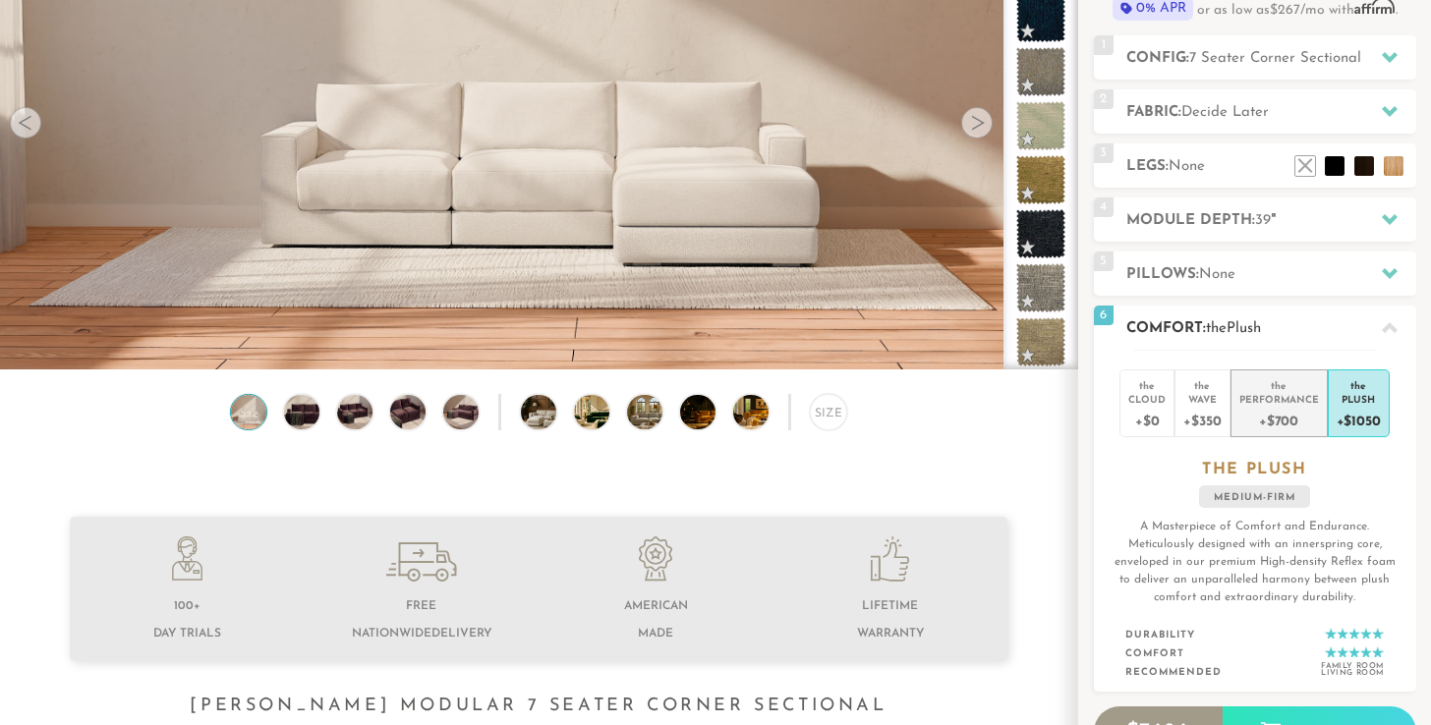
click at [1271, 404] on div "Performance" at bounding box center [1280, 399] width 80 height 14
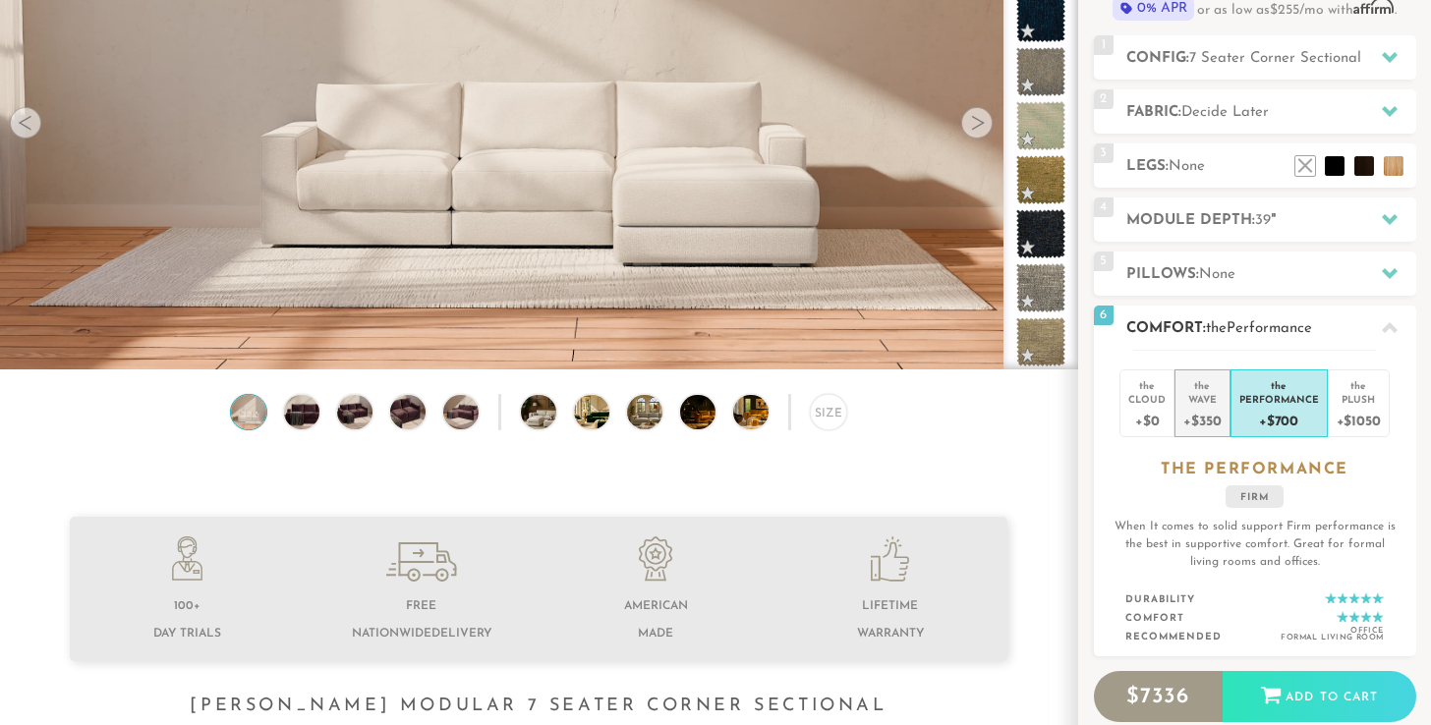
click at [1201, 400] on div "Wave" at bounding box center [1202, 399] width 37 height 14
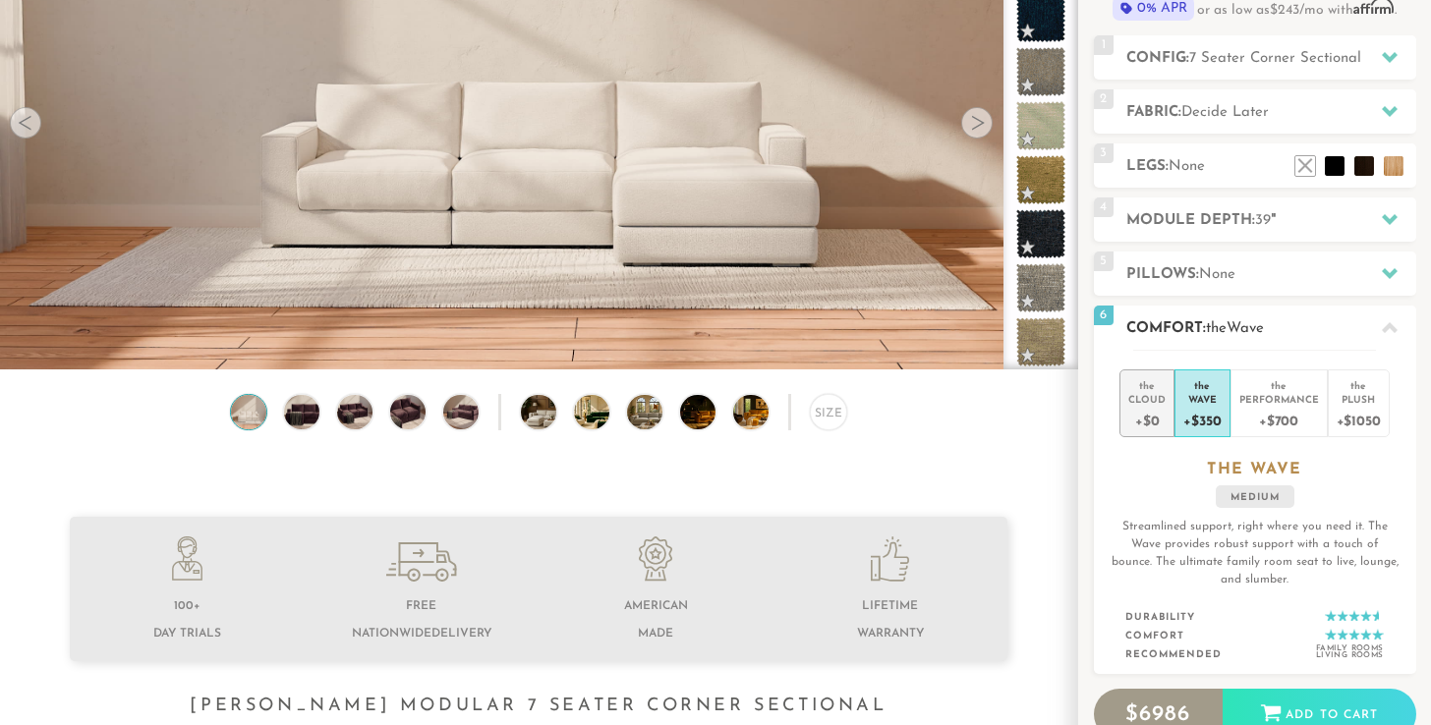
click at [1148, 394] on div "Cloud" at bounding box center [1146, 399] width 37 height 14
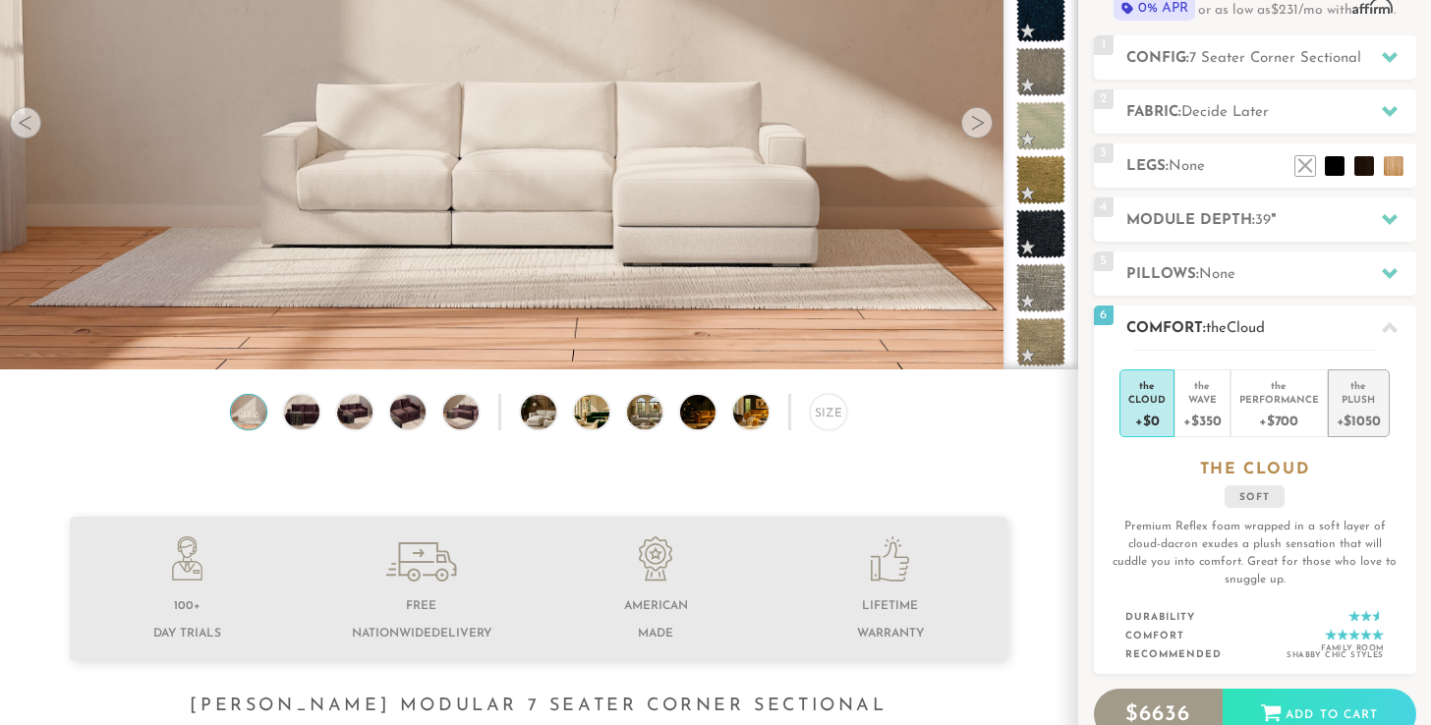
click at [1365, 406] on div "+$1050" at bounding box center [1359, 420] width 44 height 29
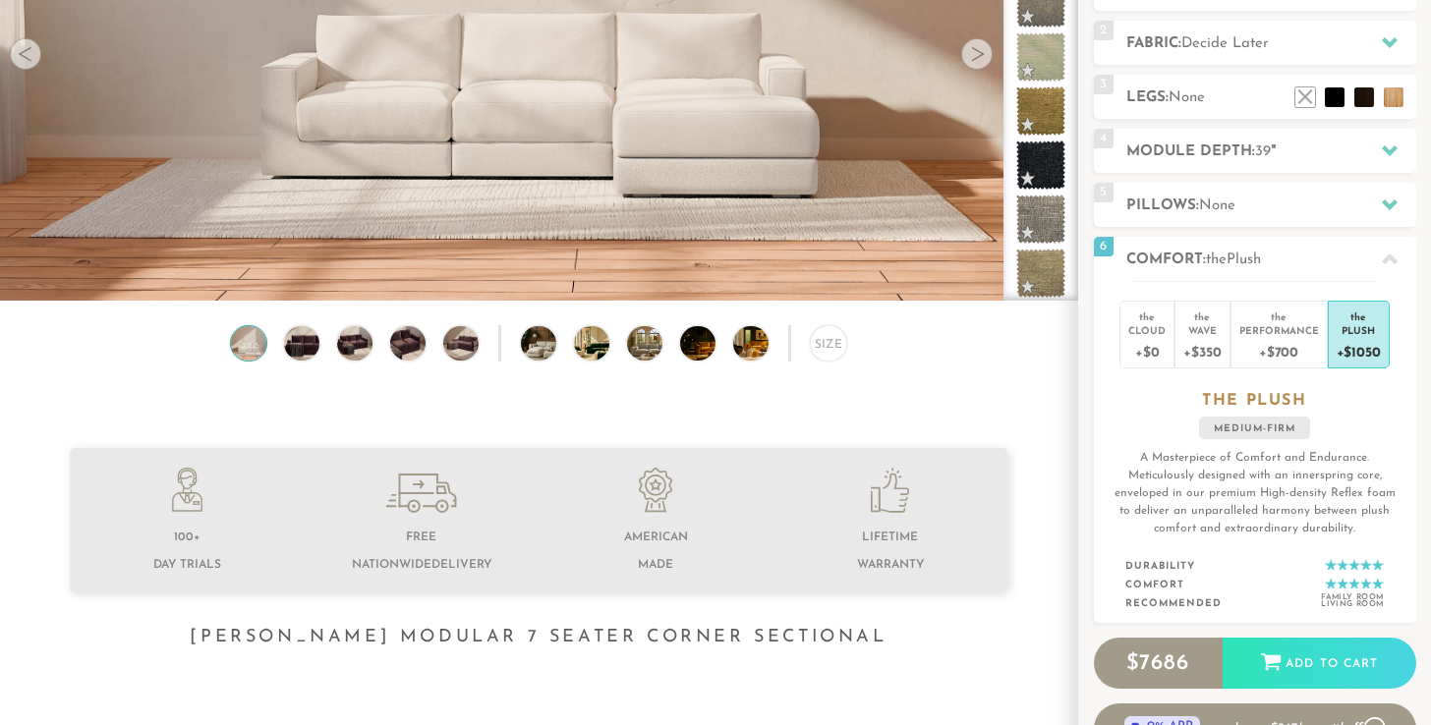
scroll to position [338, 0]
